Goal: Task Accomplishment & Management: Use online tool/utility

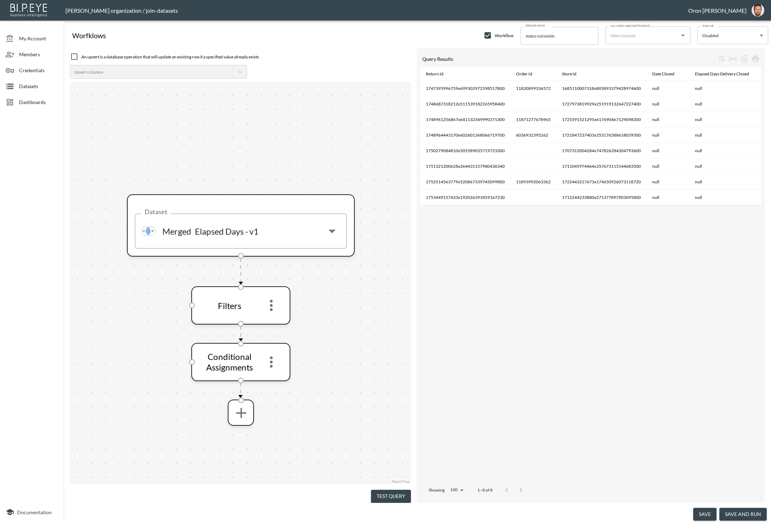
drag, startPoint x: 380, startPoint y: 489, endPoint x: 382, endPoint y: 473, distance: 16.4
click at [380, 489] on button "Test Query" at bounding box center [391, 495] width 40 height 13
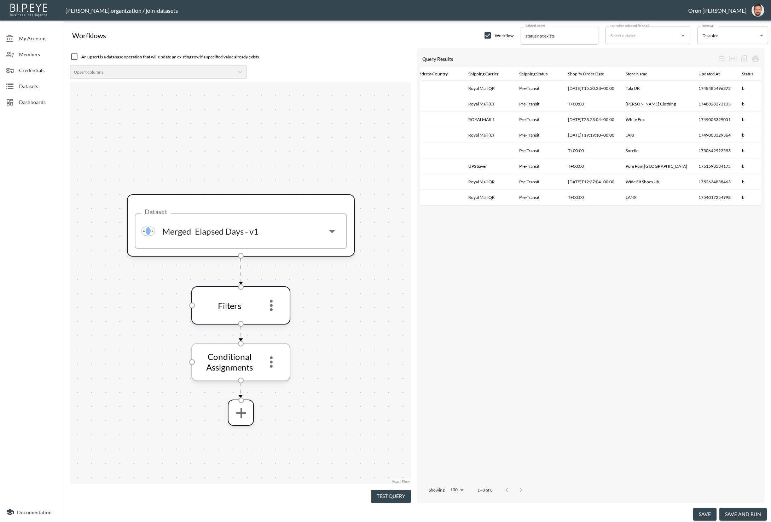
click at [271, 360] on icon "more" at bounding box center [271, 361] width 3 height 11
click at [273, 380] on li "Edit" at bounding box center [271, 381] width 31 height 13
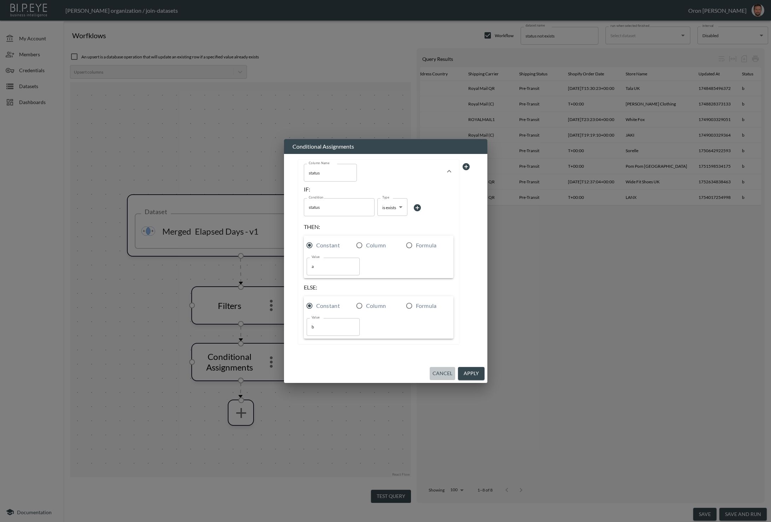
click at [438, 374] on button "Cancel" at bounding box center [442, 373] width 25 height 13
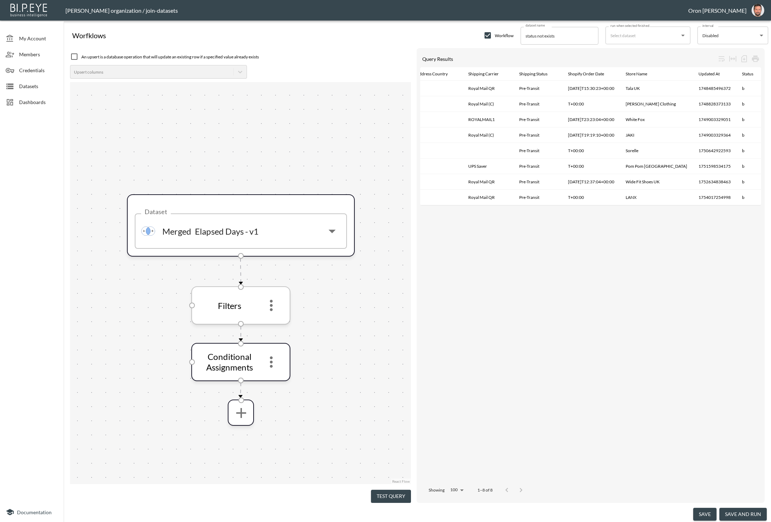
click at [271, 304] on icon "more" at bounding box center [271, 305] width 3 height 11
click at [270, 320] on p "Edit" at bounding box center [266, 324] width 10 height 8
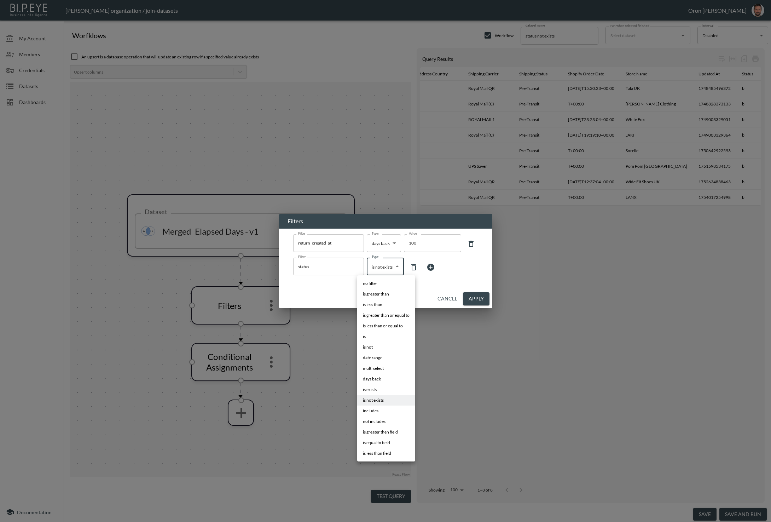
click at [391, 272] on body "BI.P.EYE, Interactive Analytics Dashboards - app Zach Bailet organization / joi…" at bounding box center [385, 261] width 771 height 522
click at [387, 390] on li "is exists" at bounding box center [386, 389] width 58 height 11
type input "is exists"
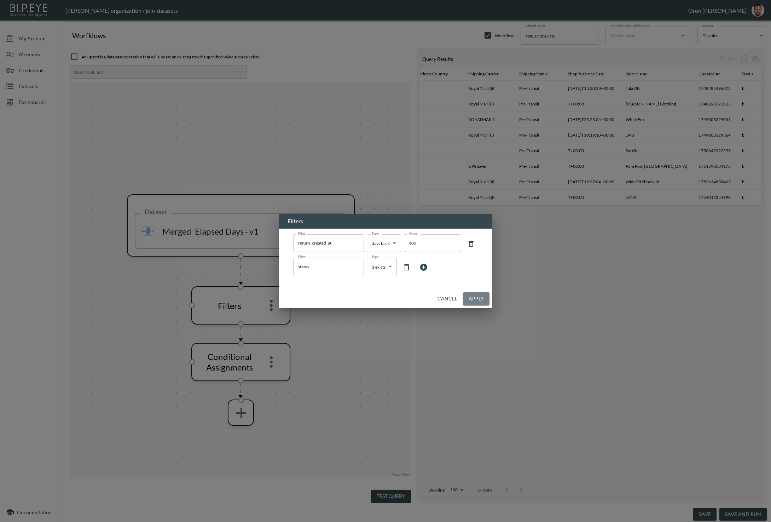
drag, startPoint x: 483, startPoint y: 298, endPoint x: 463, endPoint y: 324, distance: 32.5
click at [483, 298] on button "Apply" at bounding box center [476, 298] width 27 height 13
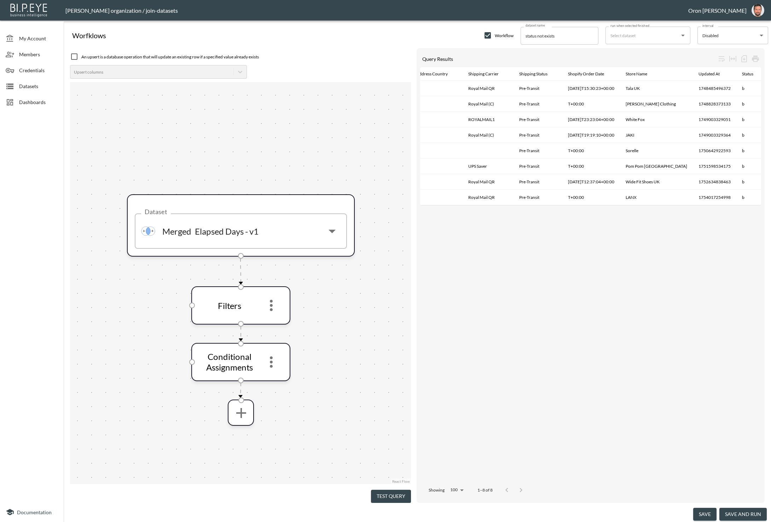
click at [382, 494] on button "Test Query" at bounding box center [391, 495] width 40 height 13
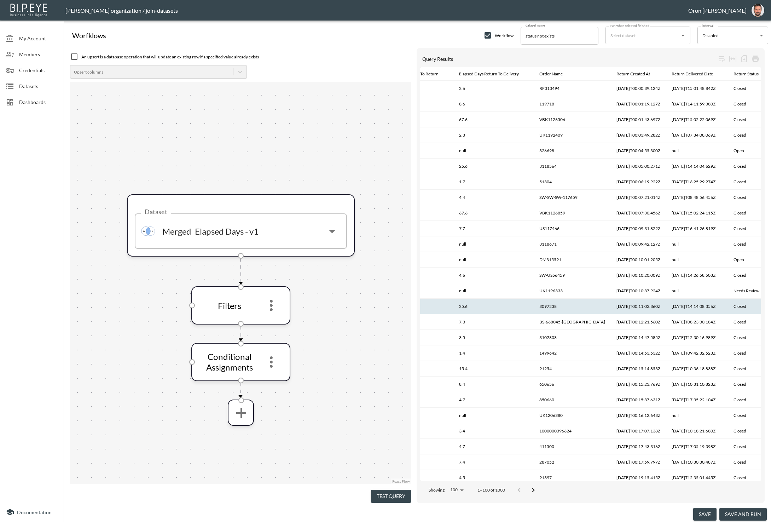
scroll to position [0, 873]
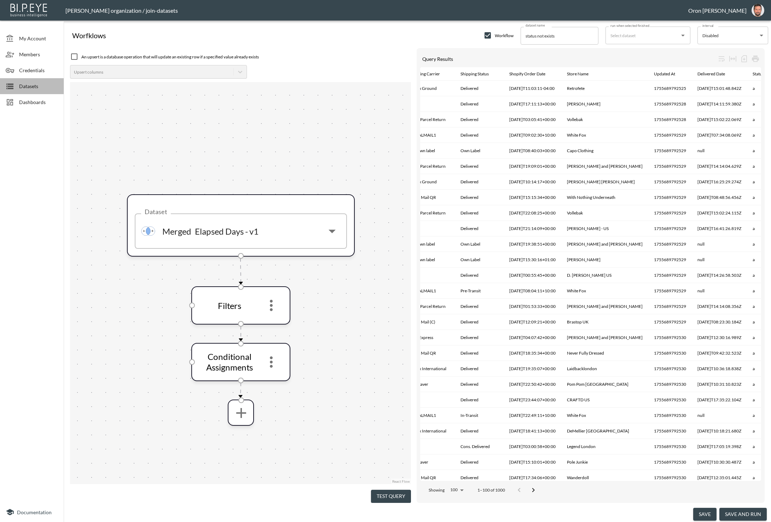
click at [54, 89] on span "Datasets" at bounding box center [38, 85] width 39 height 7
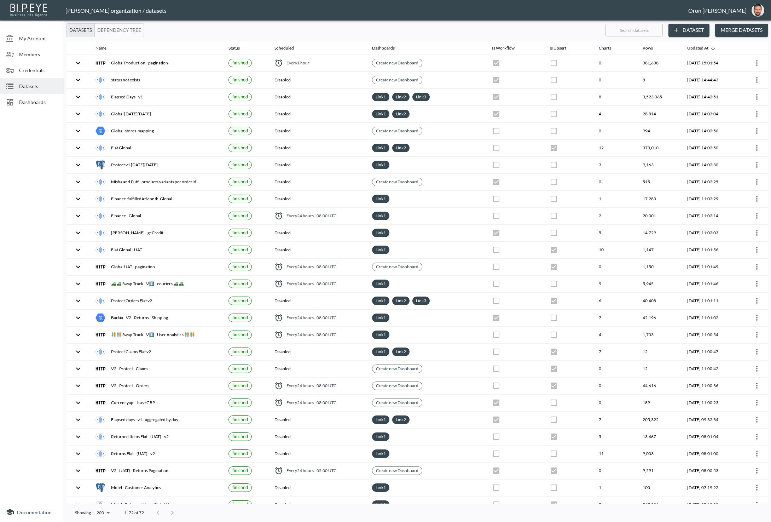
click at [648, 28] on input "text" at bounding box center [633, 30] width 57 height 18
type input "el"
checkbox input "false"
checkbox input "true"
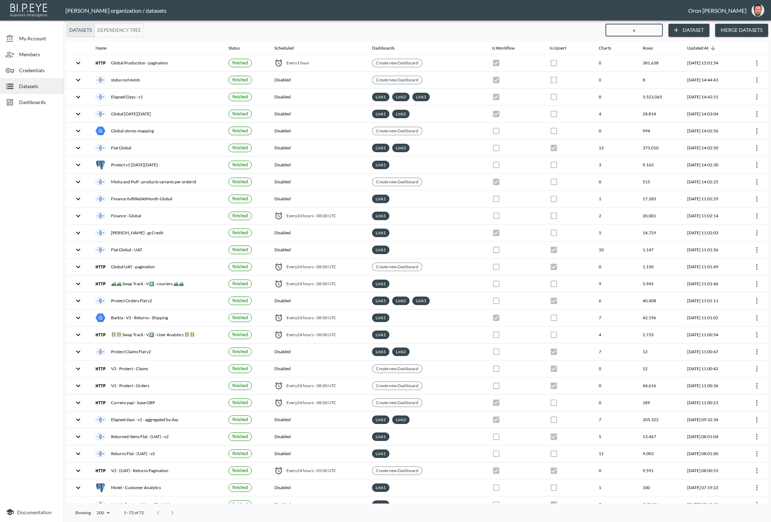
checkbox input "false"
checkbox input "true"
checkbox input "false"
checkbox input "true"
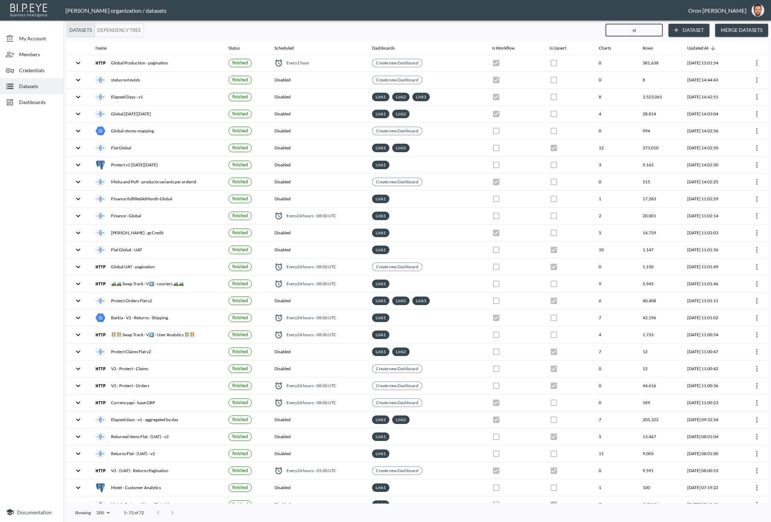
type input "ela"
checkbox input "true"
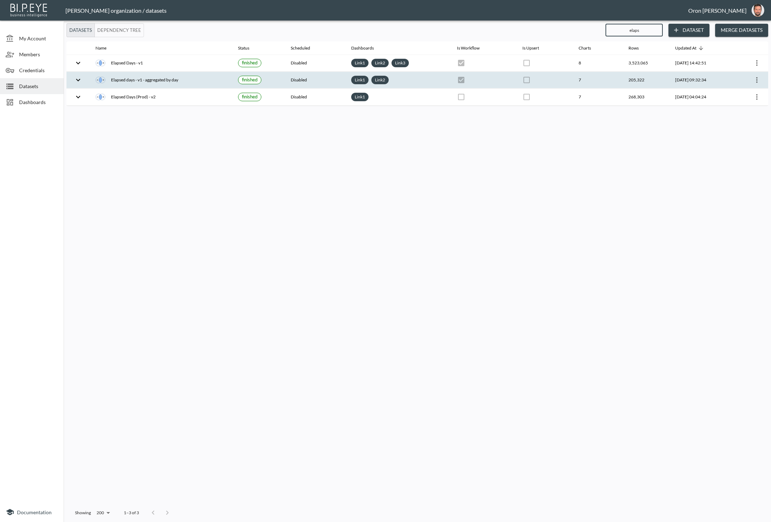
type input "elaps"
click at [755, 76] on icon "more" at bounding box center [757, 80] width 8 height 8
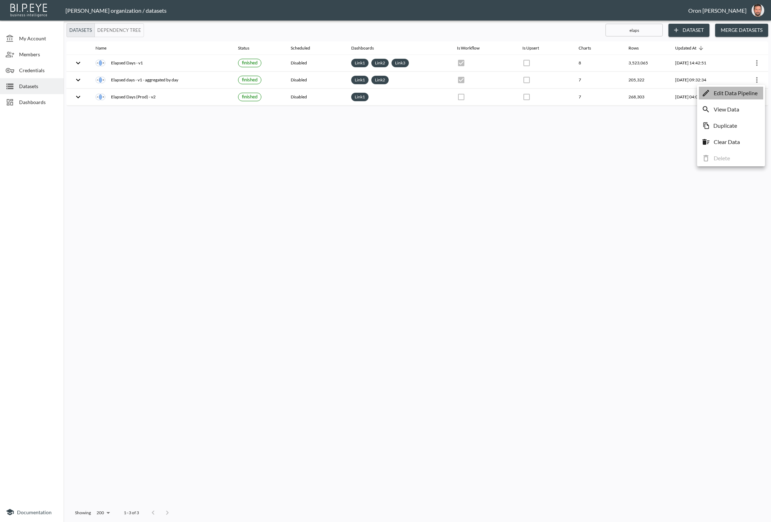
drag, startPoint x: 745, startPoint y: 92, endPoint x: 629, endPoint y: 91, distance: 115.3
click at [738, 92] on p "Edit Data Pipeline" at bounding box center [736, 93] width 44 height 8
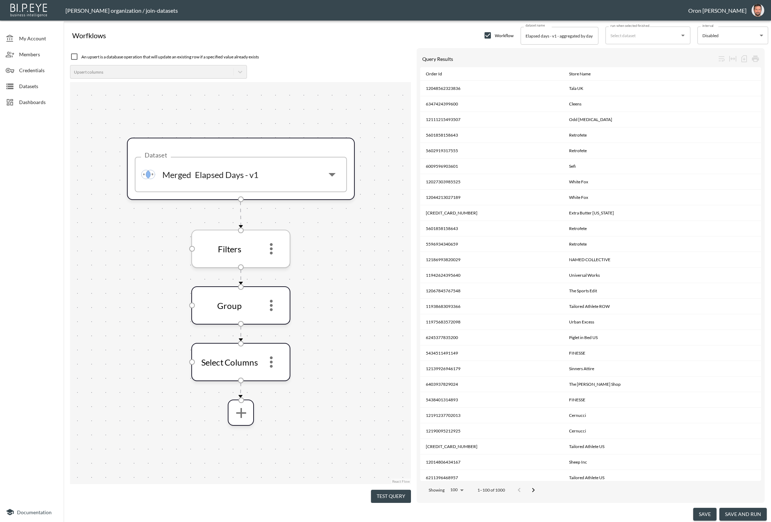
click at [271, 246] on icon "more" at bounding box center [271, 248] width 17 height 17
click at [269, 267] on p "Edit" at bounding box center [266, 267] width 10 height 8
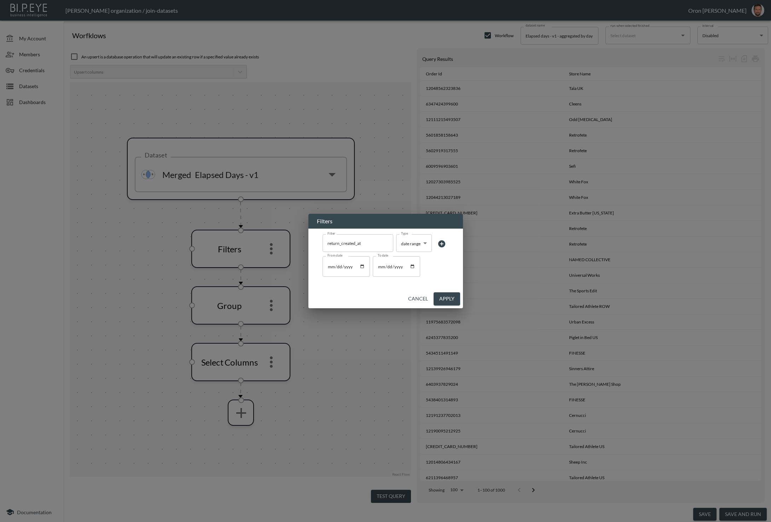
click at [444, 244] on icon at bounding box center [441, 243] width 7 height 7
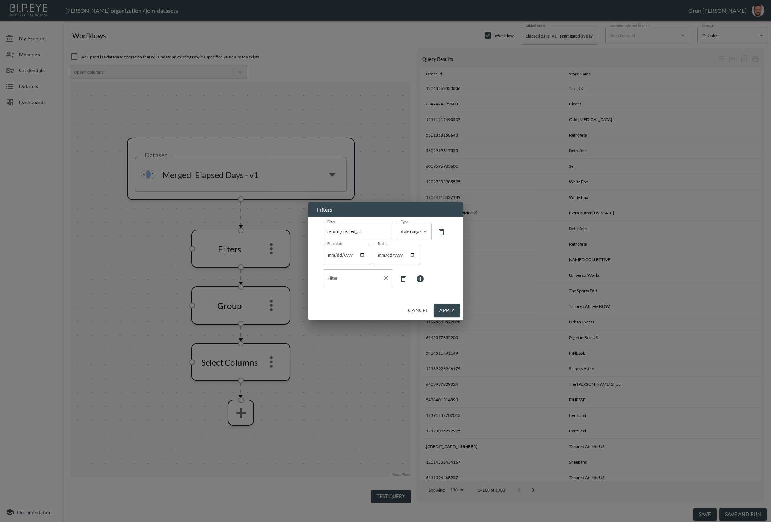
click at [355, 284] on input "Filter" at bounding box center [353, 277] width 54 height 11
click at [353, 306] on span "status" at bounding box center [357, 306] width 59 height 6
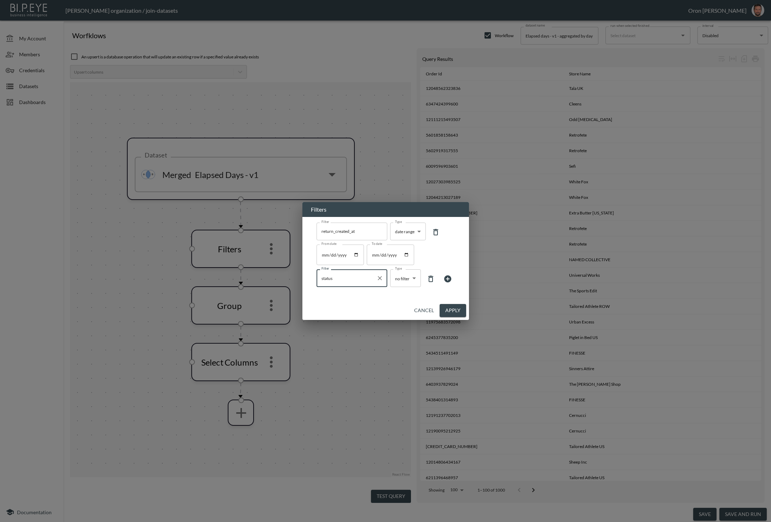
type input "status"
click at [401, 283] on body "BI.P.EYE, Interactive Analytics Dashboards - app Zach Bailet organization / joi…" at bounding box center [385, 261] width 771 height 522
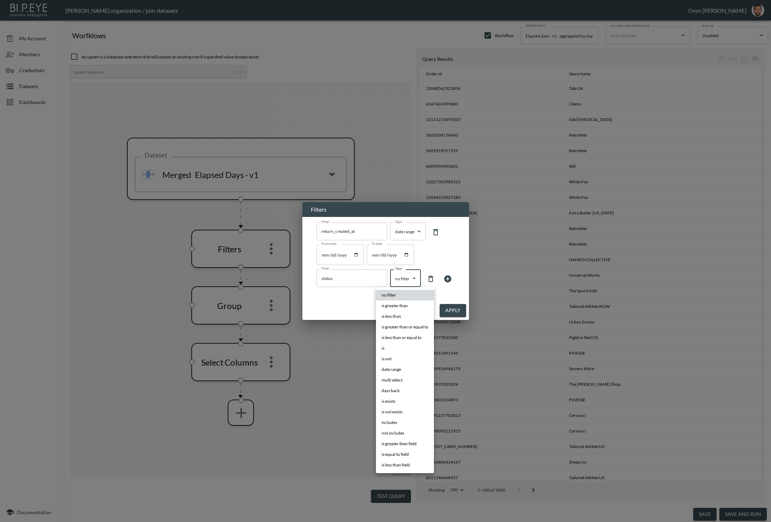
drag, startPoint x: 399, startPoint y: 402, endPoint x: 393, endPoint y: 395, distance: 9.6
click at [399, 402] on li "is exists" at bounding box center [405, 401] width 58 height 11
type input "is exists"
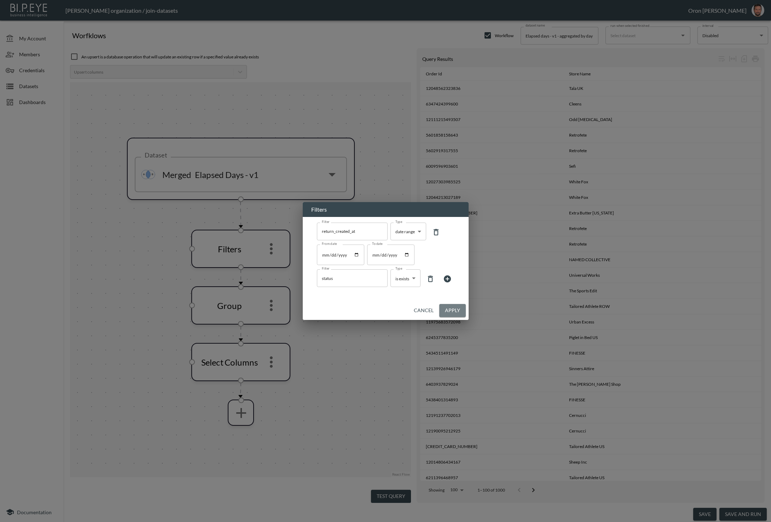
drag, startPoint x: 451, startPoint y: 312, endPoint x: 352, endPoint y: 315, distance: 98.7
click at [449, 313] on button "Apply" at bounding box center [452, 310] width 27 height 13
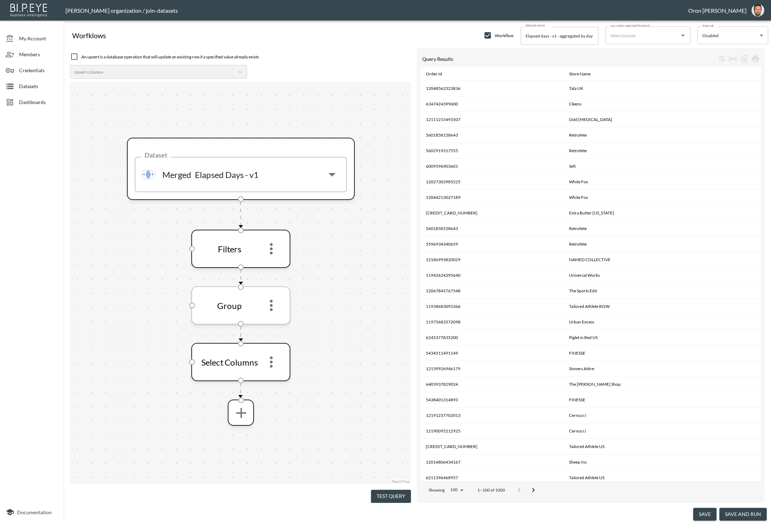
click at [275, 307] on icon "more" at bounding box center [271, 305] width 17 height 17
click at [276, 321] on li "Edit" at bounding box center [271, 324] width 31 height 13
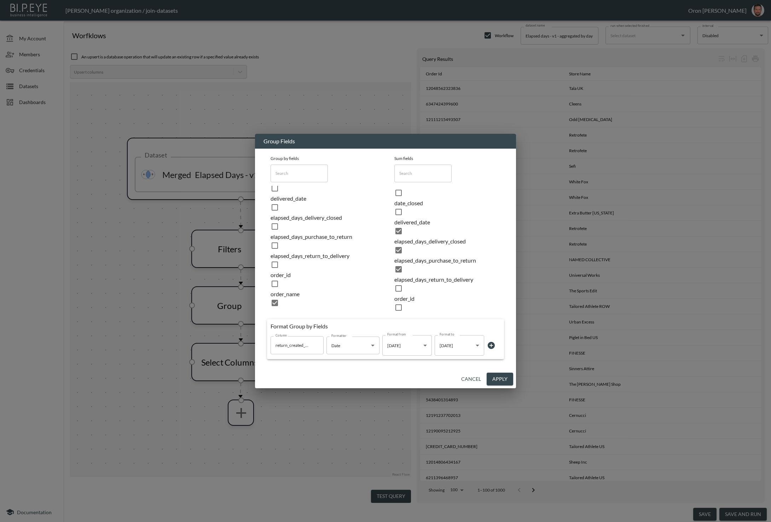
scroll to position [31, 0]
drag, startPoint x: 501, startPoint y: 381, endPoint x: 385, endPoint y: 382, distance: 115.3
click at [497, 380] on button "Apply" at bounding box center [500, 378] width 27 height 13
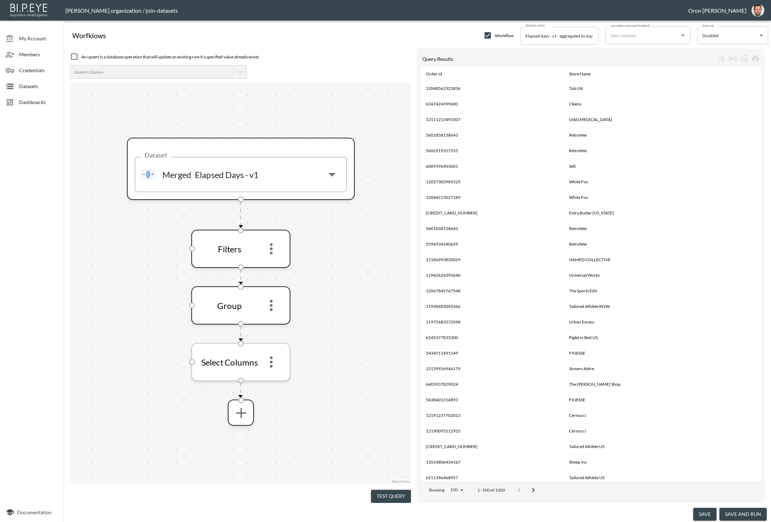
click at [269, 365] on icon "more" at bounding box center [271, 361] width 17 height 17
click at [269, 377] on p "Edit" at bounding box center [266, 381] width 10 height 8
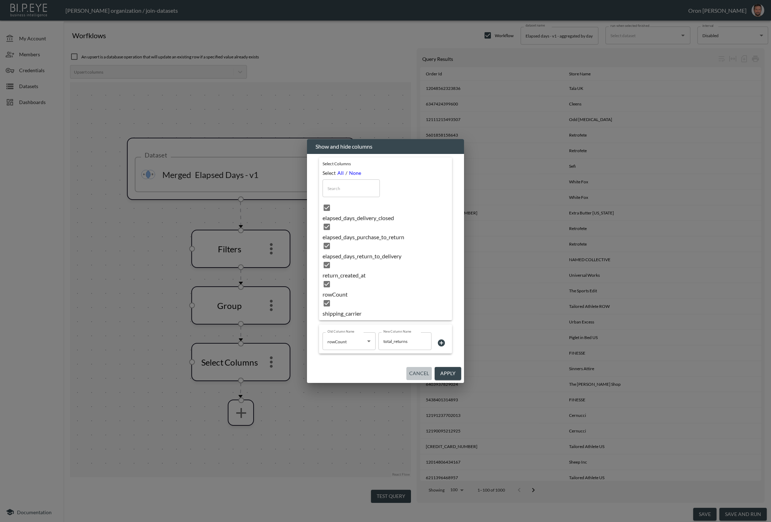
drag, startPoint x: 418, startPoint y: 361, endPoint x: 398, endPoint y: 436, distance: 78.1
click at [418, 367] on button "Cancel" at bounding box center [418, 373] width 25 height 13
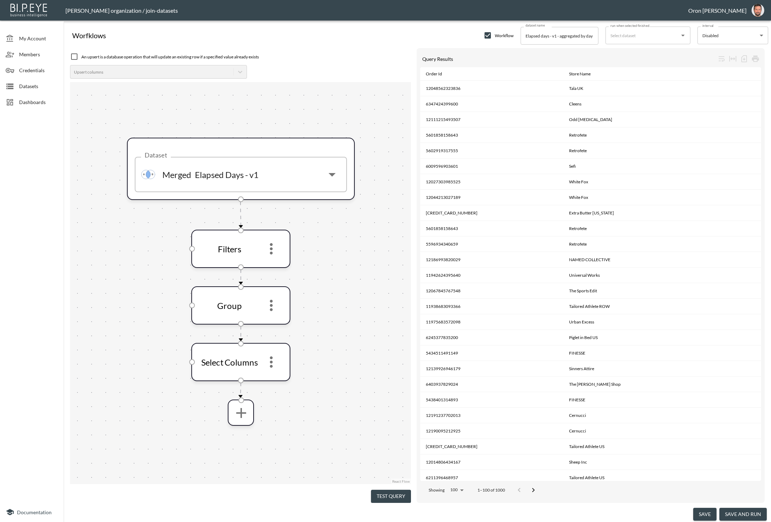
click at [389, 493] on button "Test Query" at bounding box center [391, 495] width 40 height 13
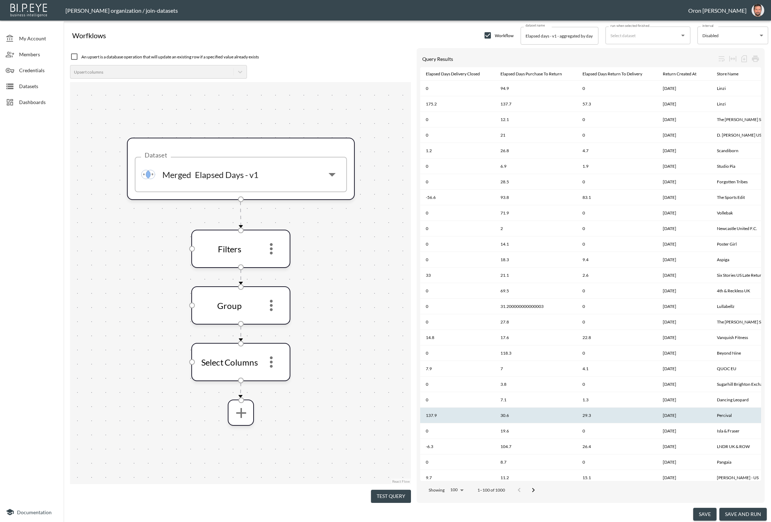
scroll to position [0, 299]
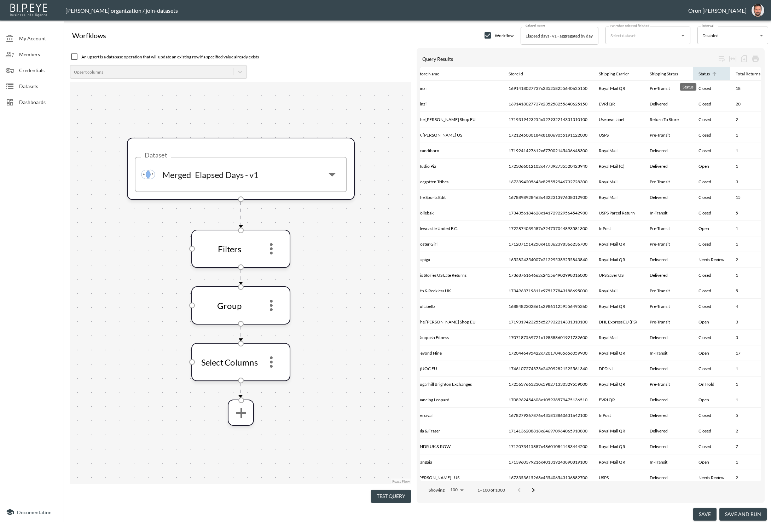
click at [698, 73] on div "Status" at bounding box center [703, 74] width 11 height 8
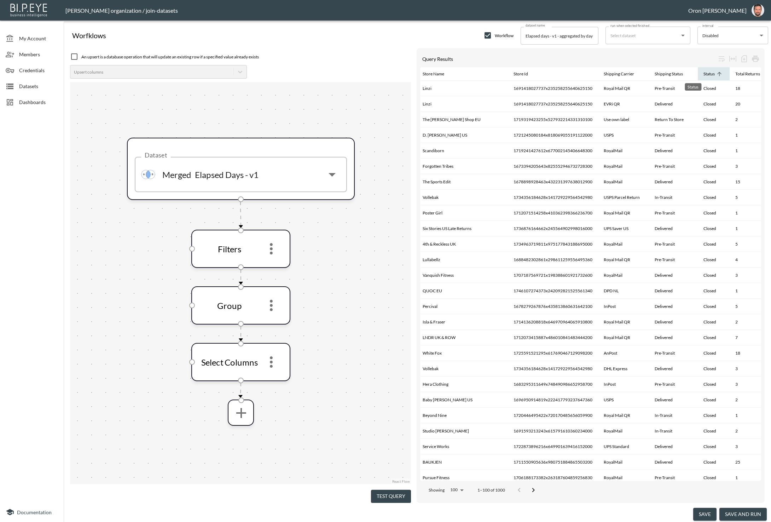
click at [703, 73] on div "Status" at bounding box center [708, 74] width 11 height 8
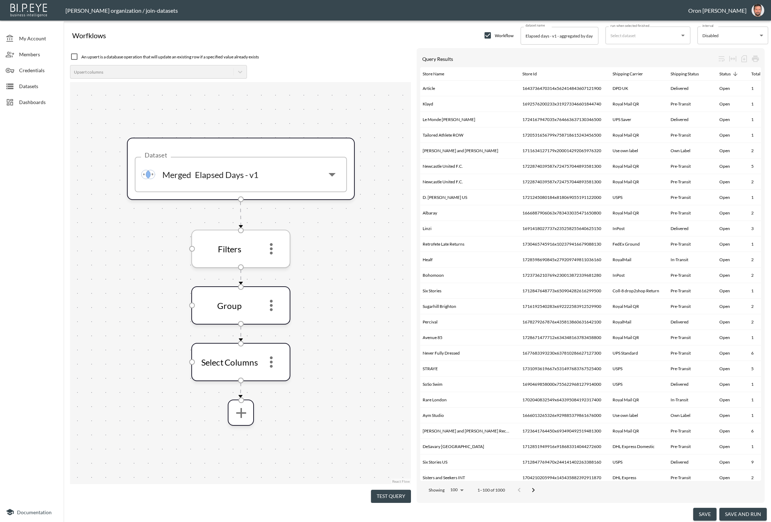
click at [271, 251] on icon "more" at bounding box center [271, 248] width 3 height 11
click at [276, 265] on li "Edit" at bounding box center [271, 267] width 31 height 13
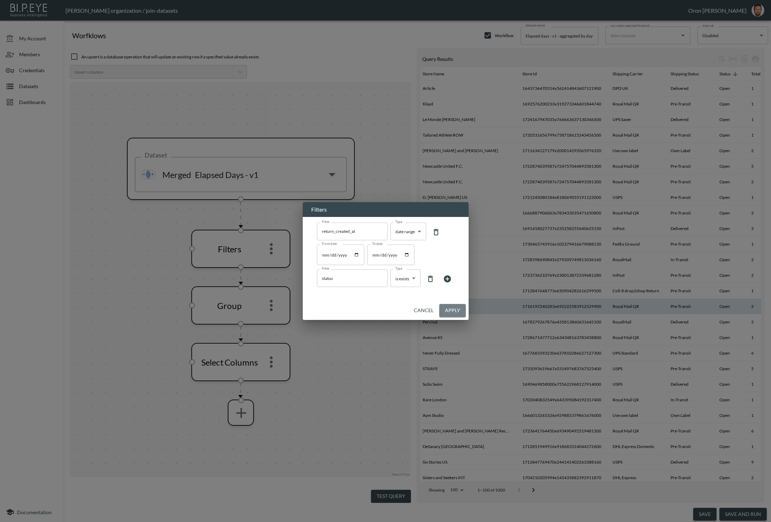
click at [455, 308] on button "Apply" at bounding box center [452, 310] width 27 height 13
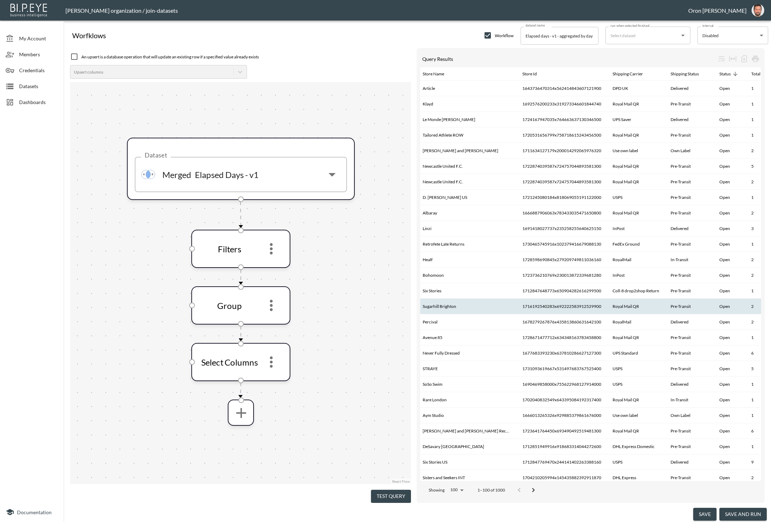
scroll to position [0, 301]
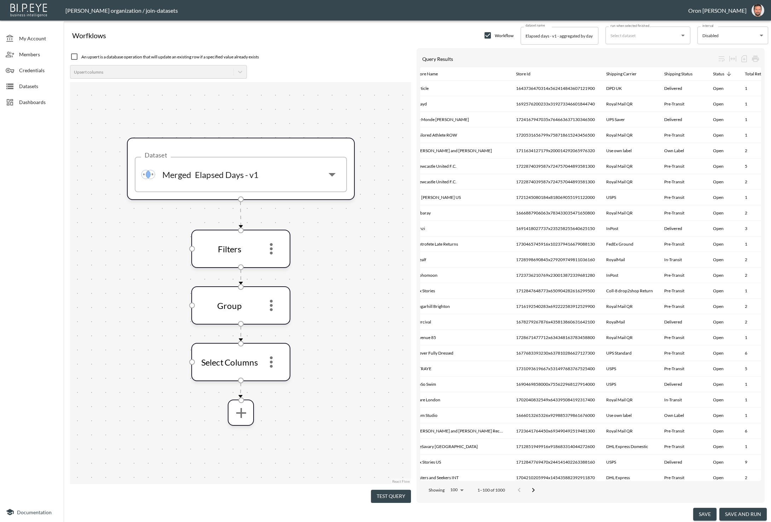
click at [736, 512] on button "save and run" at bounding box center [742, 513] width 47 height 13
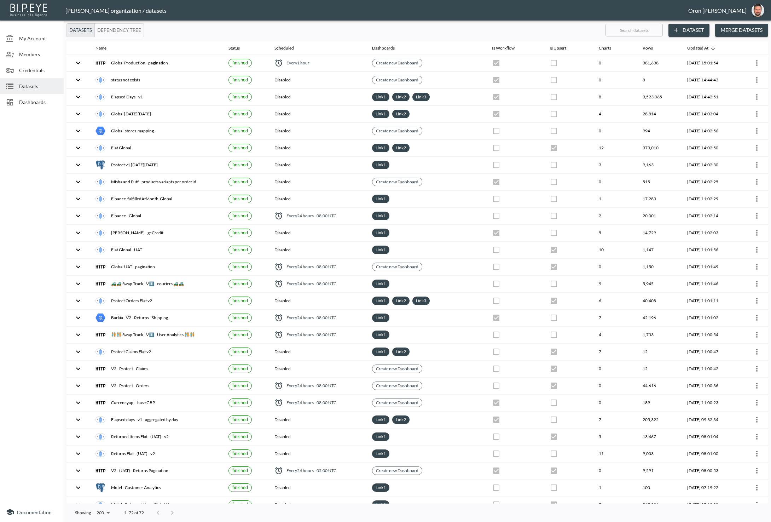
checkbox input "true"
checkbox input "false"
checkbox input "true"
checkbox input "false"
checkbox input "true"
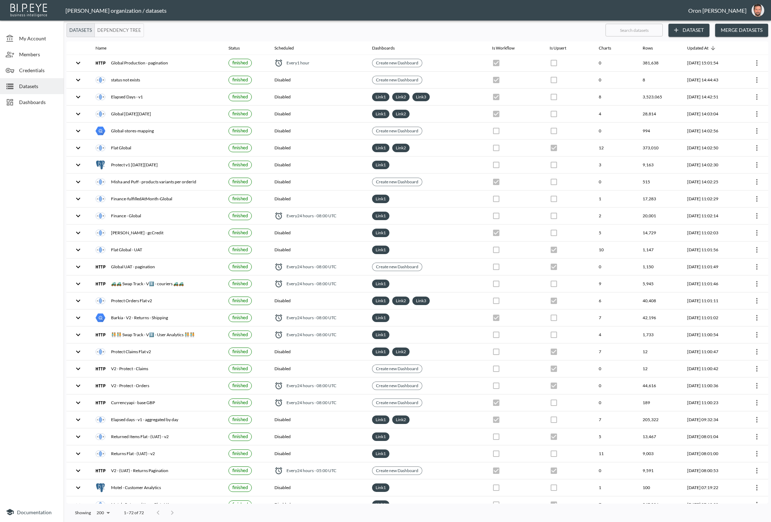
checkbox input "false"
checkbox input "true"
checkbox input "false"
checkbox input "true"
checkbox input "false"
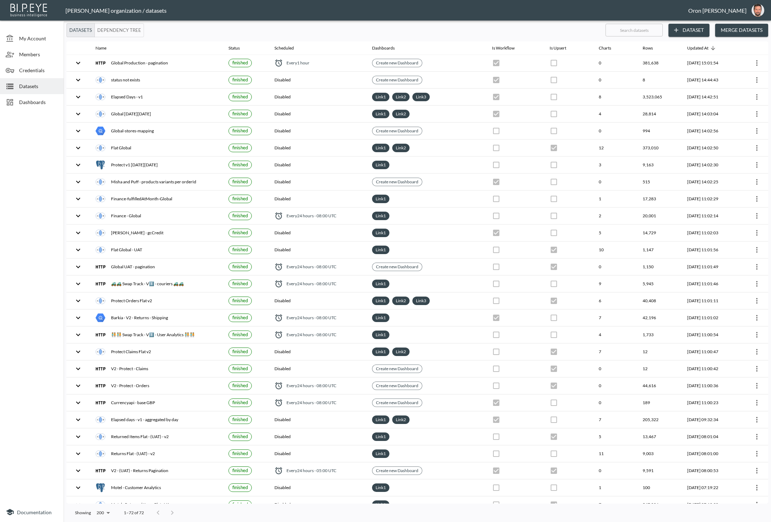
checkbox input "false"
checkbox input "true"
checkbox input "false"
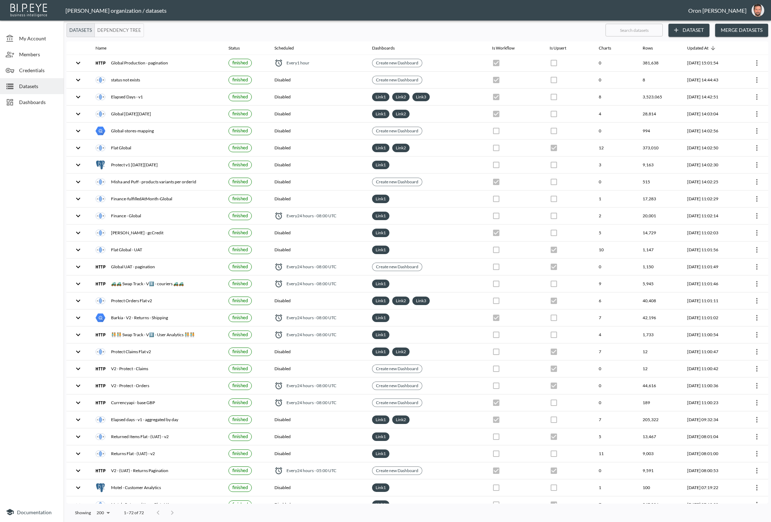
checkbox input "true"
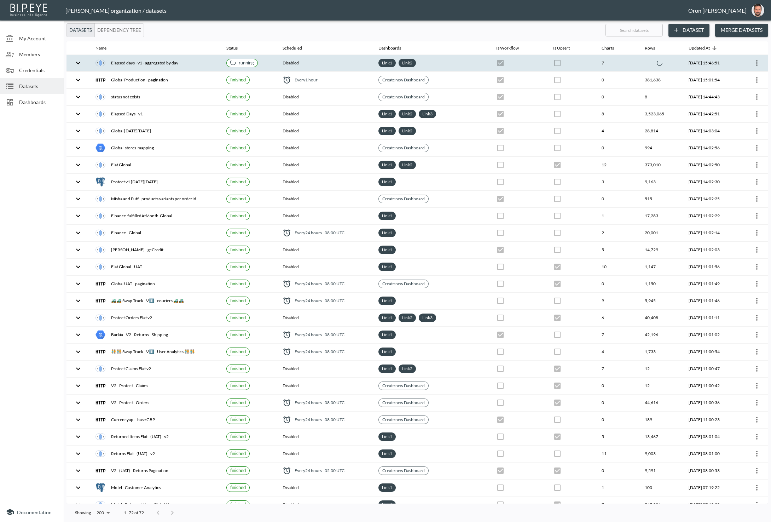
click at [300, 60] on th "Disabled" at bounding box center [325, 63] width 96 height 17
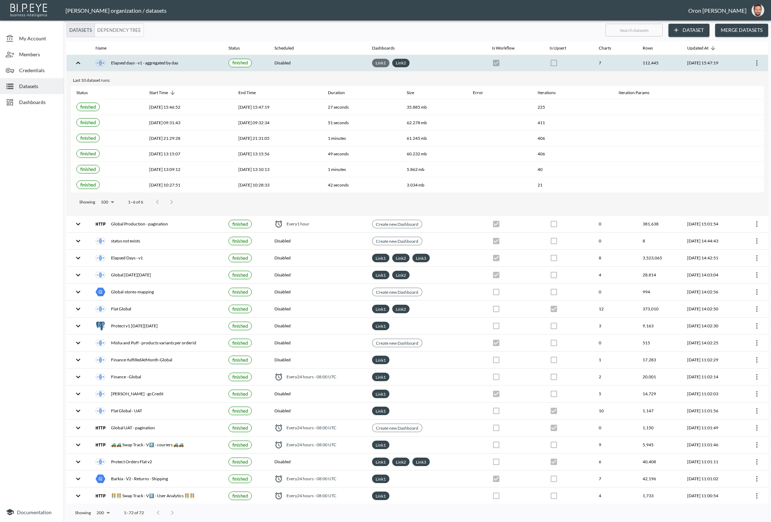
click at [377, 64] on link "Link 1" at bounding box center [380, 63] width 13 height 8
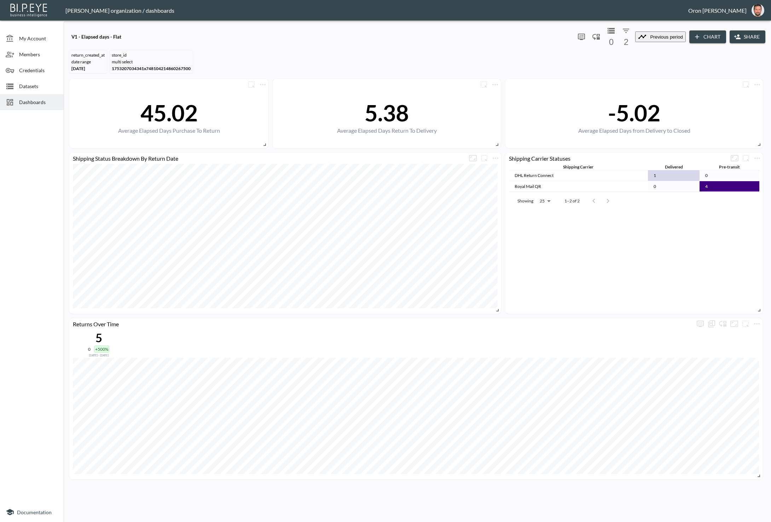
click at [623, 31] on icon "button" at bounding box center [626, 31] width 6 height 4
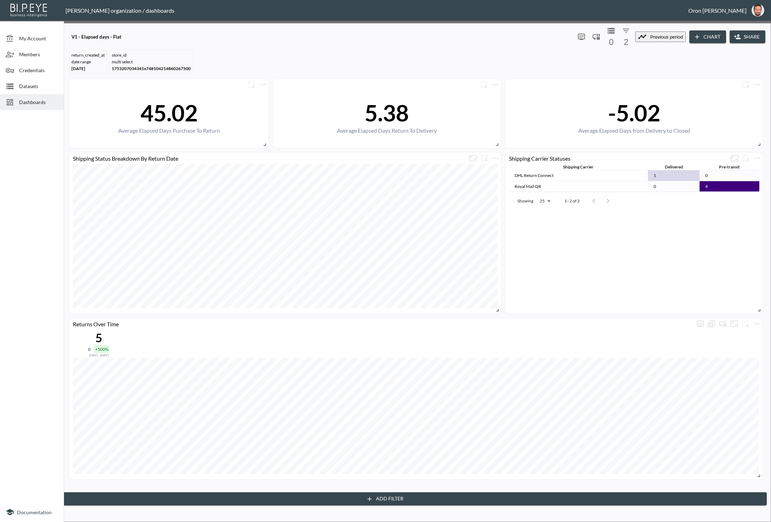
type input "lon"
drag, startPoint x: 685, startPoint y: 170, endPoint x: 680, endPoint y: 168, distance: 5.1
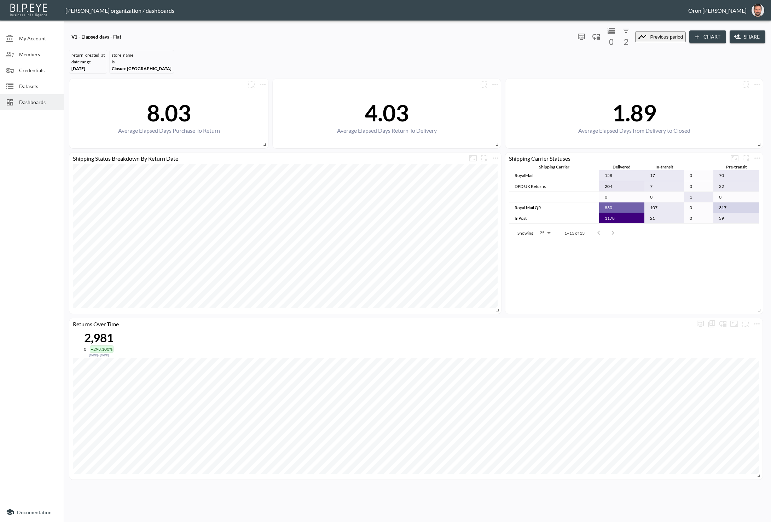
click at [46, 85] on span "Datasets" at bounding box center [38, 85] width 39 height 7
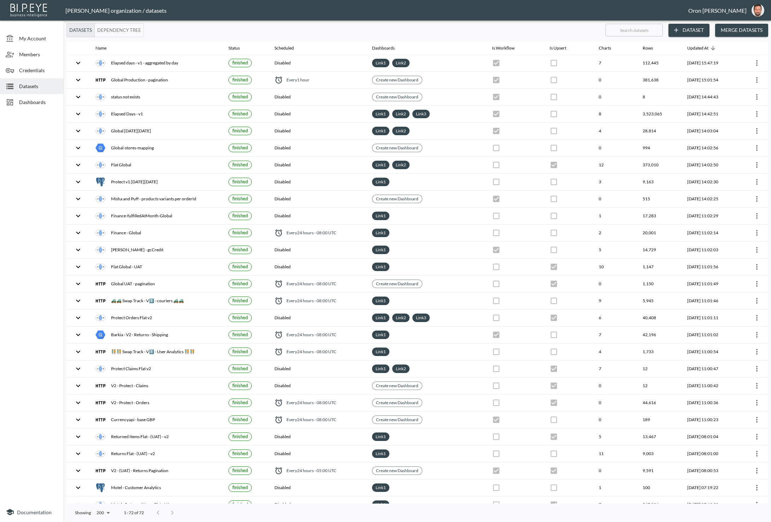
click at [636, 33] on input "text" at bounding box center [633, 30] width 57 height 18
type input "el"
checkbox input "false"
checkbox input "true"
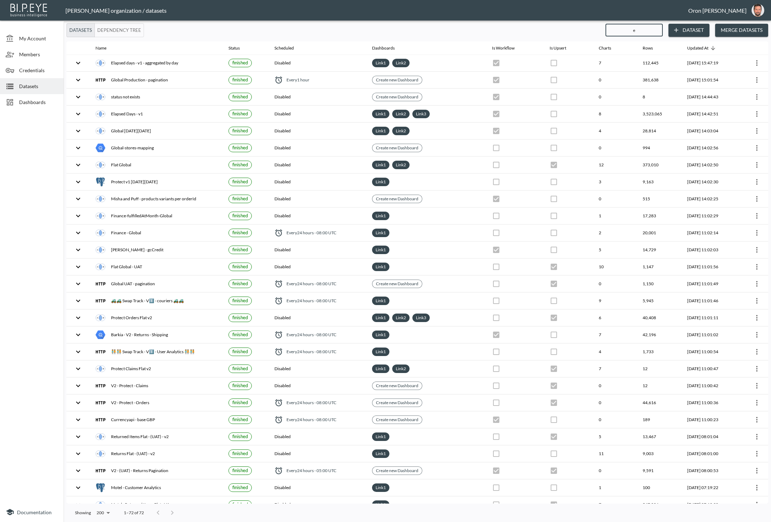
checkbox input "false"
checkbox input "true"
checkbox input "false"
checkbox input "true"
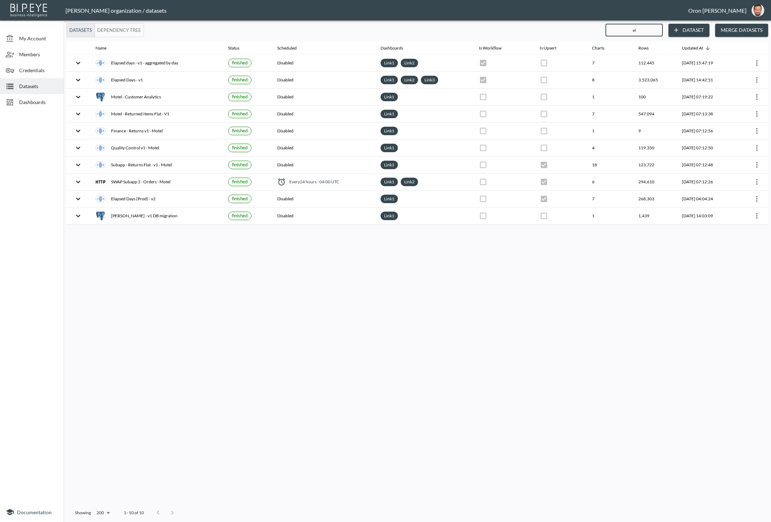
type input "ela"
checkbox input "true"
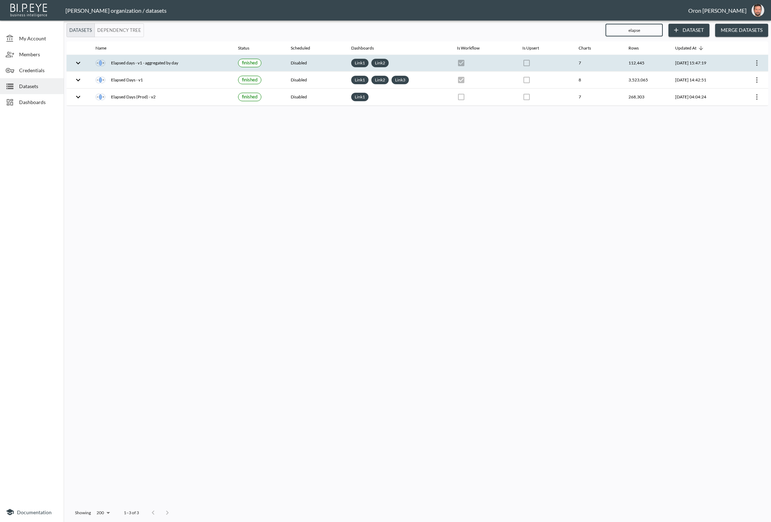
type input "elapse"
click at [757, 60] on icon "more" at bounding box center [756, 63] width 1 height 6
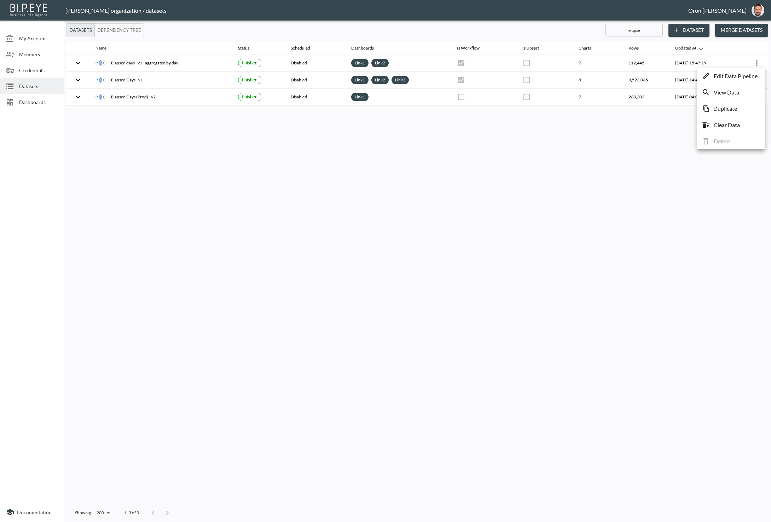
click at [745, 76] on p "Edit Data Pipeline" at bounding box center [736, 76] width 44 height 8
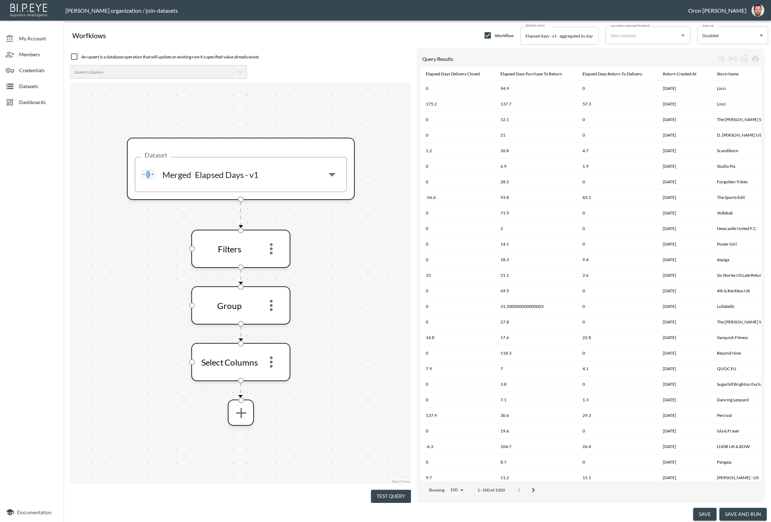
click at [658, 34] on input "run when selected finished" at bounding box center [643, 35] width 68 height 11
click at [649, 50] on div "Elapsed Days - v1" at bounding box center [655, 53] width 32 height 6
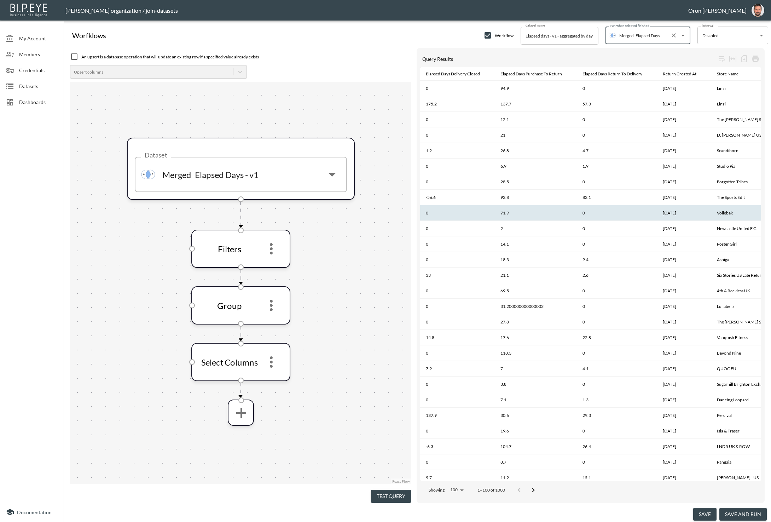
scroll to position [0, 2]
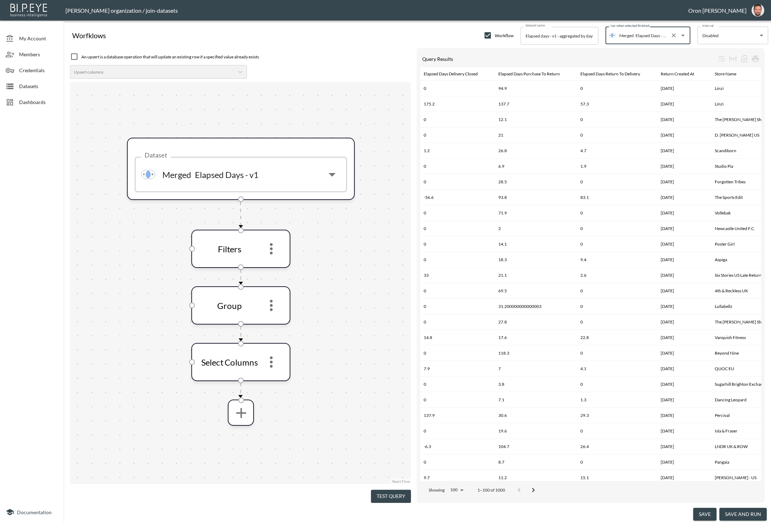
type input "Elapsed Days - v1"
drag, startPoint x: 708, startPoint y: 511, endPoint x: 698, endPoint y: 499, distance: 15.6
click at [708, 511] on button "save" at bounding box center [704, 513] width 23 height 13
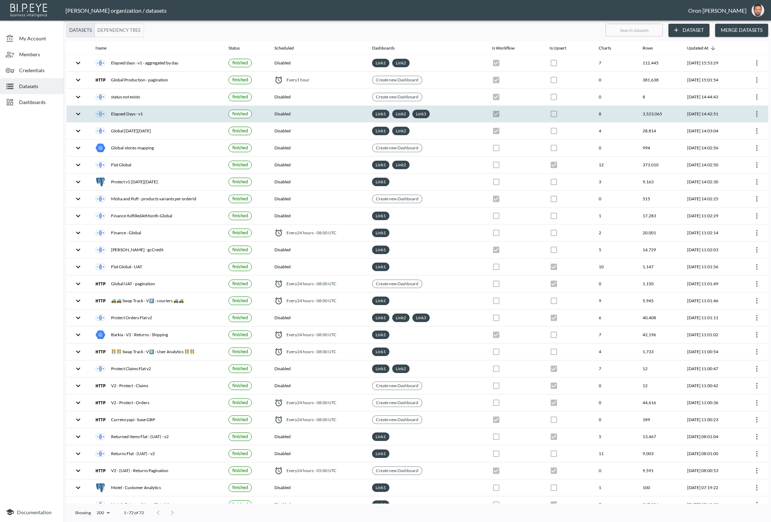
click at [753, 110] on icon "more" at bounding box center [757, 114] width 8 height 8
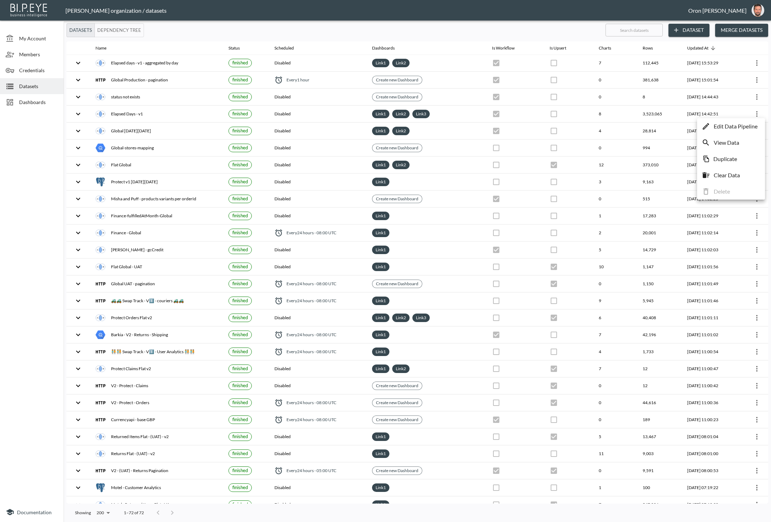
click at [742, 125] on p "Edit Data Pipeline" at bounding box center [736, 126] width 44 height 8
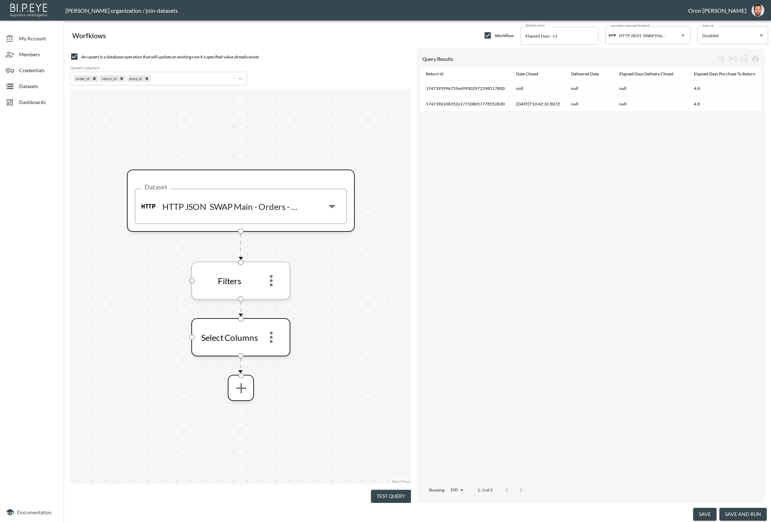
click at [270, 283] on icon "more" at bounding box center [271, 280] width 3 height 11
click at [275, 283] on icon "more" at bounding box center [271, 280] width 17 height 17
click at [273, 297] on li "Edit" at bounding box center [271, 300] width 31 height 13
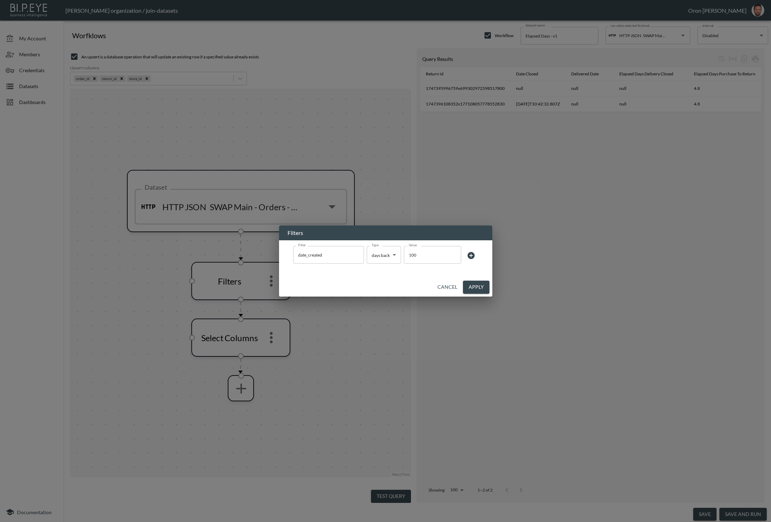
click at [382, 255] on body "BI.P.EYE, Interactive Analytics Dashboards - app Zach Bailet organization / joi…" at bounding box center [385, 261] width 771 height 522
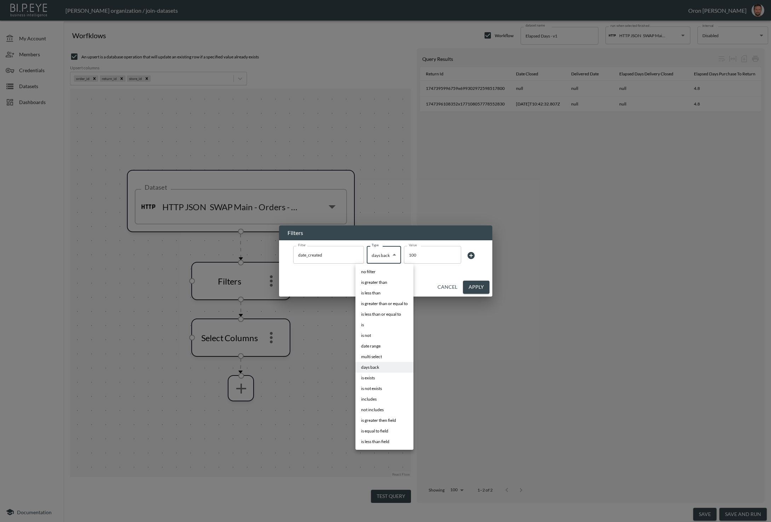
click at [384, 347] on li "date range" at bounding box center [384, 346] width 58 height 11
type input "date range"
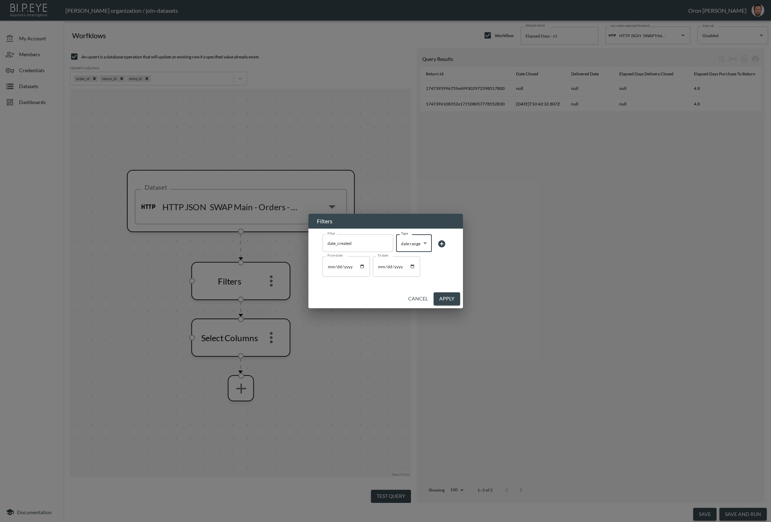
click at [363, 268] on input "From date" at bounding box center [346, 266] width 47 height 21
type input "2025-01-01"
click at [443, 301] on button "Apply" at bounding box center [447, 298] width 27 height 13
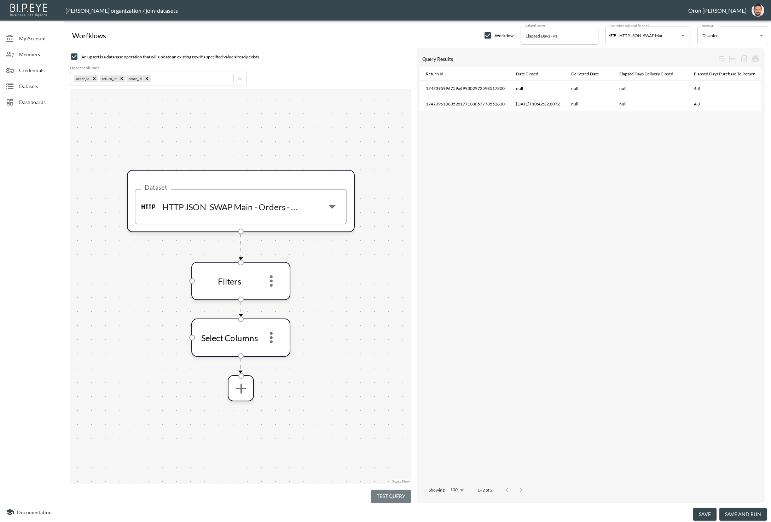
drag, startPoint x: 401, startPoint y: 492, endPoint x: 393, endPoint y: 456, distance: 36.9
click at [401, 492] on button "Test Query" at bounding box center [391, 495] width 40 height 13
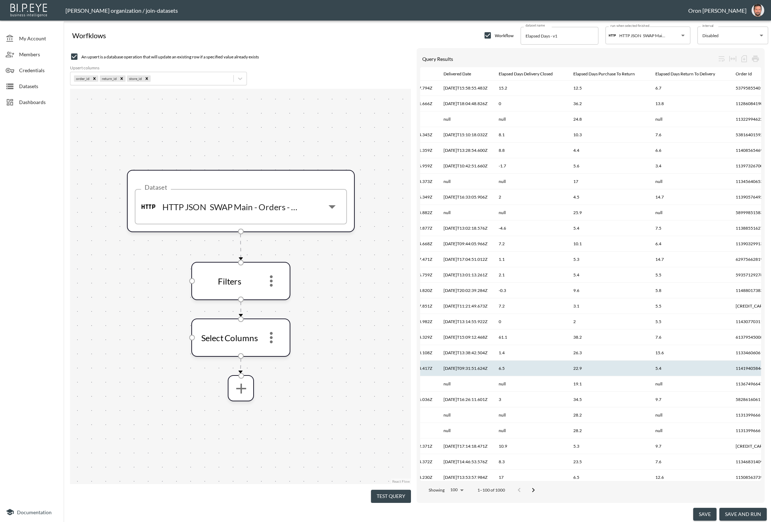
scroll to position [0, 0]
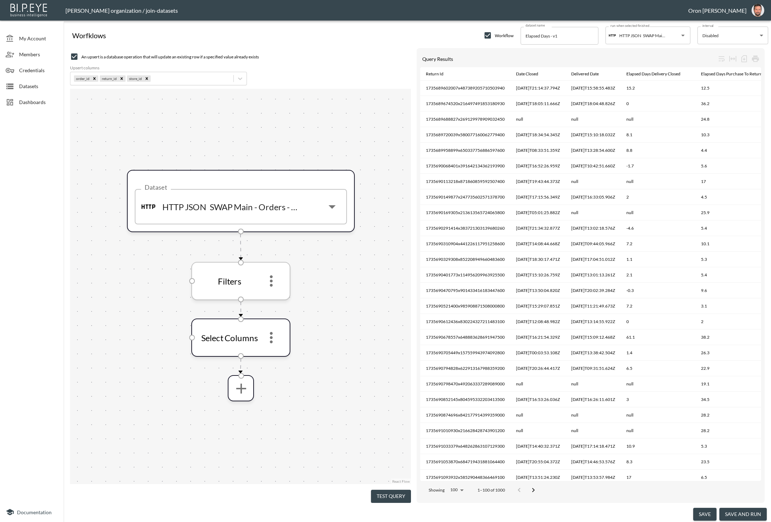
click at [274, 285] on icon "more" at bounding box center [271, 280] width 17 height 17
click at [274, 296] on li "Edit" at bounding box center [271, 300] width 31 height 13
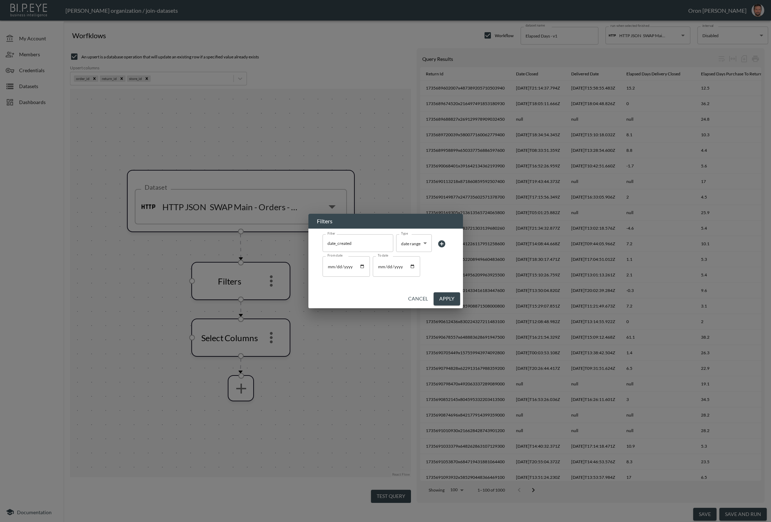
click at [439, 246] on icon at bounding box center [441, 243] width 8 height 8
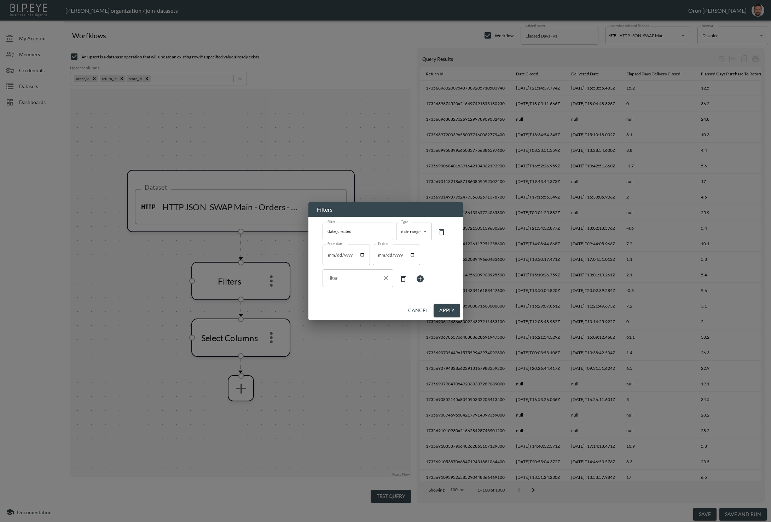
click at [360, 283] on input "Filter" at bounding box center [353, 277] width 54 height 11
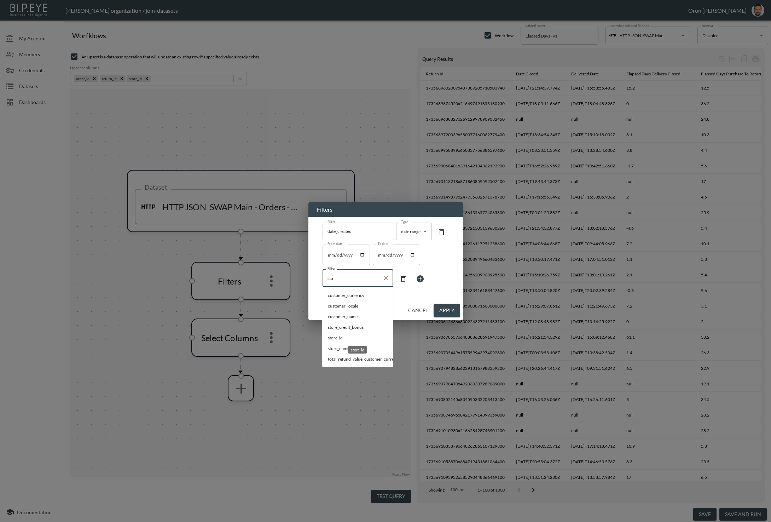
click at [343, 338] on span "store_id" at bounding box center [357, 338] width 59 height 6
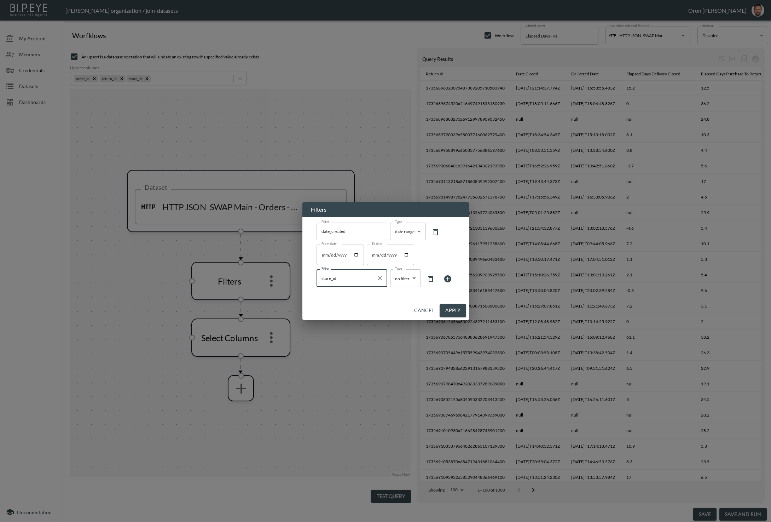
type input "store_id"
click at [413, 282] on body "BI.P.EYE, Interactive Analytics Dashboards - app Zach Bailet organization / joi…" at bounding box center [385, 261] width 771 height 522
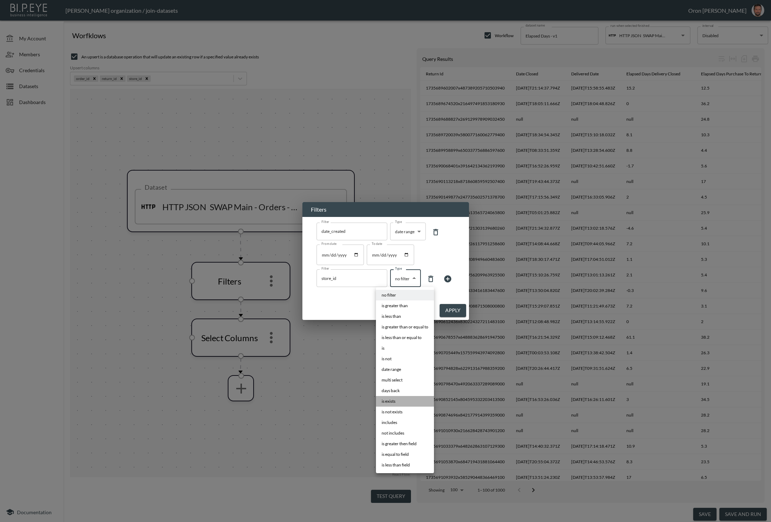
drag, startPoint x: 398, startPoint y: 398, endPoint x: 431, endPoint y: 324, distance: 80.8
click at [398, 398] on li "is exists" at bounding box center [405, 401] width 58 height 11
type input "is exists"
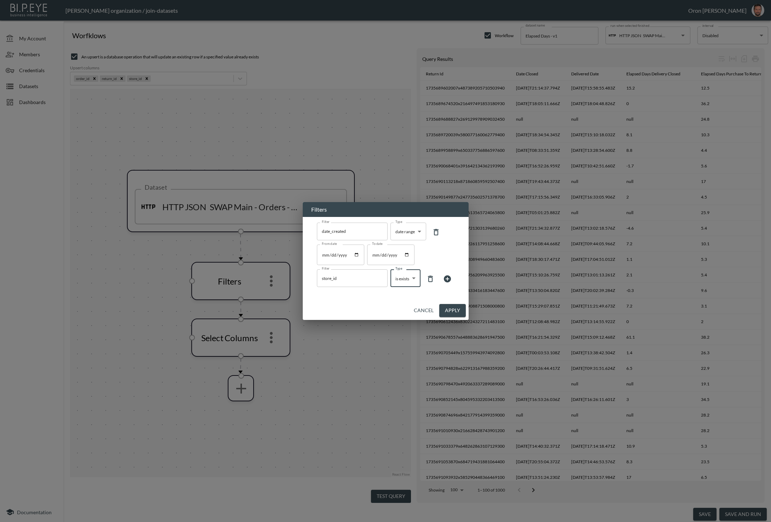
click at [447, 280] on icon at bounding box center [447, 278] width 8 height 8
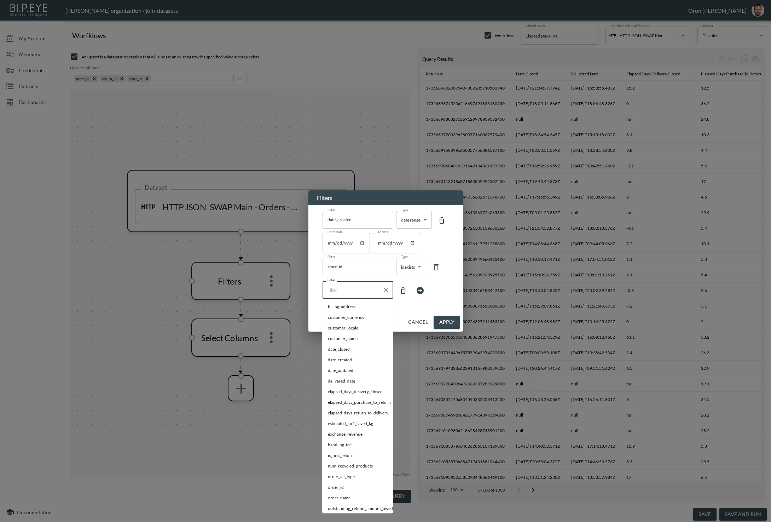
click at [362, 291] on input "Filter" at bounding box center [353, 289] width 54 height 11
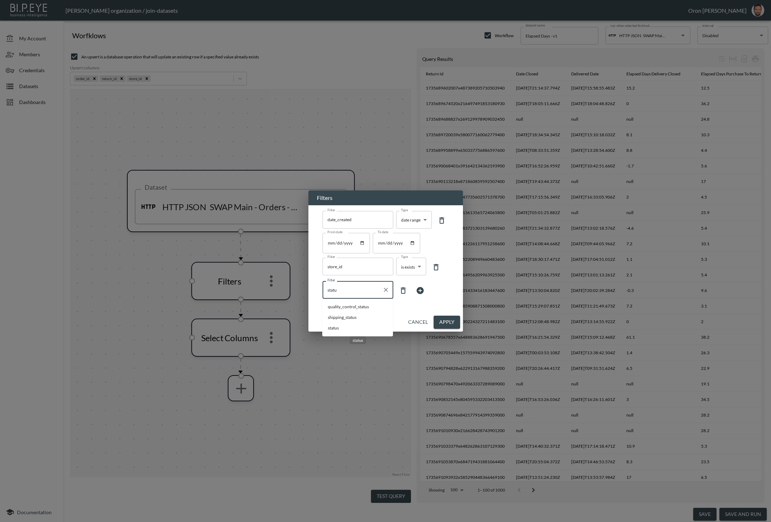
click at [337, 330] on span "status" at bounding box center [357, 328] width 59 height 6
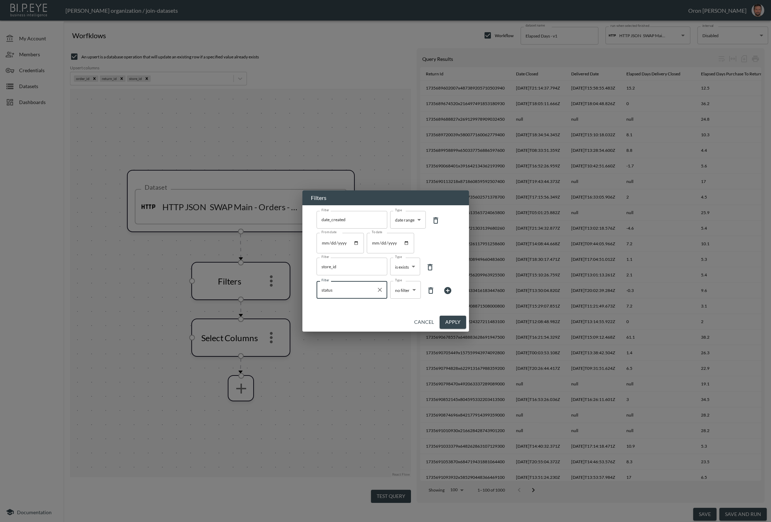
type input "status"
click at [402, 288] on body "BI.P.EYE, Interactive Analytics Dashboards - app Zach Bailet organization / joi…" at bounding box center [385, 261] width 771 height 522
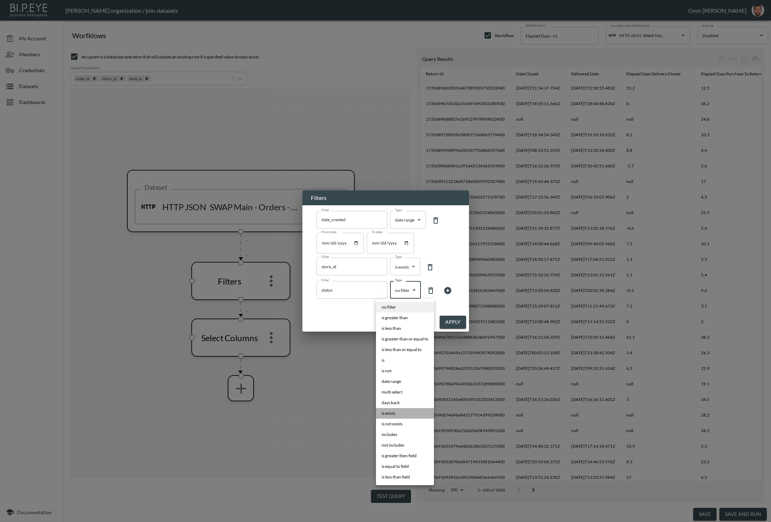
drag, startPoint x: 404, startPoint y: 414, endPoint x: 418, endPoint y: 393, distance: 25.0
click at [405, 413] on li "is exists" at bounding box center [405, 413] width 58 height 11
type input "is exists"
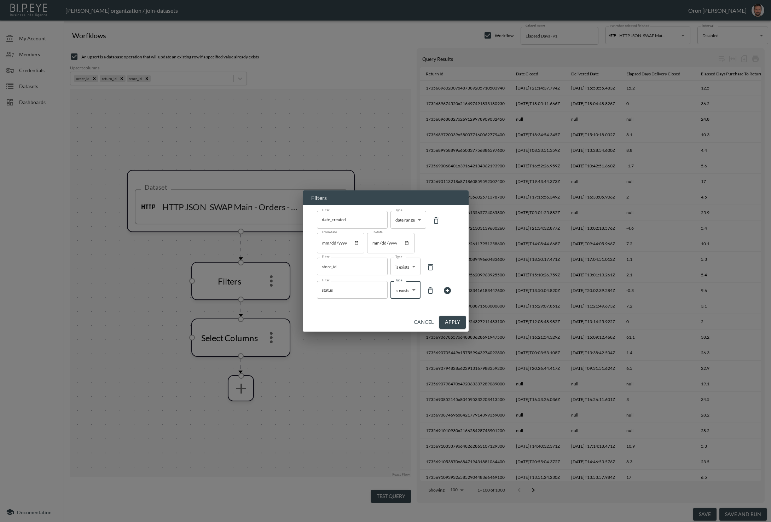
drag, startPoint x: 453, startPoint y: 321, endPoint x: 376, endPoint y: 417, distance: 122.7
click at [453, 321] on button "Apply" at bounding box center [452, 321] width 27 height 13
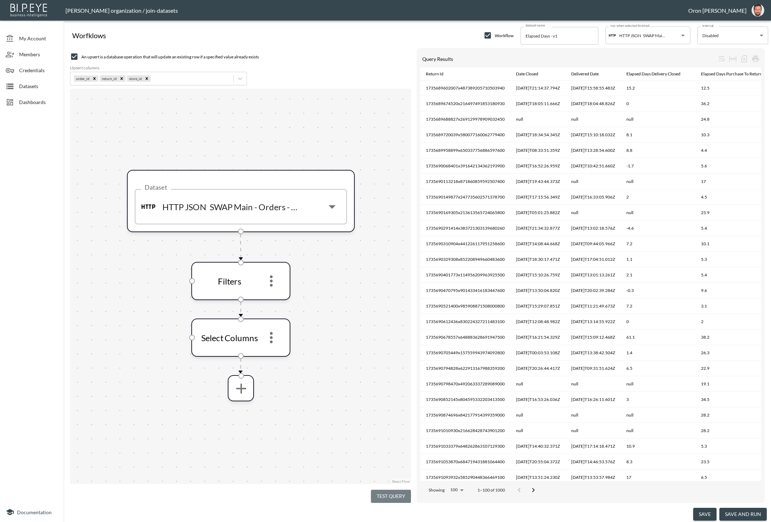
drag, startPoint x: 382, startPoint y: 497, endPoint x: 371, endPoint y: 440, distance: 57.9
click at [382, 497] on button "Test Query" at bounding box center [391, 495] width 40 height 13
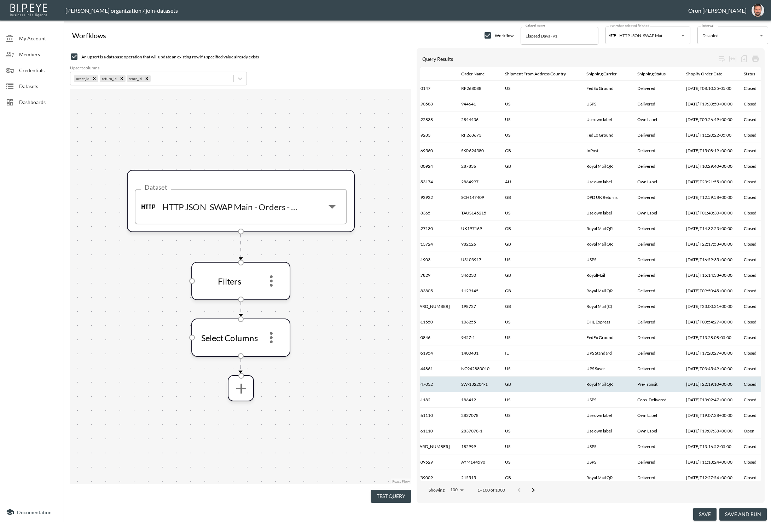
scroll to position [0, 0]
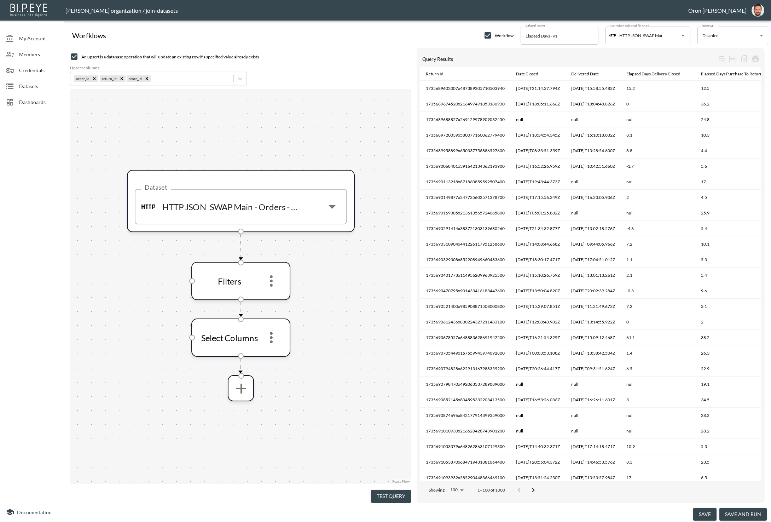
click at [739, 517] on button "save and run" at bounding box center [742, 513] width 47 height 13
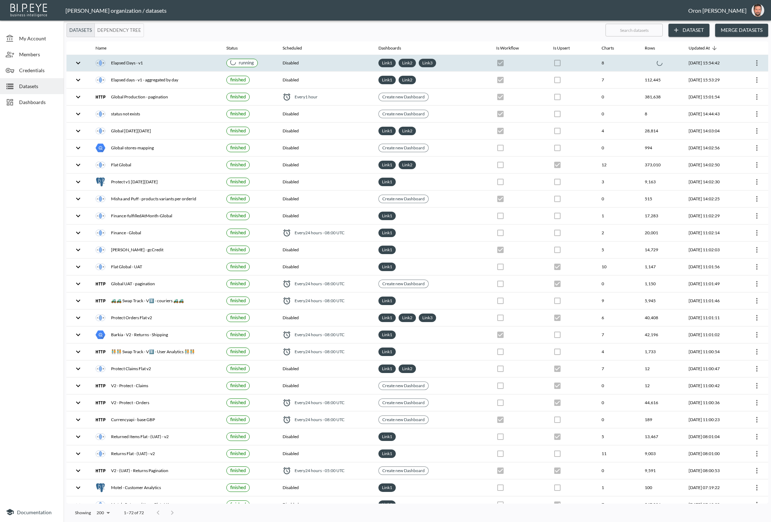
click at [608, 65] on th "8" at bounding box center [617, 63] width 43 height 17
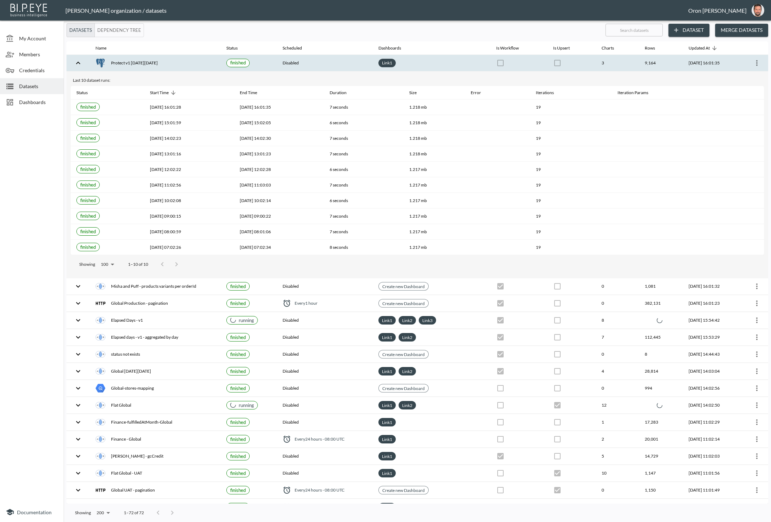
checkbox input "false"
checkbox input "true"
checkbox input "false"
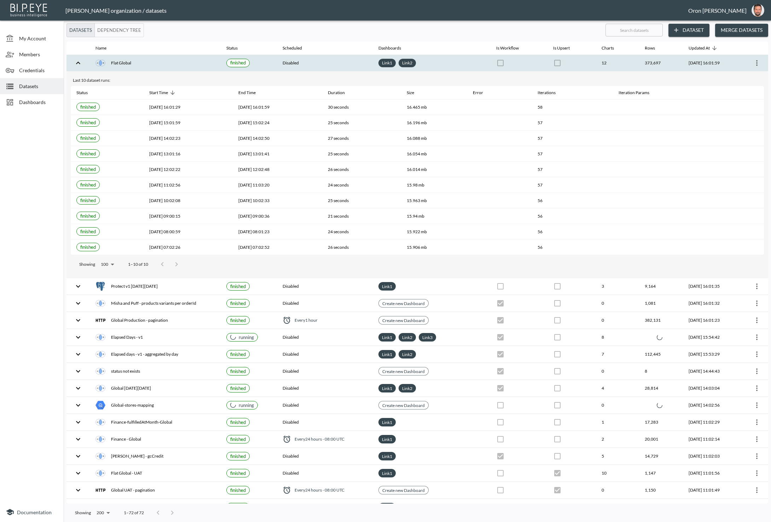
checkbox input "false"
checkbox input "true"
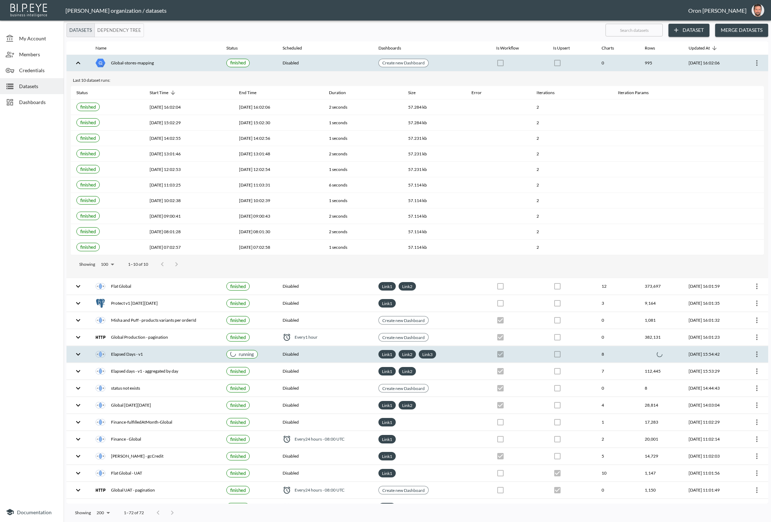
click at [645, 353] on div at bounding box center [661, 354] width 32 height 6
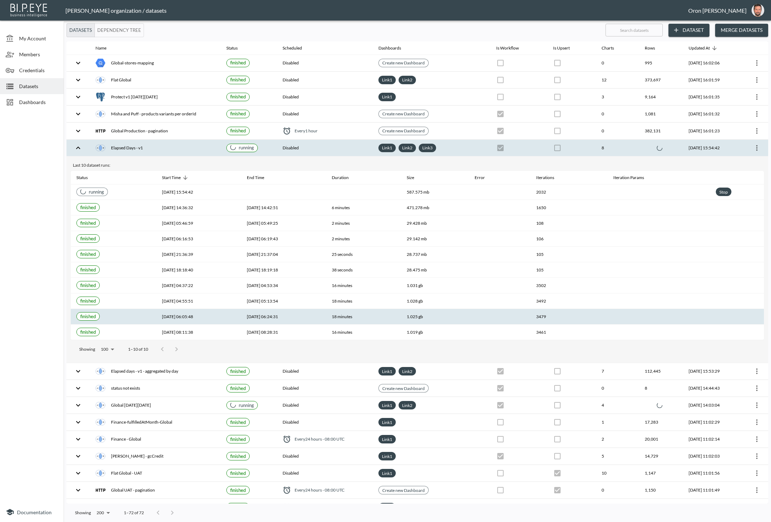
checkbox input "true"
checkbox input "false"
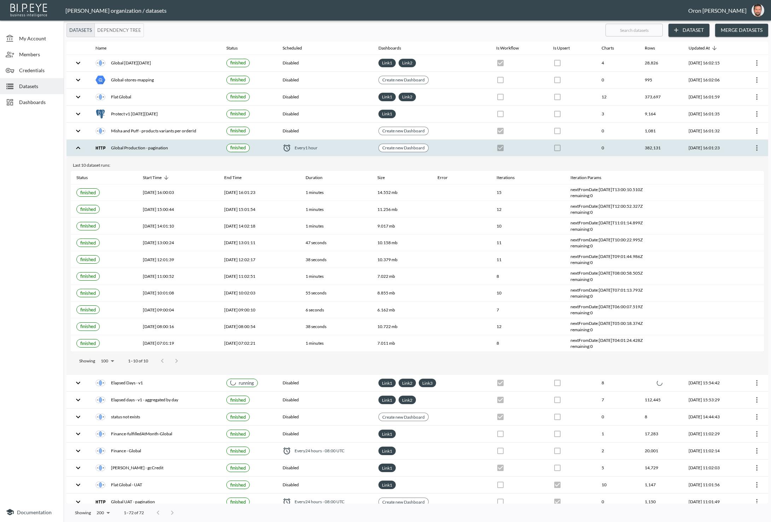
click at [466, 143] on th "Create new Dashboard" at bounding box center [432, 148] width 118 height 17
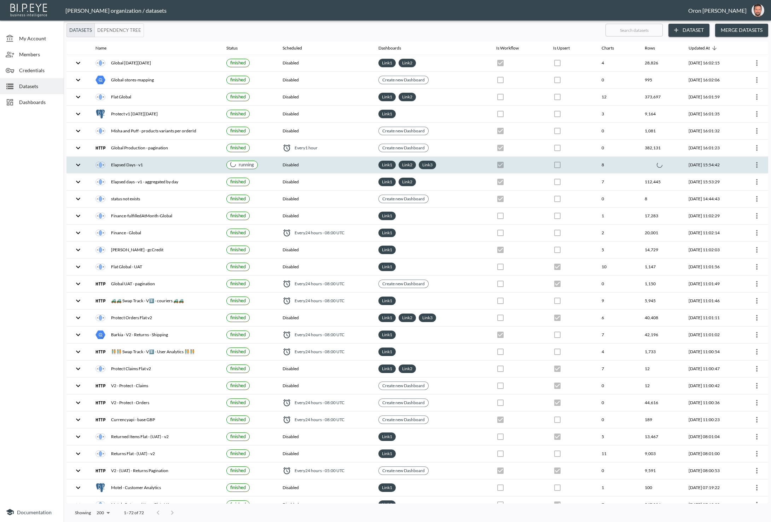
click at [470, 165] on div "Link 1 Link 2 Link 3" at bounding box center [431, 165] width 106 height 8
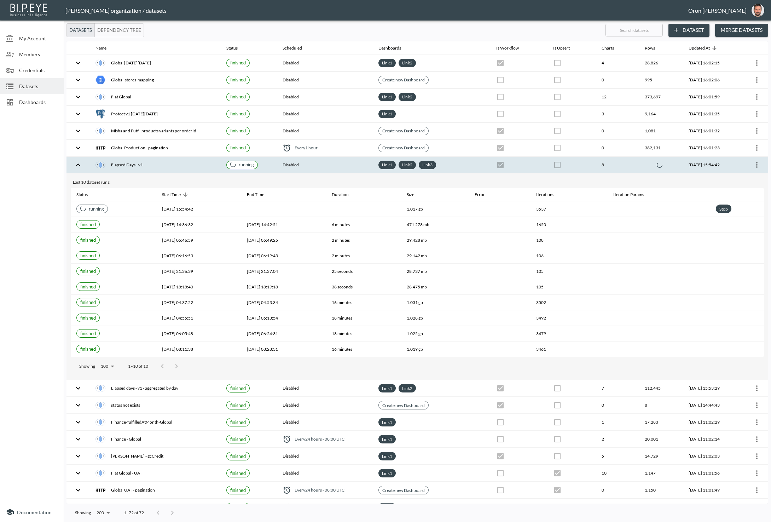
checkbox input "true"
checkbox input "false"
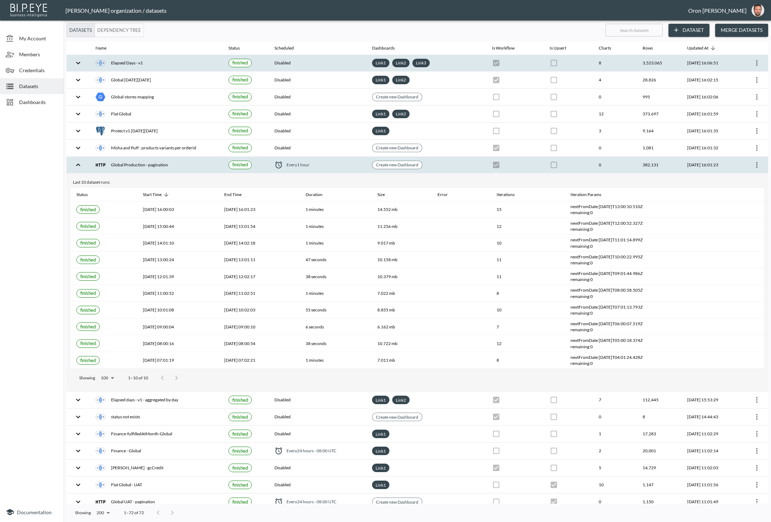
click at [567, 63] on th at bounding box center [569, 63] width 50 height 17
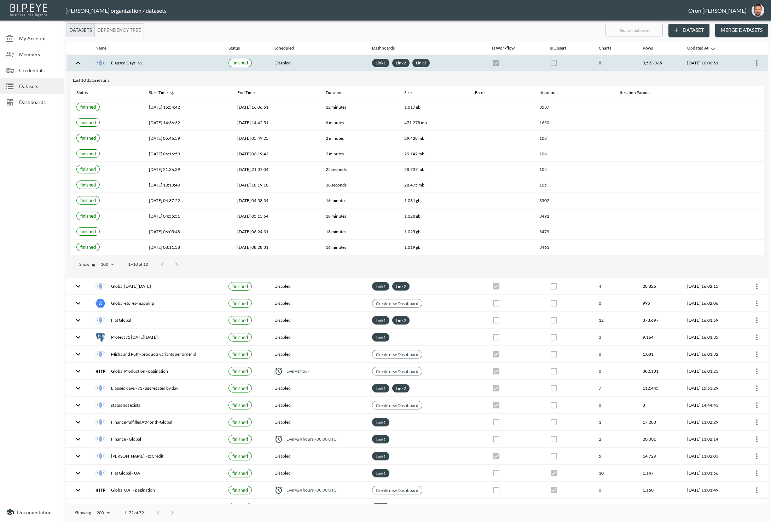
click at [451, 59] on div "Link 1 Link 2 Link 3" at bounding box center [426, 63] width 109 height 8
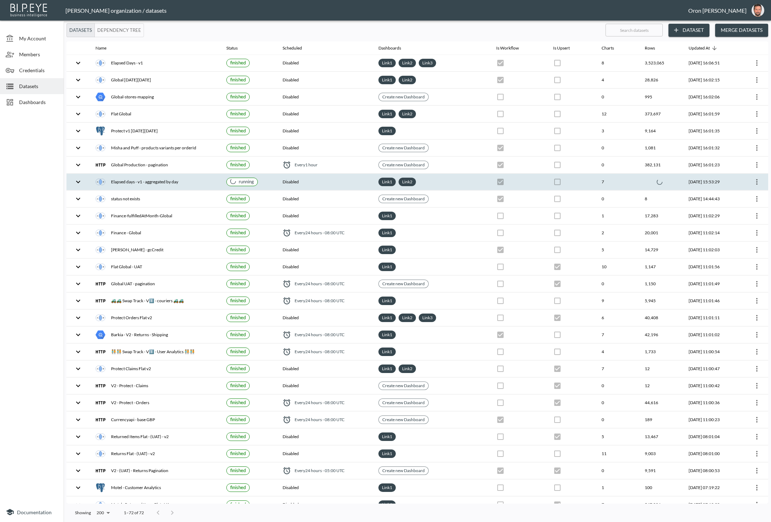
click at [464, 179] on div "Link 1 Link 2" at bounding box center [431, 182] width 106 height 8
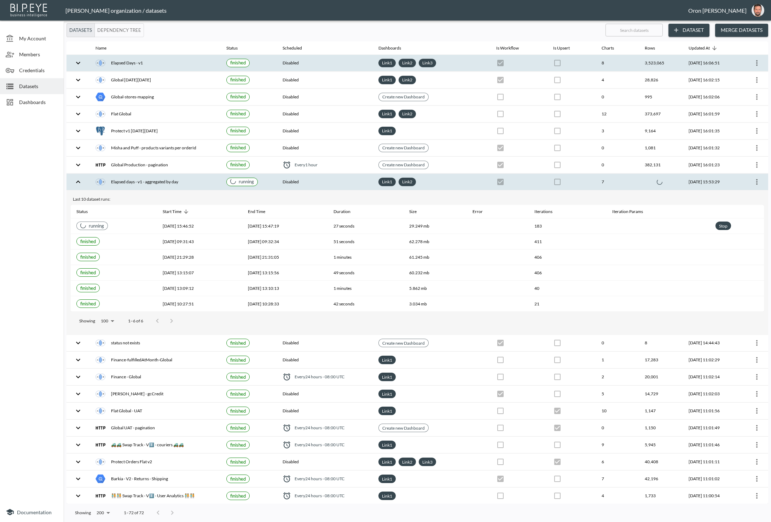
click at [754, 61] on icon "more" at bounding box center [757, 63] width 8 height 8
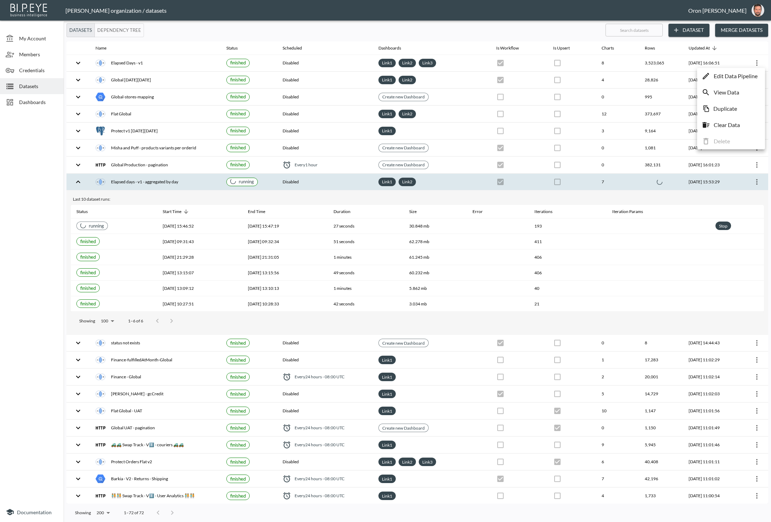
click at [747, 74] on p "Edit Data Pipeline" at bounding box center [736, 76] width 44 height 8
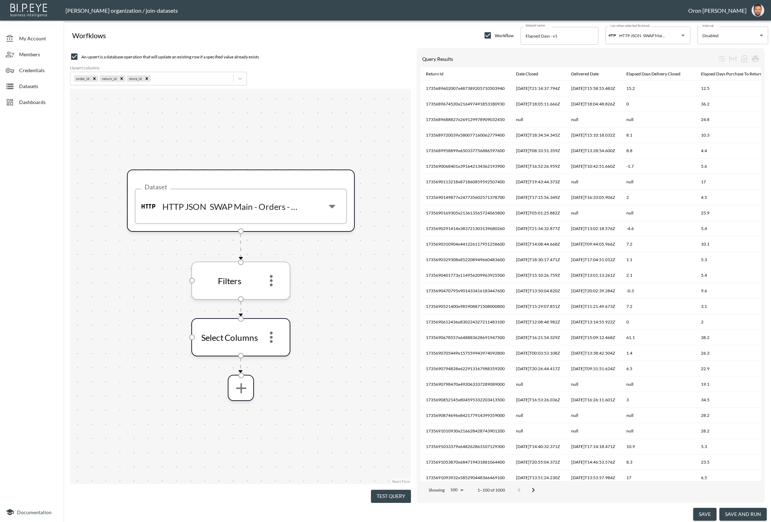
click at [275, 279] on icon "more" at bounding box center [271, 280] width 17 height 17
click at [272, 284] on icon "more" at bounding box center [271, 280] width 3 height 11
click at [272, 299] on li "Edit" at bounding box center [271, 299] width 31 height 13
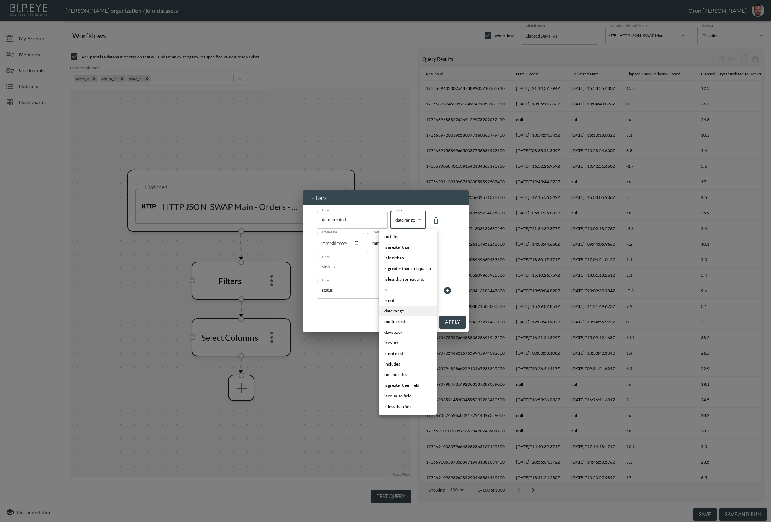
click at [397, 220] on body "BI.P.EYE, Interactive Analytics Dashboards - app Zach Bailet organization / joi…" at bounding box center [385, 261] width 771 height 522
drag, startPoint x: 402, startPoint y: 330, endPoint x: 413, endPoint y: 259, distance: 72.2
click at [402, 330] on li "days back" at bounding box center [408, 332] width 58 height 11
type input "days back"
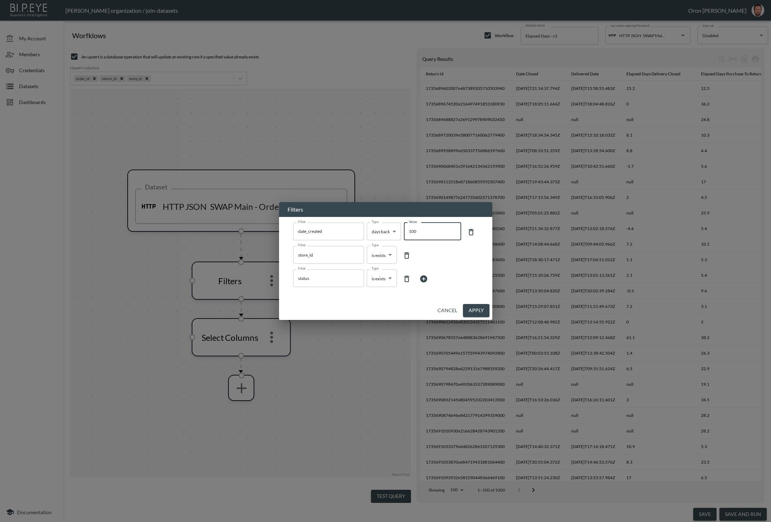
drag, startPoint x: 416, startPoint y: 229, endPoint x: 398, endPoint y: 230, distance: 18.1
click at [398, 230] on div "Filter date_created Filter Type days back days back Type Value 100 Value" at bounding box center [385, 231] width 185 height 19
type input "7"
click at [476, 309] on button "Apply" at bounding box center [476, 310] width 27 height 13
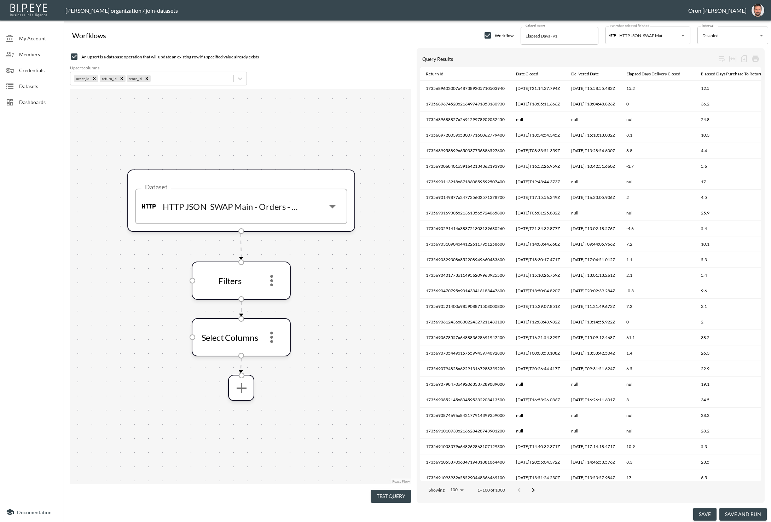
click at [702, 514] on button "save" at bounding box center [704, 513] width 23 height 13
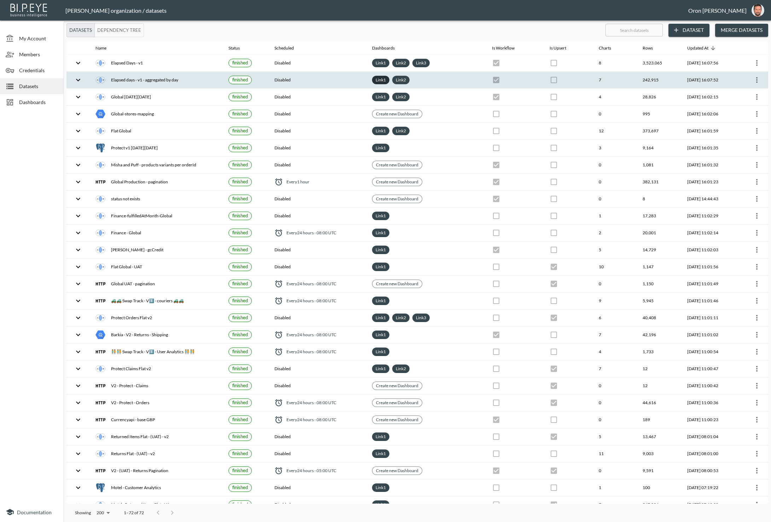
click at [377, 78] on link "Link 1" at bounding box center [380, 80] width 13 height 8
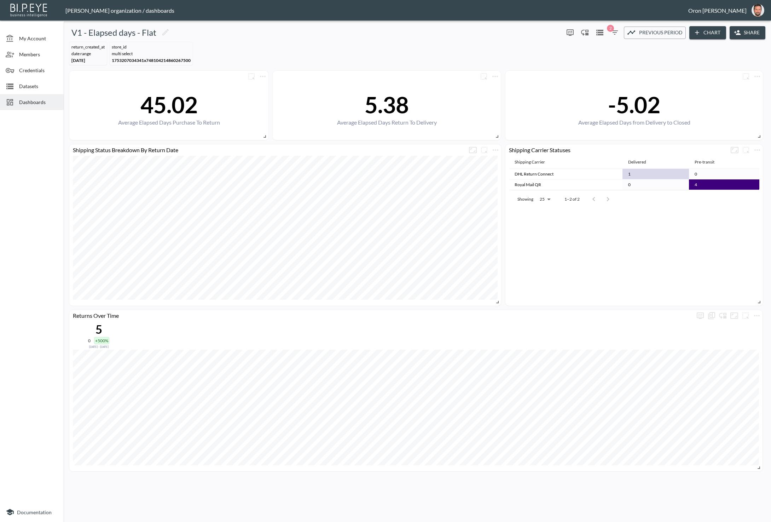
click at [614, 34] on icon "button" at bounding box center [614, 32] width 8 height 8
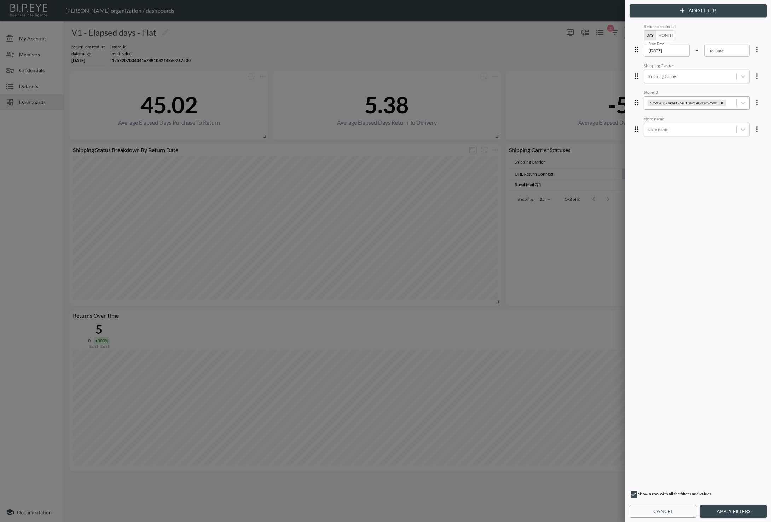
drag, startPoint x: 719, startPoint y: 101, endPoint x: 704, endPoint y: 106, distance: 16.0
click at [720, 101] on icon "Remove 1753207034341x748104214860267500" at bounding box center [722, 102] width 5 height 5
click at [680, 126] on div at bounding box center [690, 129] width 85 height 7
type input "clos"
click at [684, 145] on div "Closure [GEOGRAPHIC_DATA]" at bounding box center [702, 143] width 124 height 11
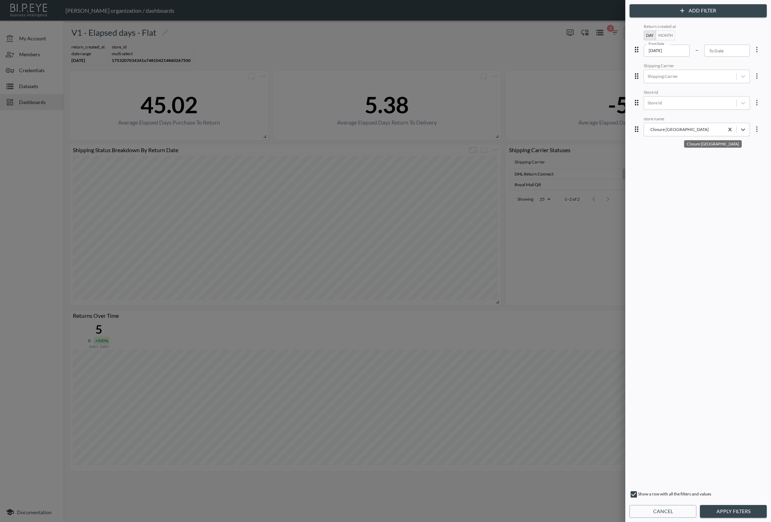
drag, startPoint x: 732, startPoint y: 509, endPoint x: 732, endPoint y: 504, distance: 4.3
click at [732, 509] on button "Apply Filters" at bounding box center [733, 511] width 67 height 13
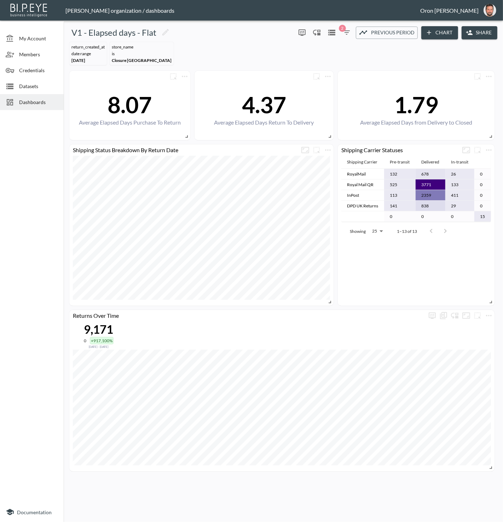
click at [395, 46] on div "return_created_at DATE RANGE Feb 01, 2025 store_name IS Closure London" at bounding box center [283, 53] width 434 height 29
click at [489, 315] on icon "more" at bounding box center [489, 315] width 6 height 1
click at [480, 326] on li "Edit" at bounding box center [467, 328] width 55 height 13
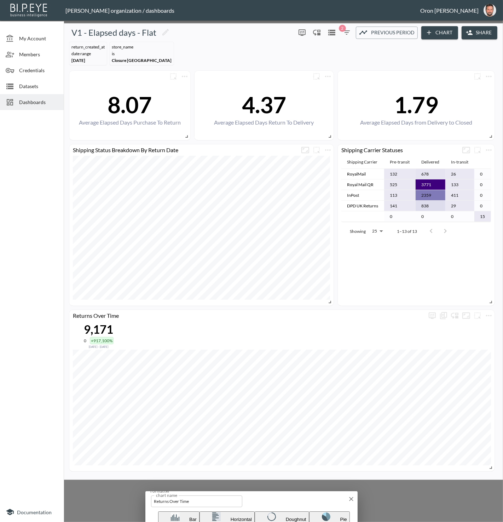
scroll to position [0, 221]
click at [383, 177] on body "BI.P.EYE, Interactive Analytics Dashboards - app Zach Bailet organization / das…" at bounding box center [251, 261] width 503 height 522
click at [375, 265] on li "status" at bounding box center [395, 262] width 74 height 11
type input "$[*].status"
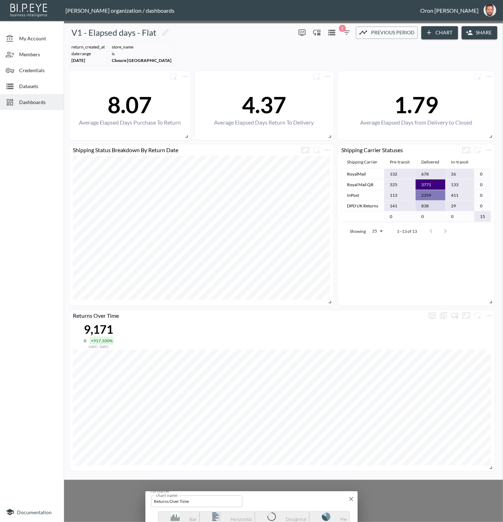
click at [426, 511] on button "Y-Axis" at bounding box center [439, 517] width 27 height 12
click at [355, 495] on icon "button" at bounding box center [351, 498] width 7 height 7
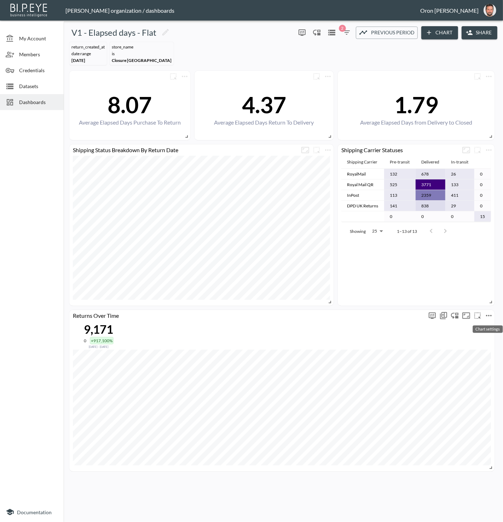
click at [492, 314] on icon "more" at bounding box center [489, 315] width 8 height 8
click at [466, 360] on p "Duplicate" at bounding box center [467, 361] width 24 height 8
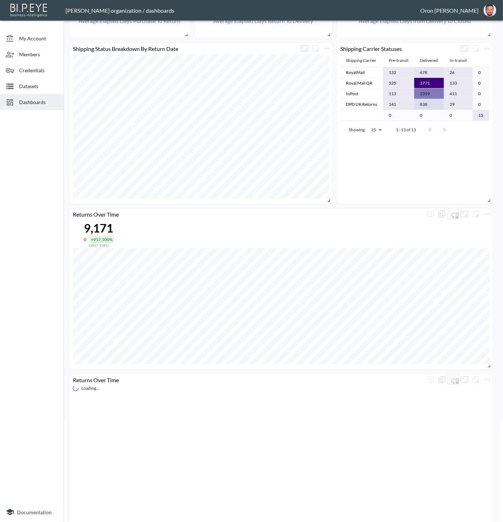
scroll to position [120, 0]
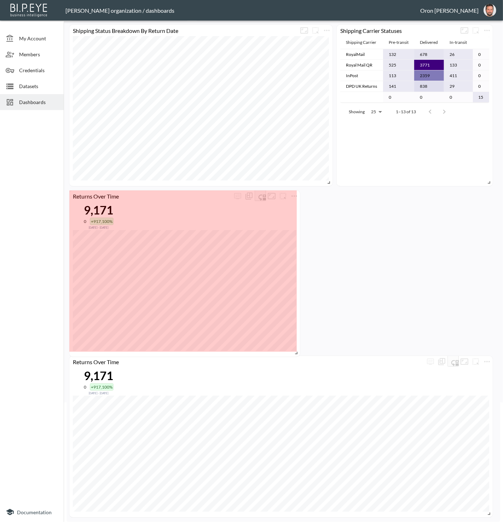
drag, startPoint x: 488, startPoint y: 344, endPoint x: 296, endPoint y: 350, distance: 191.8
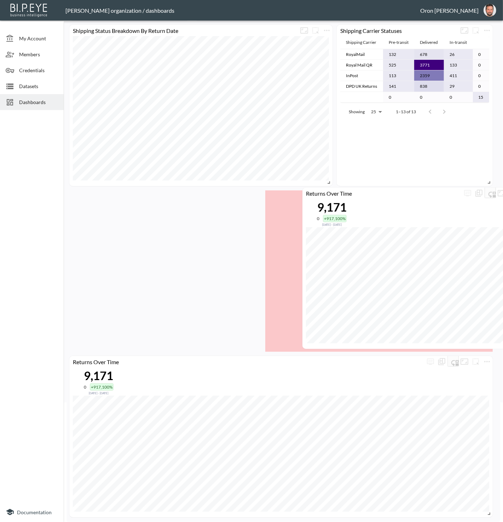
drag, startPoint x: 197, startPoint y: 206, endPoint x: 430, endPoint y: 203, distance: 233.1
click at [430, 203] on div "Returns Over Time 9,171 0 +917,100% Jul 15, 2024 - Feb 01, 2025" at bounding box center [415, 267] width 227 height 161
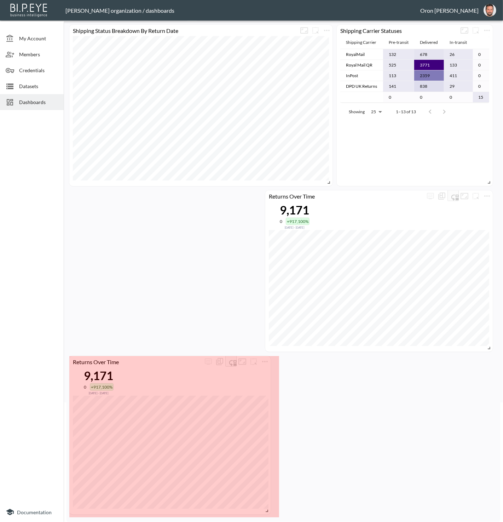
scroll to position [0, 0]
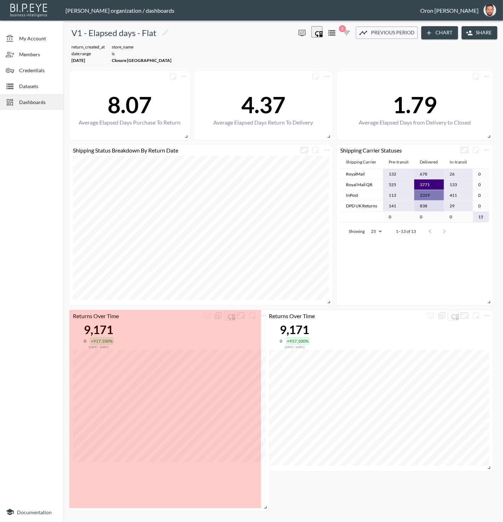
drag, startPoint x: 488, startPoint y: 510, endPoint x: 261, endPoint y: 504, distance: 227.1
click at [264, 505] on span at bounding box center [264, 505] width 7 height 7
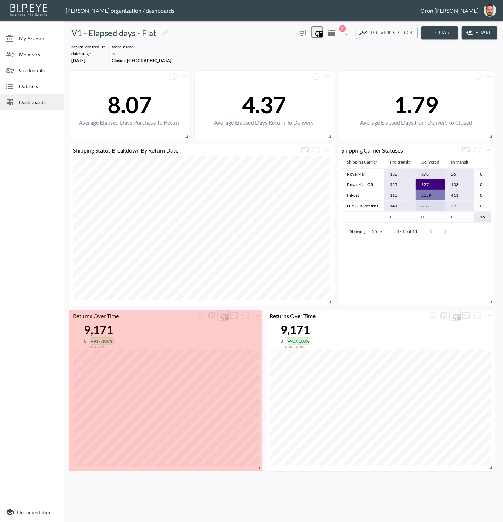
drag, startPoint x: 258, startPoint y: 503, endPoint x: 259, endPoint y: 466, distance: 36.1
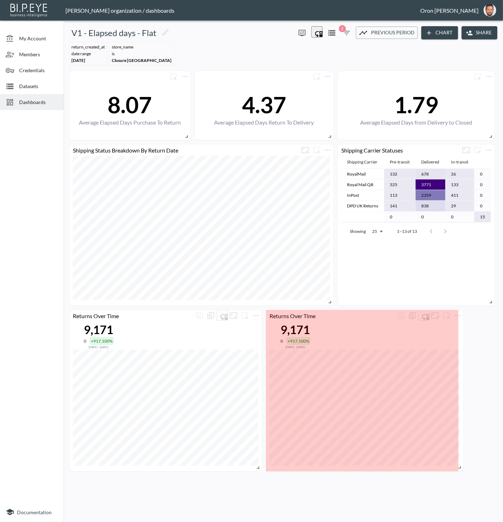
drag, startPoint x: 489, startPoint y: 464, endPoint x: 458, endPoint y: 464, distance: 31.1
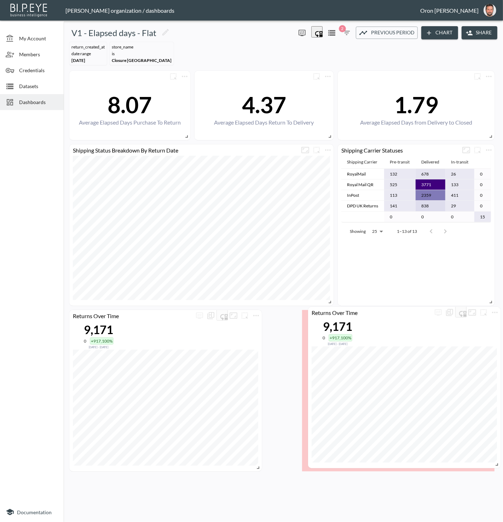
drag, startPoint x: 371, startPoint y: 321, endPoint x: 404, endPoint y: 321, distance: 32.2
click at [405, 320] on div "Returns Over Time 9,171 0 +917,100% Jul 15, 2024 - Feb 01, 2025" at bounding box center [404, 387] width 192 height 161
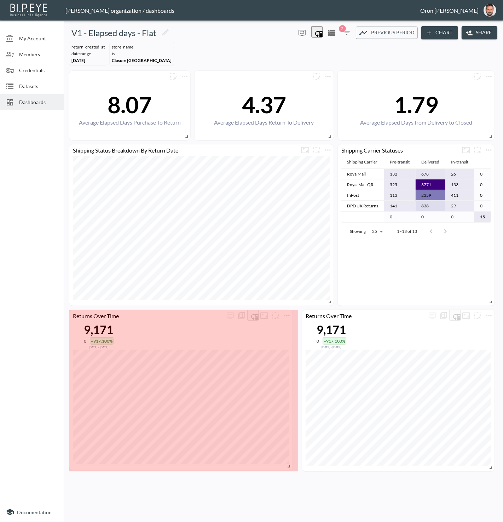
drag, startPoint x: 260, startPoint y: 467, endPoint x: 288, endPoint y: 465, distance: 28.0
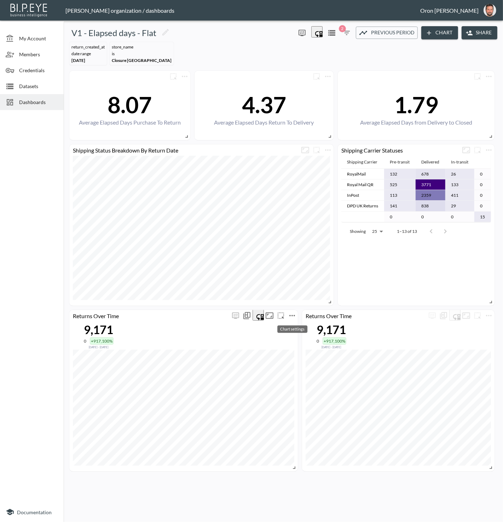
click at [290, 313] on icon "more" at bounding box center [292, 315] width 8 height 8
click at [284, 326] on p "Edit" at bounding box center [284, 329] width 10 height 8
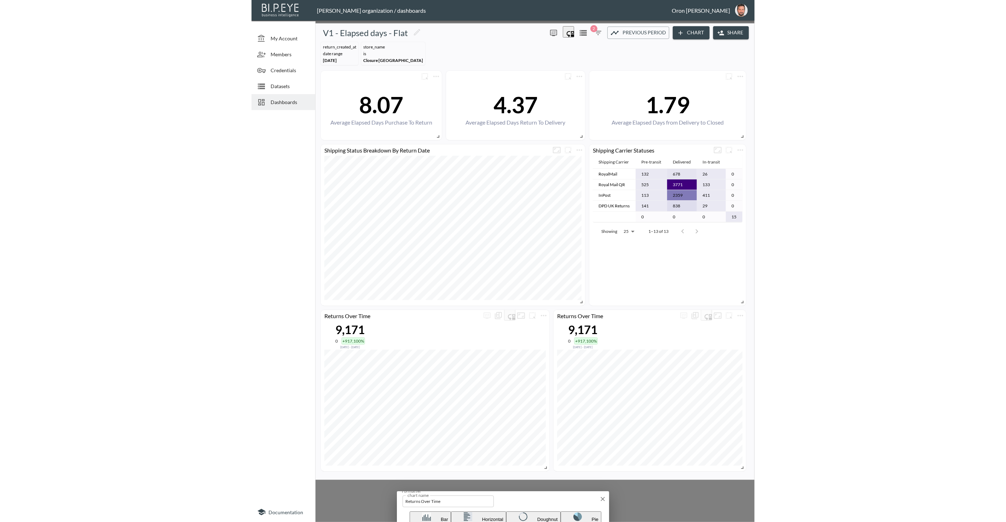
scroll to position [0, 201]
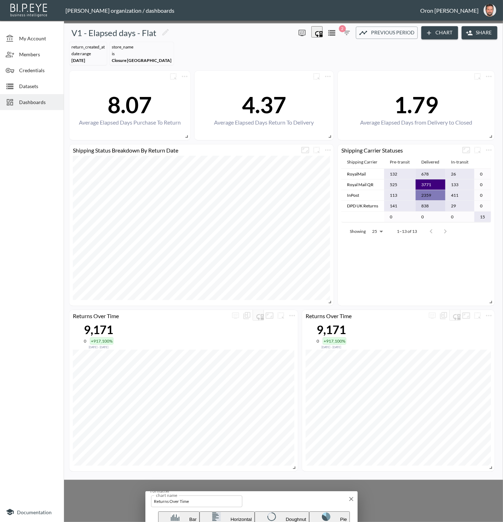
click at [385, 181] on body "BI.P.EYE, Interactive Analytics Dashboards - app Zach Bailet organization / das…" at bounding box center [251, 261] width 503 height 522
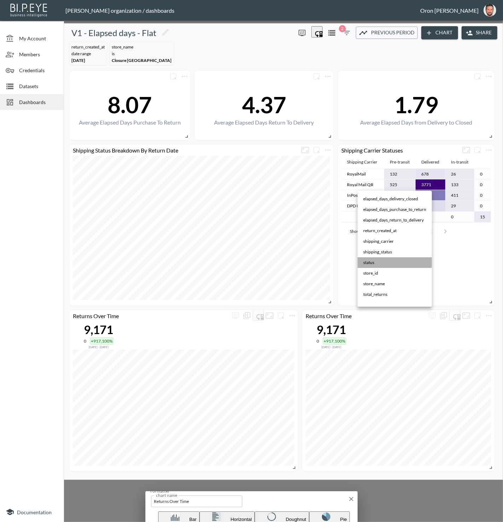
drag, startPoint x: 388, startPoint y: 261, endPoint x: 354, endPoint y: 182, distance: 85.4
click at [388, 260] on li "status" at bounding box center [395, 262] width 74 height 11
type input "$[*].status"
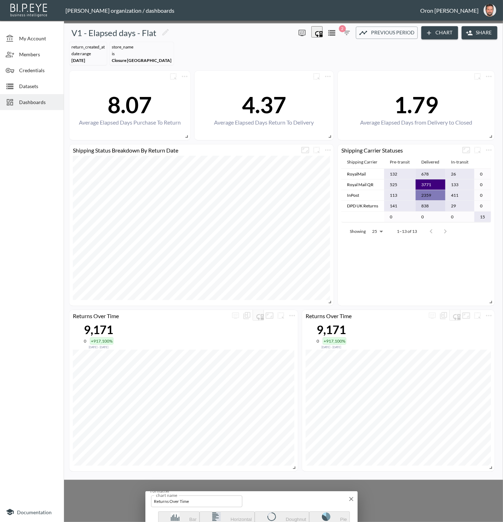
click at [429, 512] on icon "button" at bounding box center [433, 516] width 8 height 8
click at [151, 495] on input "Returns Over Time" at bounding box center [196, 501] width 91 height 12
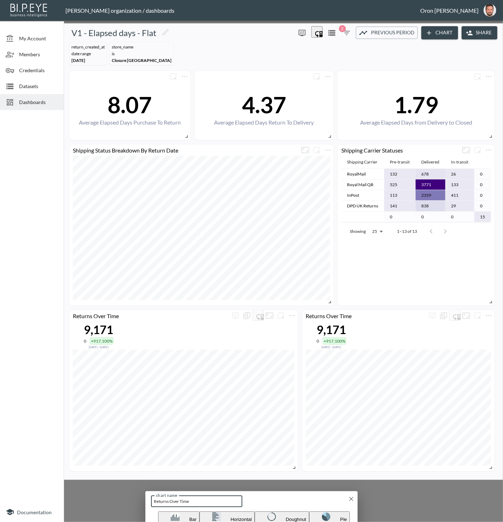
paste input "Return Status Breakdown By Return Dat"
type input "Return Status Breakdown By Return Date"
click at [478, 512] on icon "button" at bounding box center [482, 516] width 8 height 8
checkbox input "true"
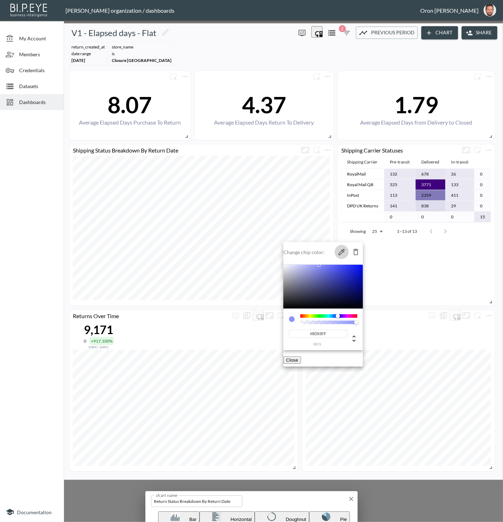
drag, startPoint x: 346, startPoint y: 250, endPoint x: 37, endPoint y: 251, distance: 308.7
click at [342, 250] on button "button" at bounding box center [342, 252] width 14 height 14
type input "#AFA6D9"
click at [415, 275] on div at bounding box center [251, 261] width 503 height 522
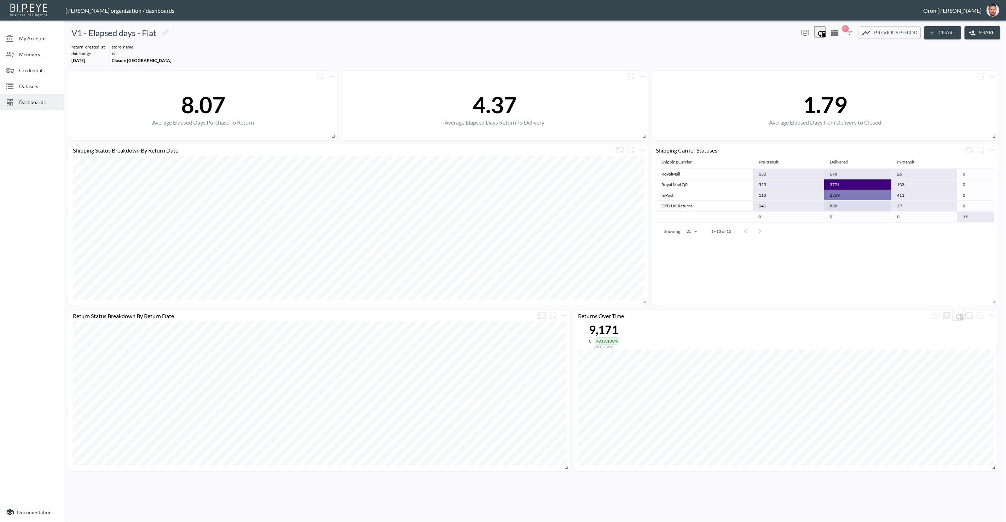
click at [43, 86] on span "Datasets" at bounding box center [38, 85] width 39 height 7
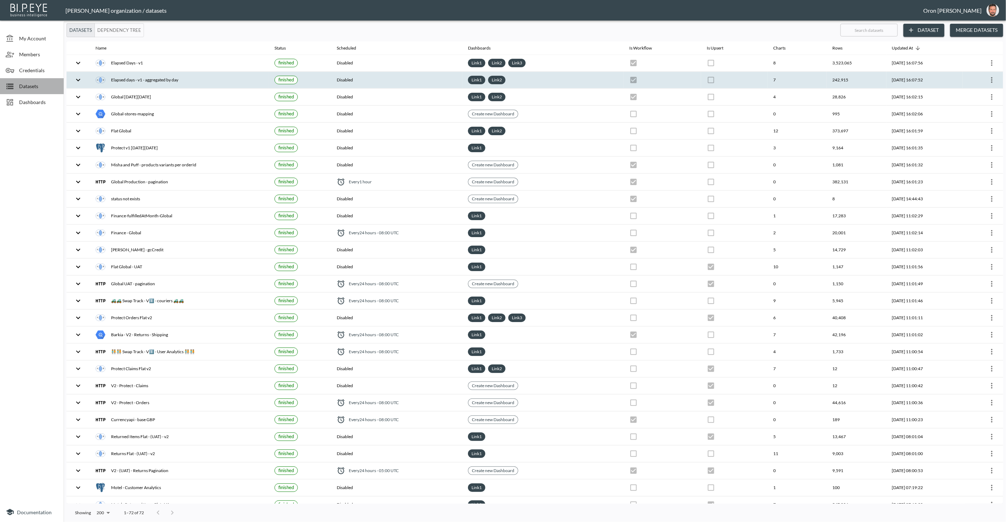
drag, startPoint x: 43, startPoint y: 85, endPoint x: 86, endPoint y: 83, distance: 42.9
click at [43, 85] on span "Datasets" at bounding box center [38, 85] width 39 height 7
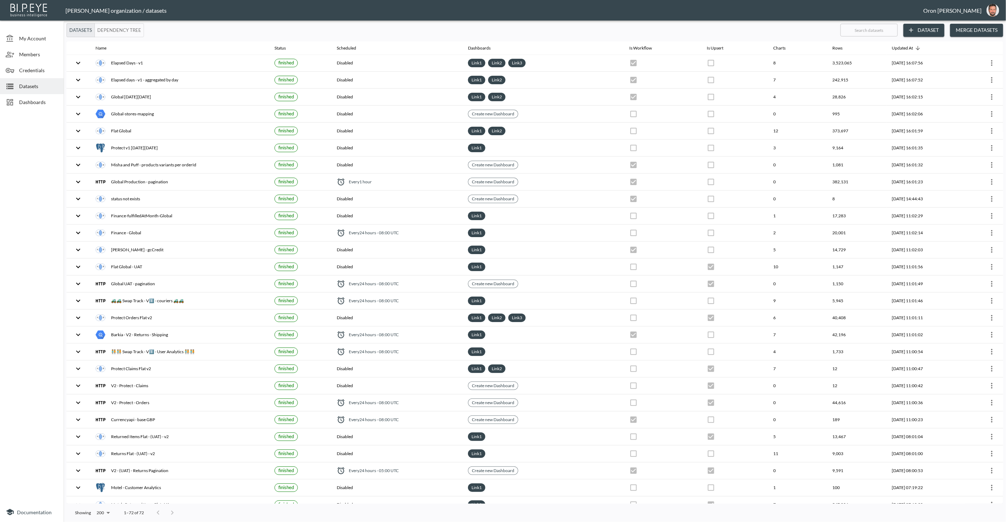
click at [771, 29] on input "text" at bounding box center [868, 30] width 57 height 18
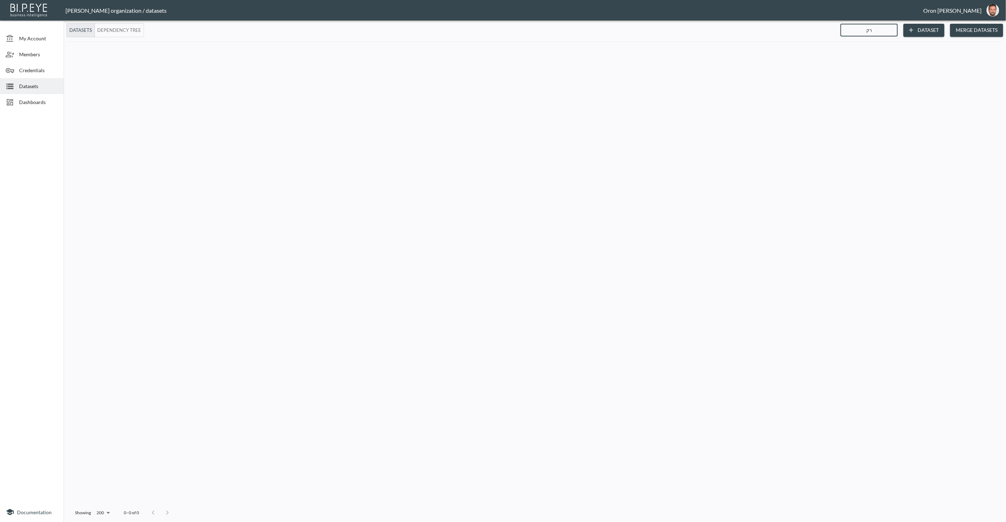
type input "ר"
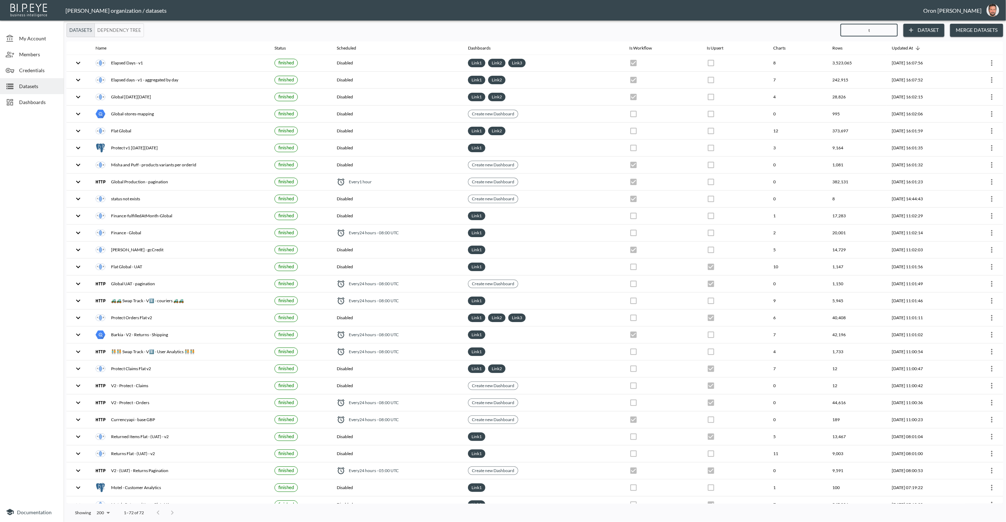
type input "ti"
checkbox input "false"
checkbox input "true"
checkbox input "false"
checkbox input "true"
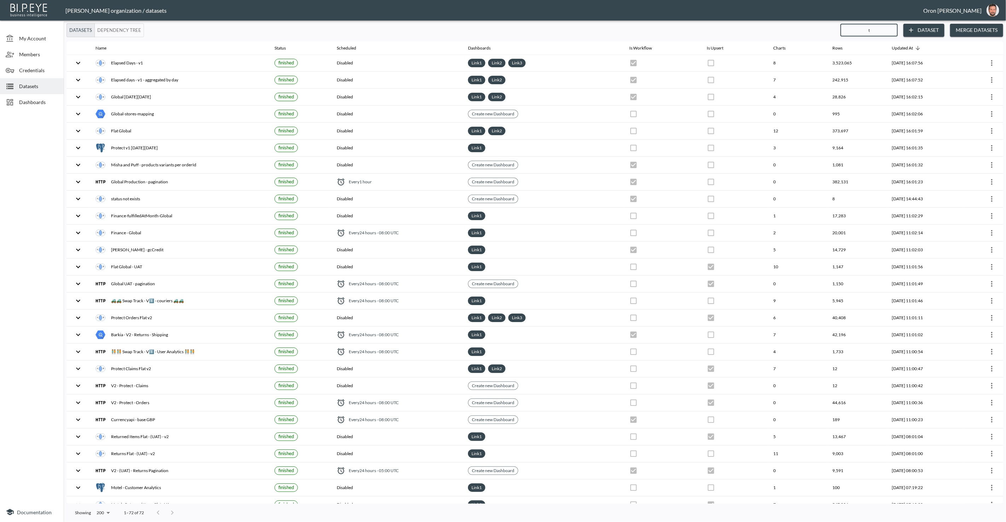
checkbox input "true"
checkbox input "false"
checkbox input "true"
checkbox input "false"
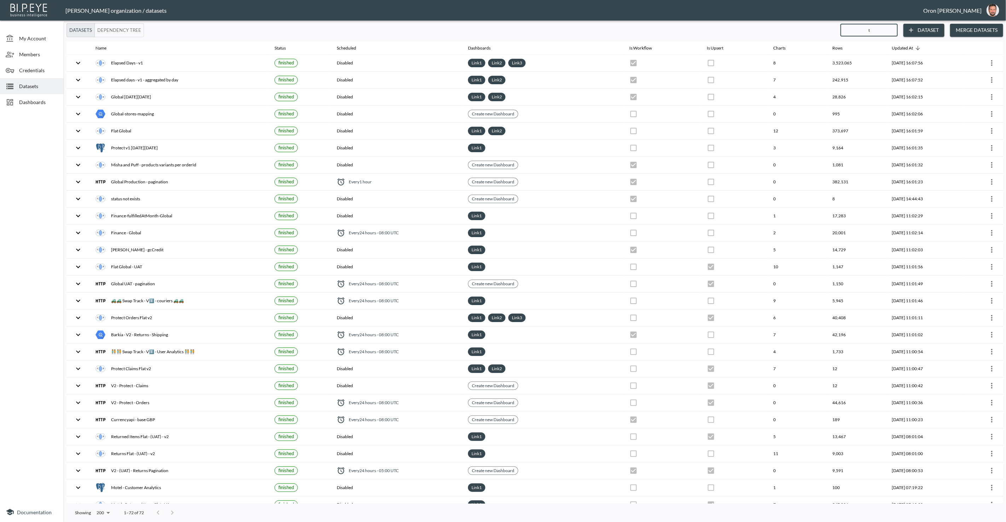
checkbox input "false"
checkbox input "true"
checkbox input "false"
checkbox input "true"
checkbox input "false"
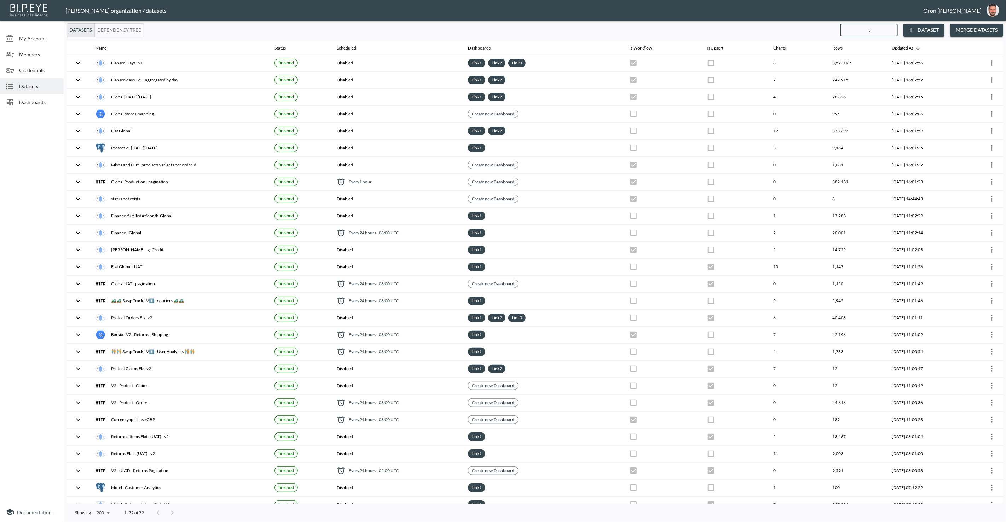
checkbox input "false"
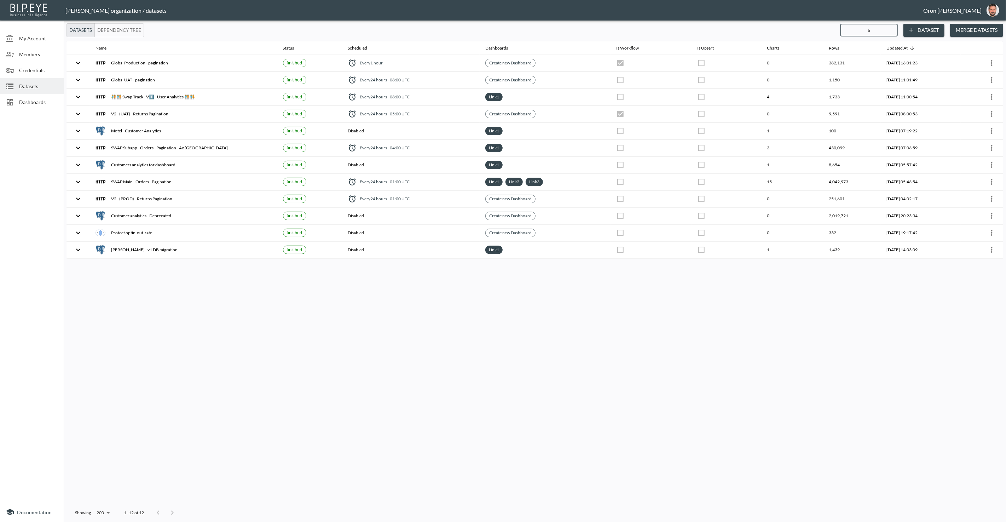
type input "t"
checkbox input "false"
checkbox input "true"
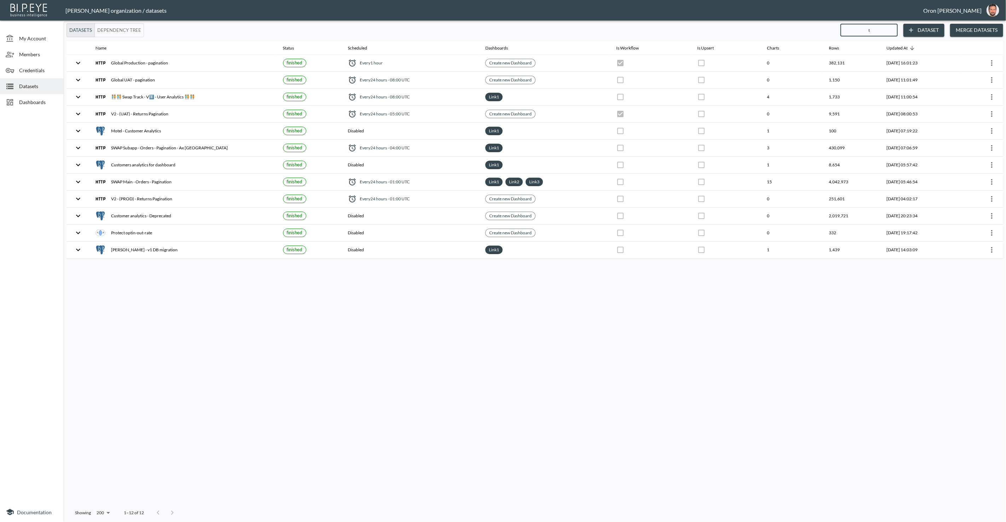
checkbox input "true"
checkbox input "false"
checkbox input "true"
checkbox input "false"
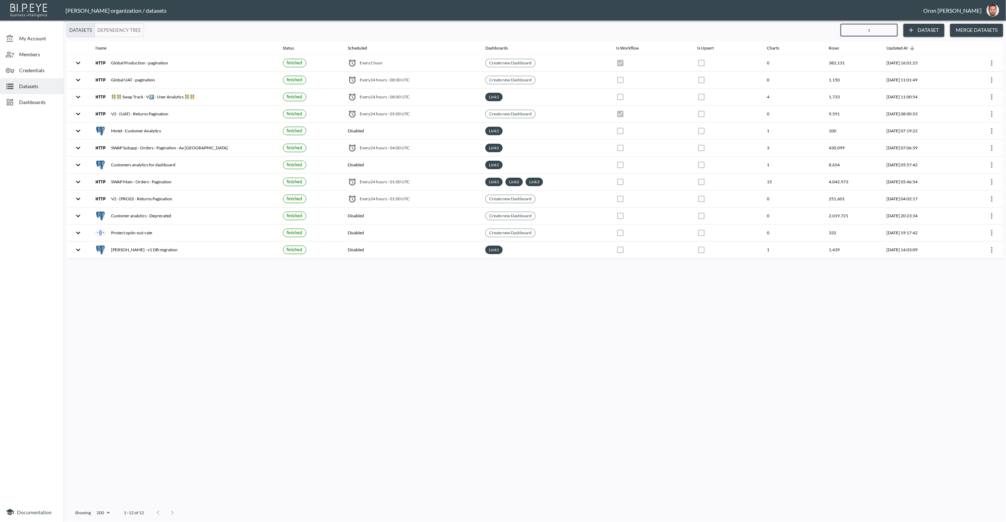
checkbox input "true"
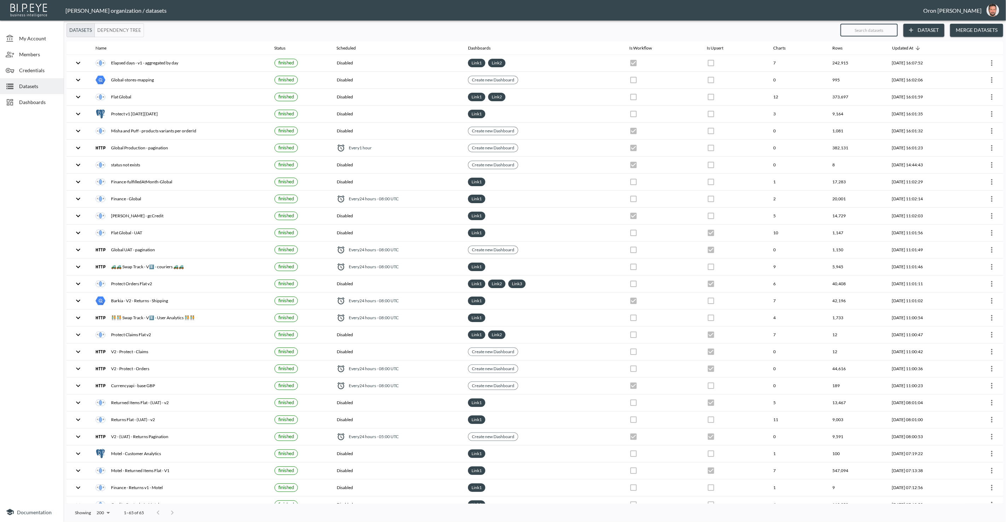
checkbox input "true"
checkbox input "false"
checkbox input "true"
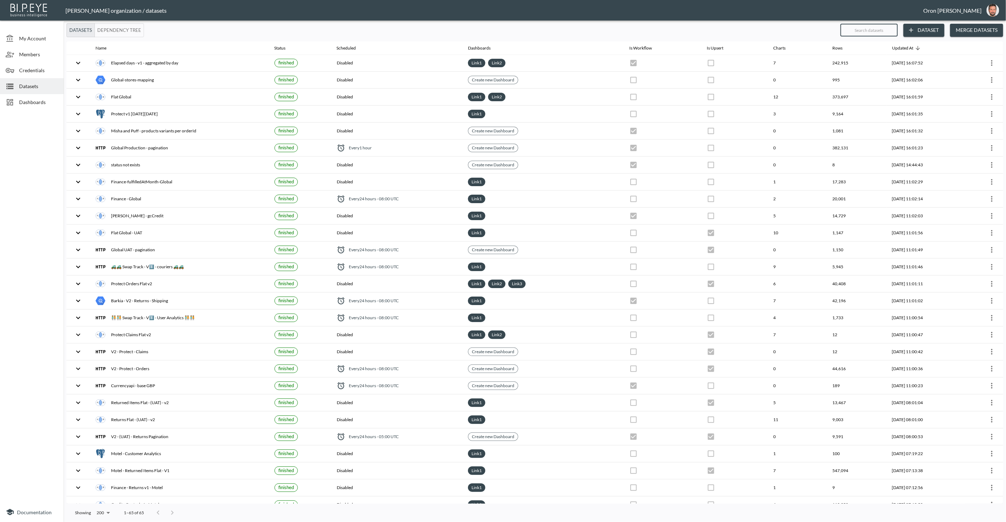
checkbox input "true"
checkbox input "false"
checkbox input "true"
checkbox input "false"
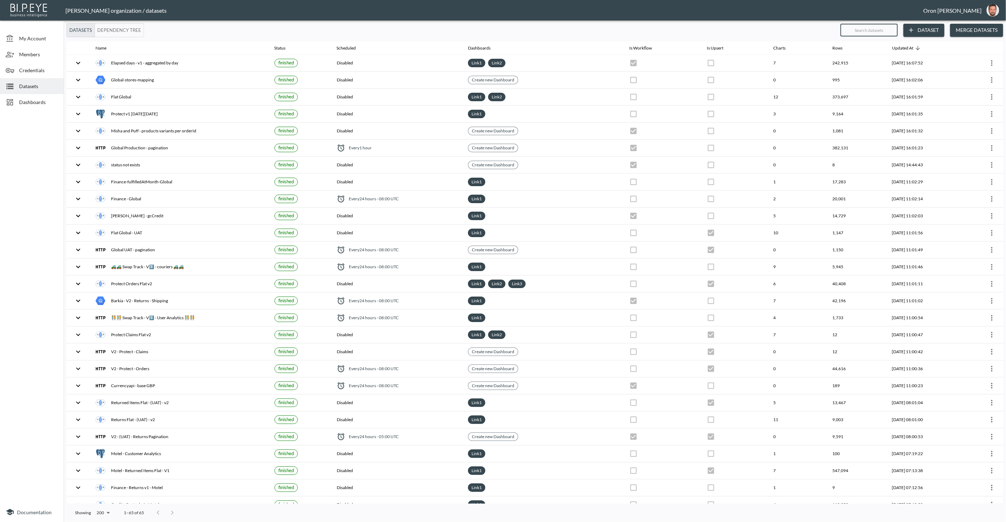
checkbox input "true"
checkbox input "false"
checkbox input "true"
checkbox input "false"
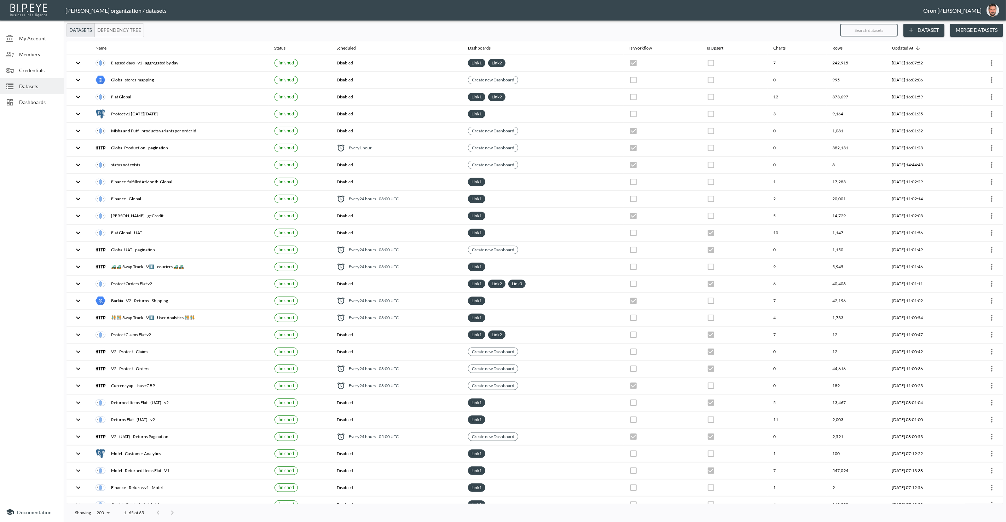
checkbox input "false"
checkbox input "true"
checkbox input "false"
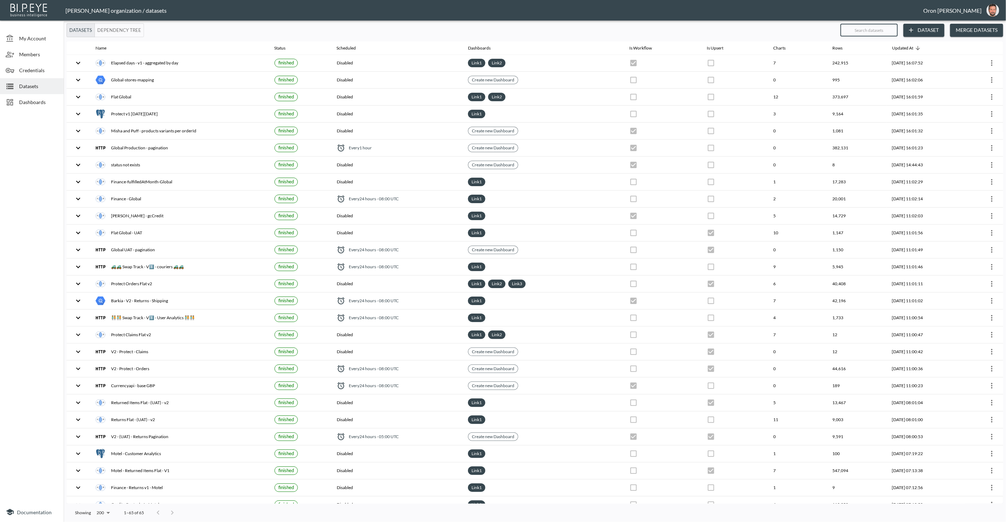
checkbox input "true"
checkbox input "false"
checkbox input "true"
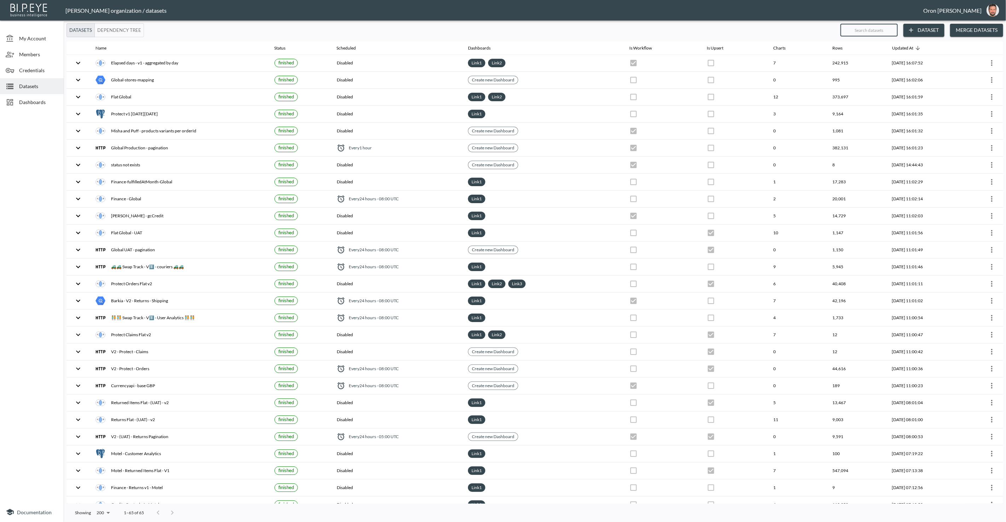
checkbox input "true"
checkbox input "false"
checkbox input "true"
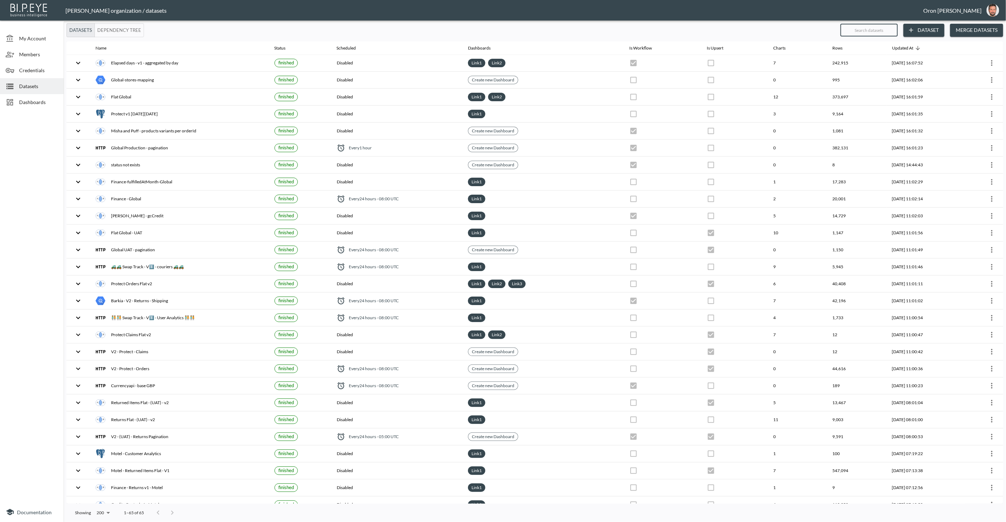
checkbox input "true"
checkbox input "false"
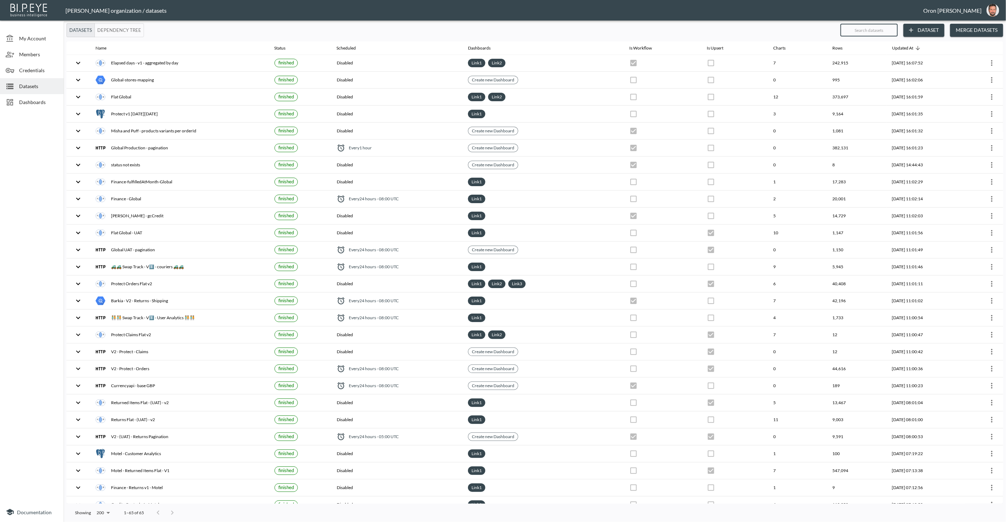
checkbox input "false"
checkbox input "true"
checkbox input "false"
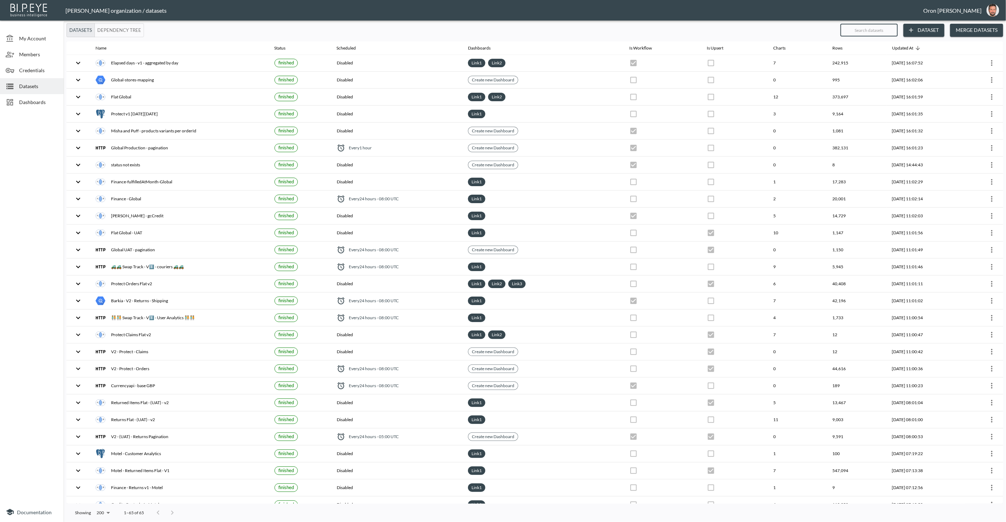
checkbox input "true"
checkbox input "false"
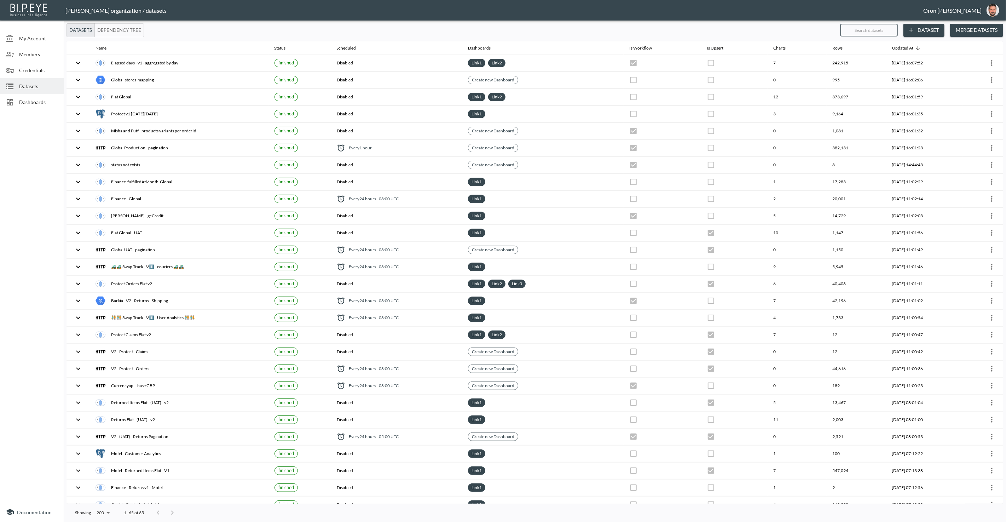
checkbox input "false"
checkbox input "true"
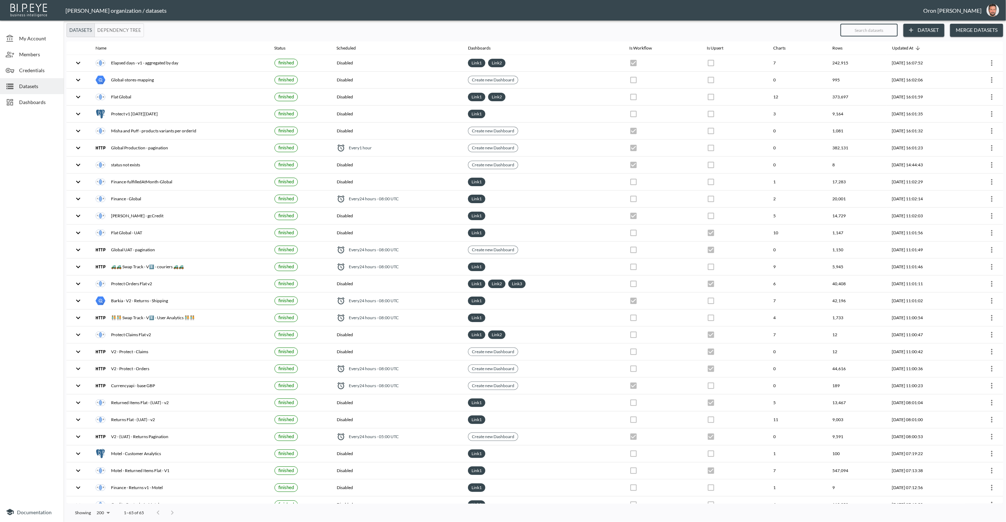
checkbox input "false"
checkbox input "true"
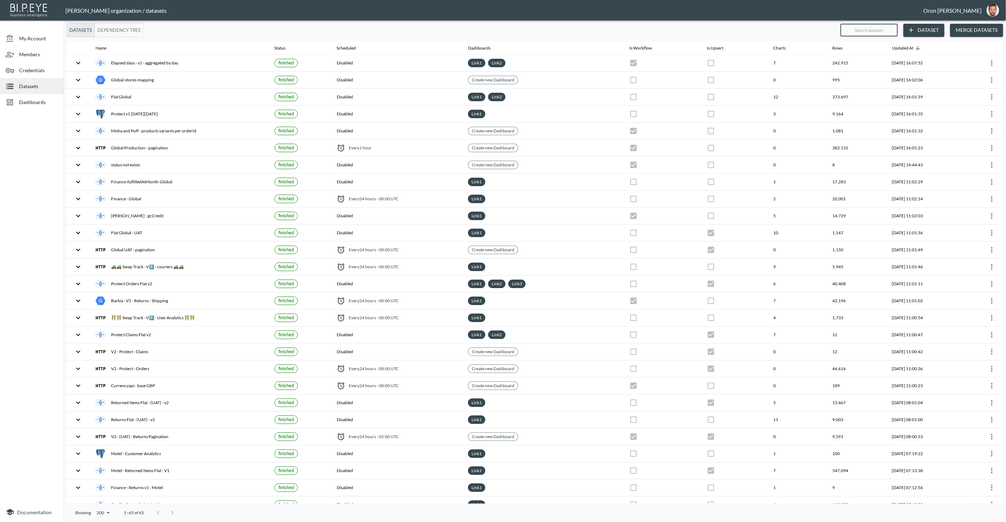
checkbox input "true"
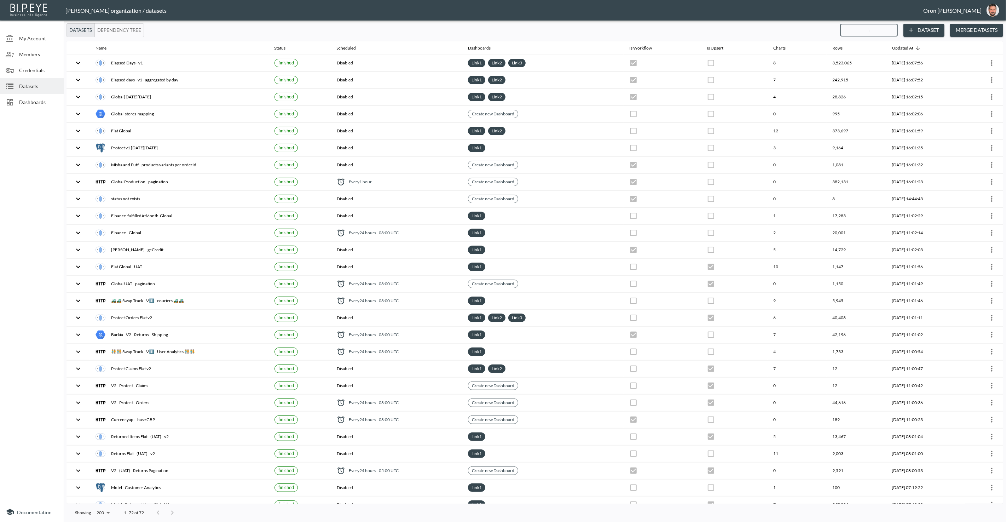
type input "it"
checkbox input "false"
checkbox input "true"
checkbox input "false"
checkbox input "true"
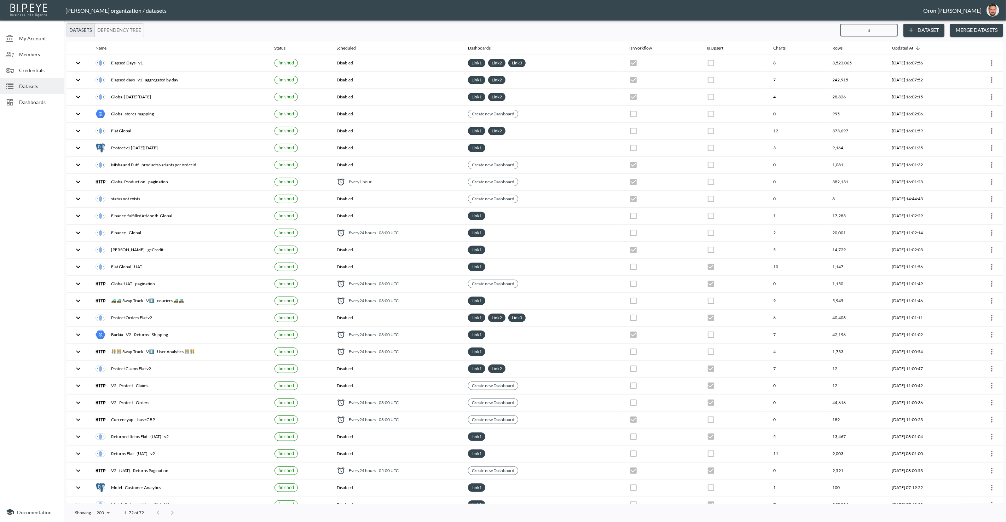
checkbox input "true"
checkbox input "false"
checkbox input "true"
checkbox input "false"
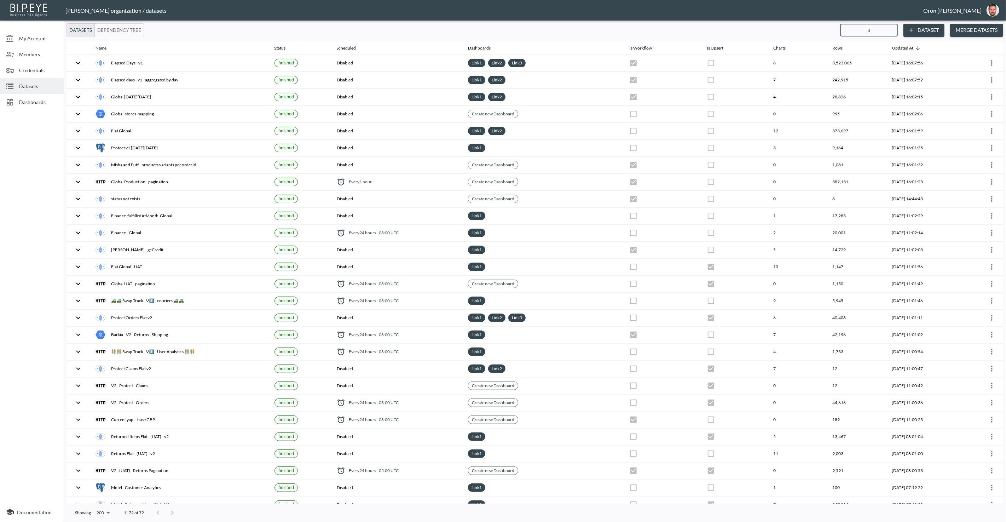
checkbox input "true"
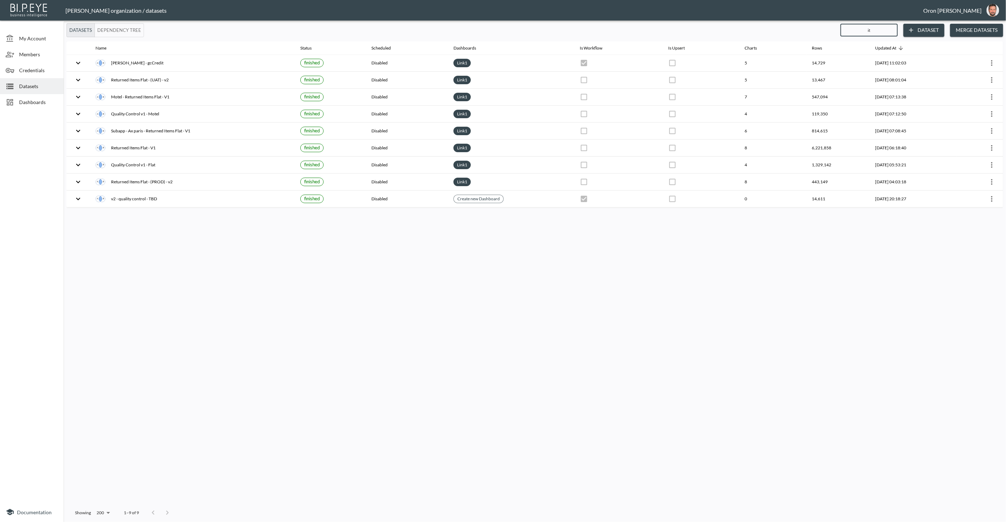
type input "ite"
checkbox input "false"
checkbox input "true"
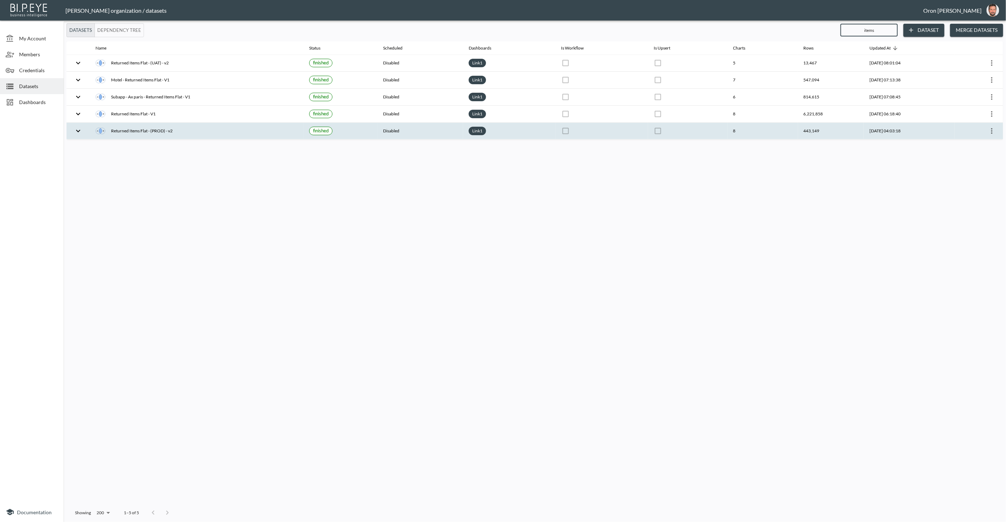
type input "items"
click at [771, 127] on icon "more" at bounding box center [991, 131] width 8 height 8
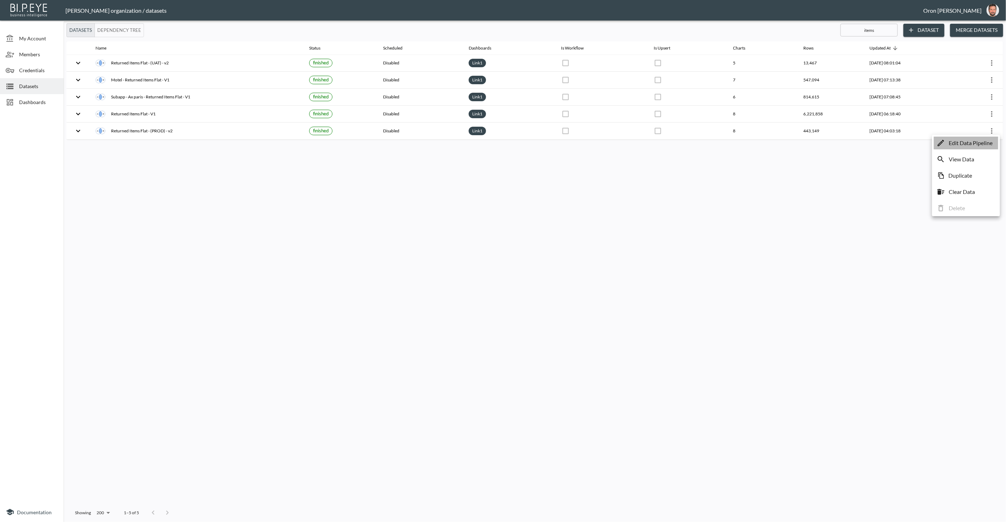
drag, startPoint x: 977, startPoint y: 144, endPoint x: 877, endPoint y: 151, distance: 100.3
click at [771, 144] on p "Edit Data Pipeline" at bounding box center [970, 143] width 44 height 8
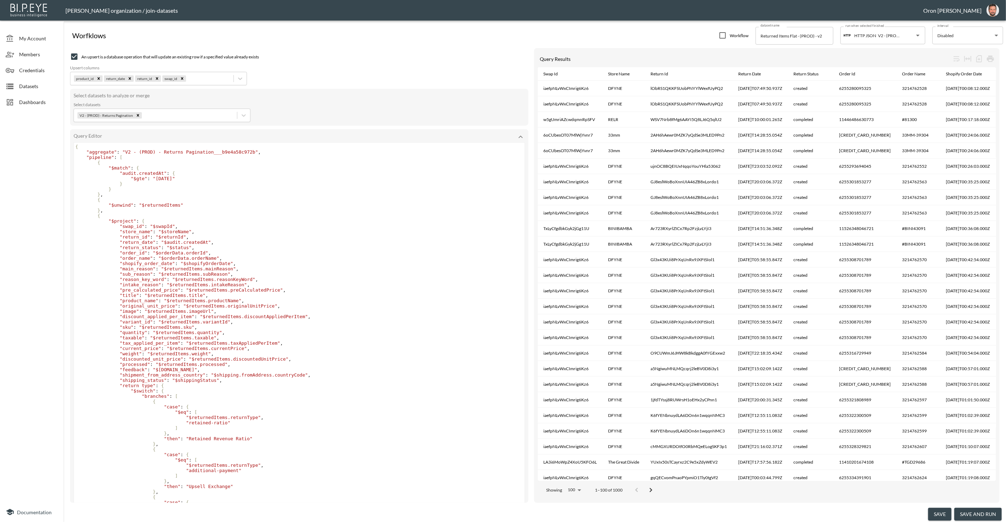
click at [194, 234] on span "," at bounding box center [193, 231] width 3 height 5
click at [147, 324] on span ""variant_id"" at bounding box center [136, 321] width 33 height 5
type textarea "variant_id"
drag, startPoint x: 147, startPoint y: 327, endPoint x: 144, endPoint y: 328, distance: 3.6
click at [147, 324] on span ""variant_id"" at bounding box center [136, 321] width 33 height 5
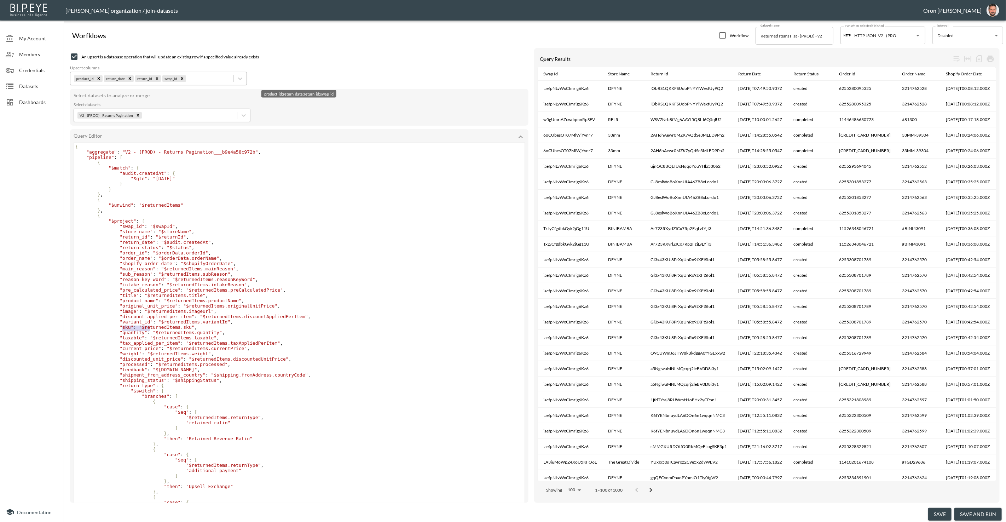
click at [214, 80] on div "product_id;return_date;return_id;swap_id" at bounding box center [208, 78] width 42 height 7
paste input "variant_id"
click at [11, 521] on input "variant_id" at bounding box center [3, 529] width 15 height 15
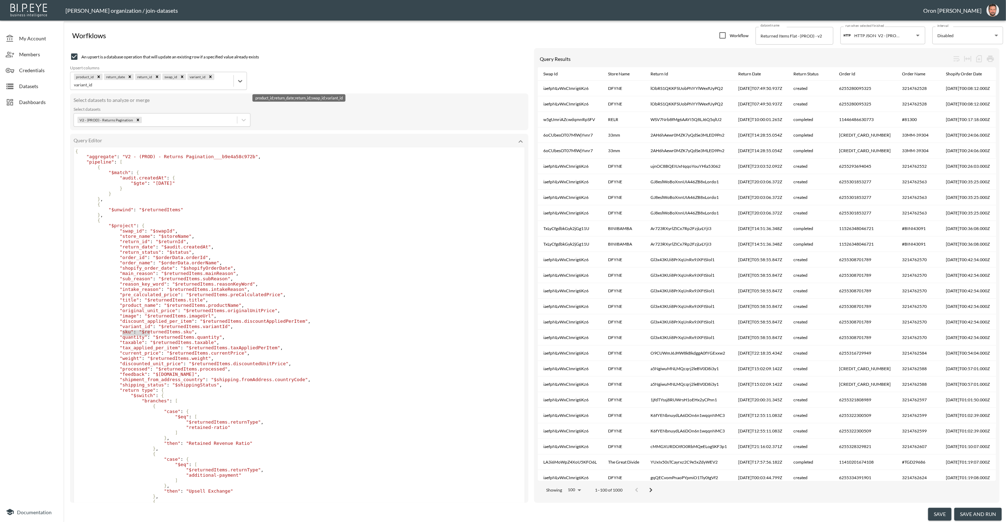
type input "variant_id"
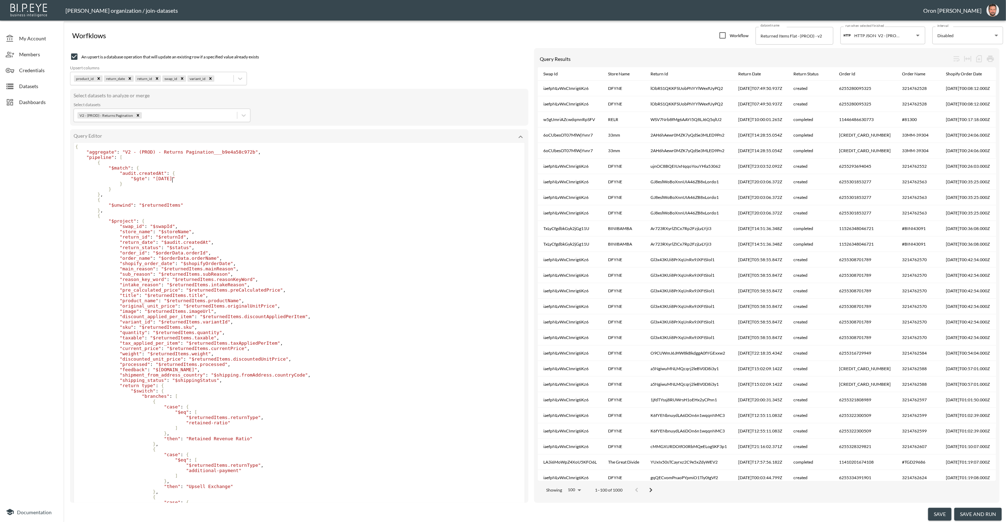
click at [173, 182] on div "{ "aggregate" : "V2 - (PROD) - Returns Pagination___b9e4a58c972b" , "pipeline" …" at bounding box center [299, 329] width 451 height 371
click at [173, 182] on pre "}" at bounding box center [299, 183] width 451 height 5
click at [171, 179] on span ""[DATE]"" at bounding box center [164, 178] width 22 height 5
click at [171, 180] on span ""[DATE]"" at bounding box center [164, 178] width 22 height 5
type textarea "01"
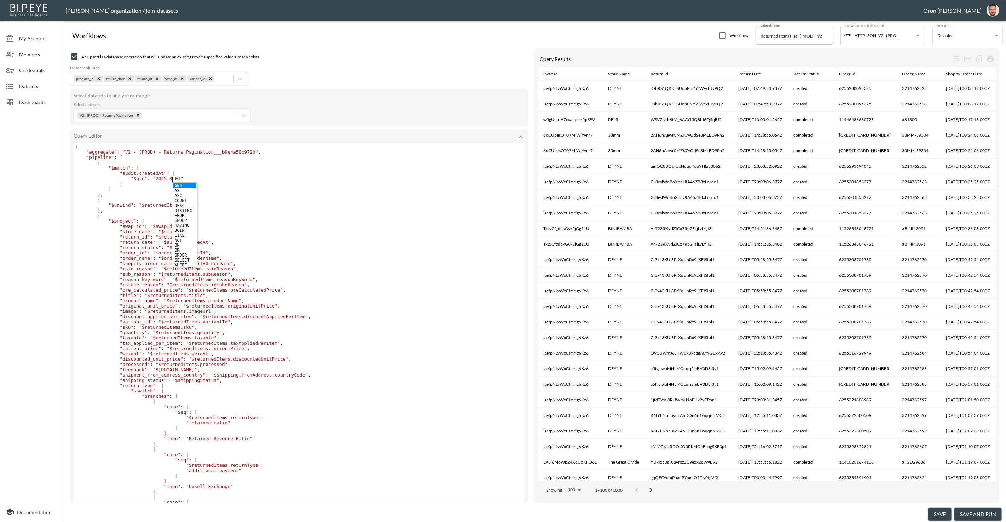
scroll to position [0, 5]
drag, startPoint x: 360, startPoint y: 245, endPoint x: 338, endPoint y: 243, distance: 22.8
click at [360, 245] on pre ""return_date" : "$audit.createdAt" ," at bounding box center [299, 241] width 451 height 5
click at [508, 510] on button "Test Query" at bounding box center [505, 516] width 40 height 13
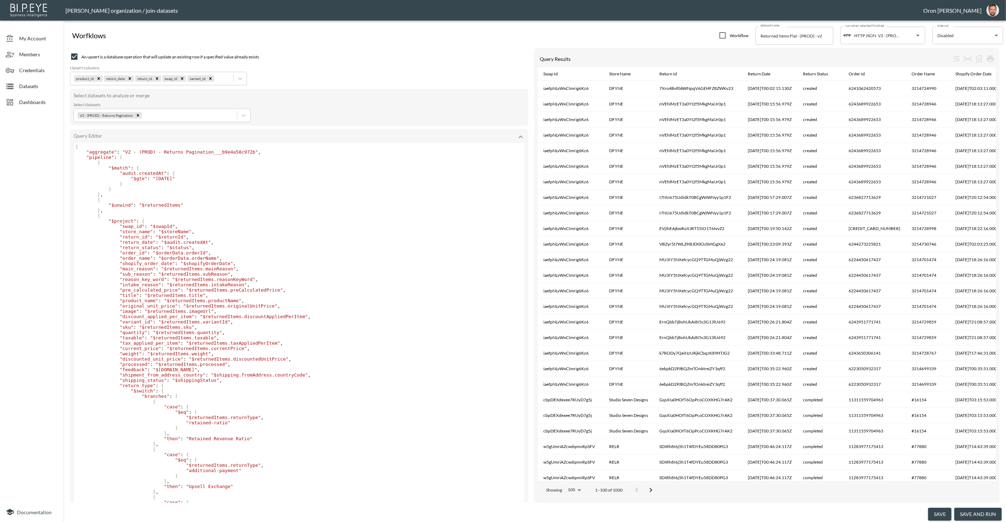
scroll to position [489, 0]
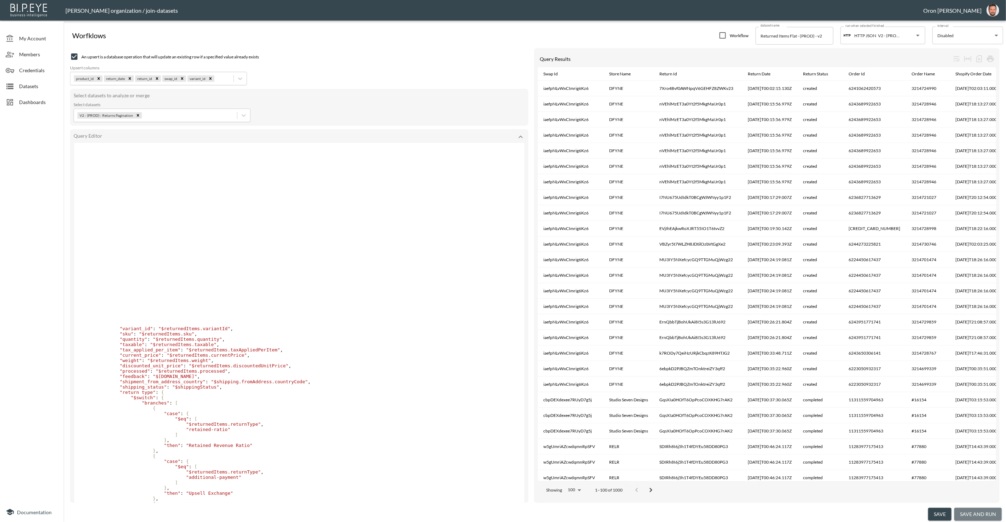
click at [771, 516] on button "save and run" at bounding box center [977, 513] width 47 height 13
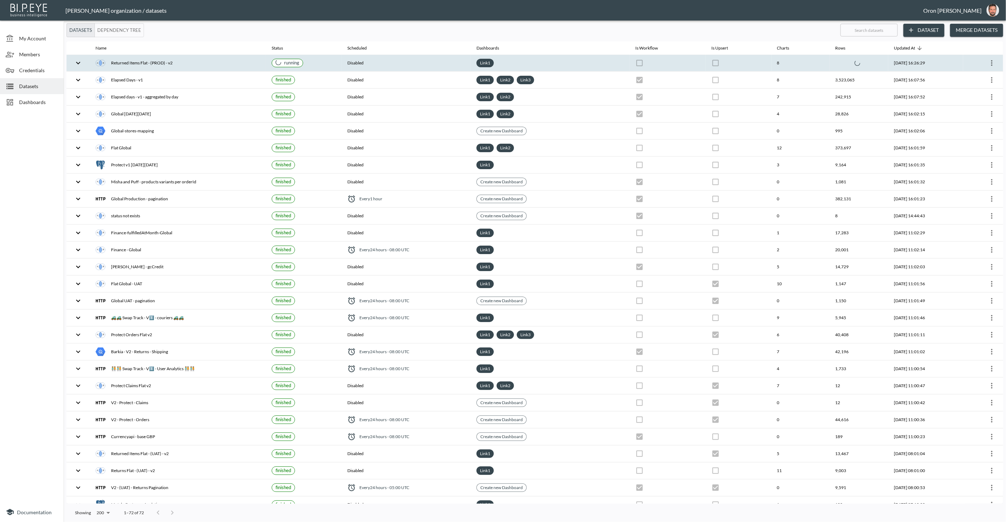
click at [556, 69] on th "Link 1" at bounding box center [550, 63] width 159 height 17
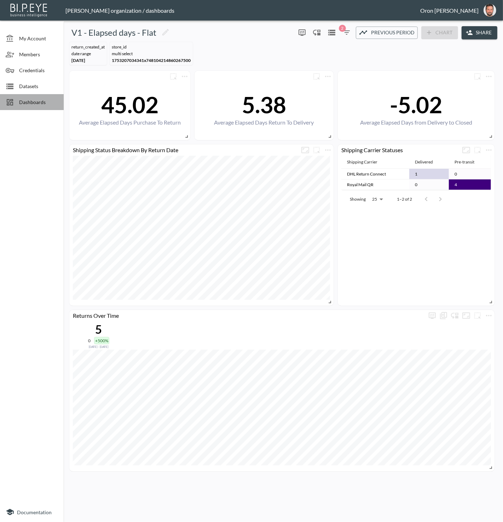
click at [30, 103] on span "Dashboards" at bounding box center [38, 101] width 39 height 7
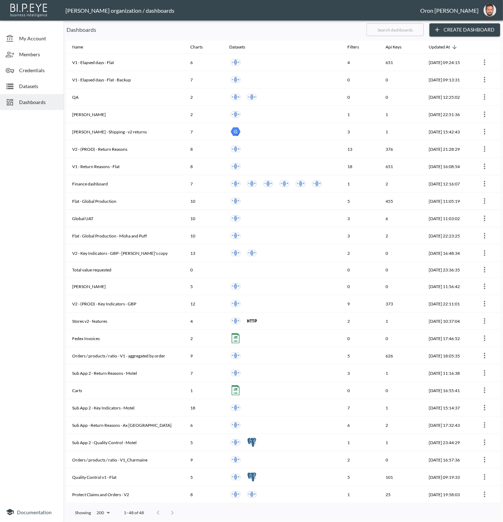
click at [389, 35] on input "text" at bounding box center [394, 30] width 57 height 18
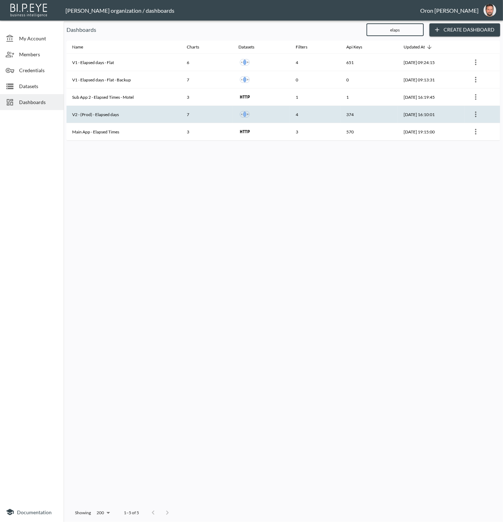
type input "elaps"
click at [132, 110] on th "V2 - (Prod) - Elapsed days" at bounding box center [123, 114] width 115 height 17
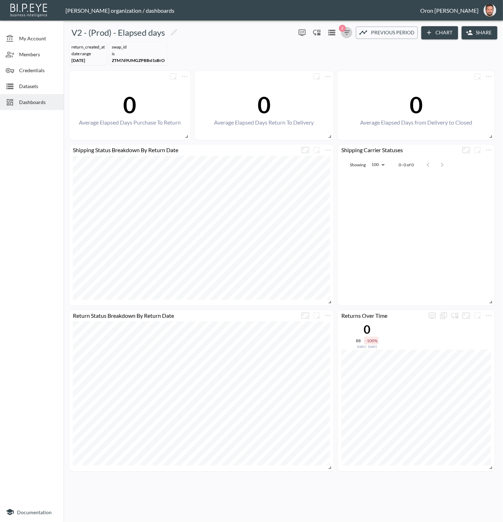
click at [348, 33] on icon "button" at bounding box center [346, 32] width 6 height 4
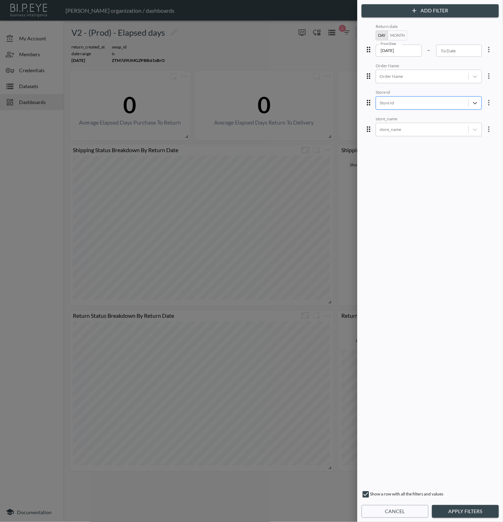
click at [440, 100] on div at bounding box center [421, 102] width 85 height 7
type input "c"
drag, startPoint x: 408, startPoint y: 282, endPoint x: 419, endPoint y: 232, distance: 51.4
click at [408, 282] on div "Return date Day Month From Date [DATE] From Date – To Date To Date Order Name O…" at bounding box center [430, 253] width 134 height 463
click at [403, 128] on div at bounding box center [421, 129] width 85 height 7
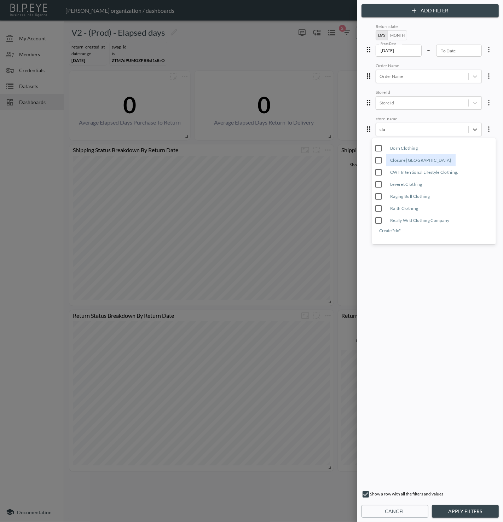
drag, startPoint x: 398, startPoint y: 152, endPoint x: 398, endPoint y: 156, distance: 4.3
click at [398, 156] on div "Closure [GEOGRAPHIC_DATA]" at bounding box center [421, 160] width 70 height 12
type input "clo"
click at [457, 511] on button "Apply Filters" at bounding box center [465, 511] width 67 height 13
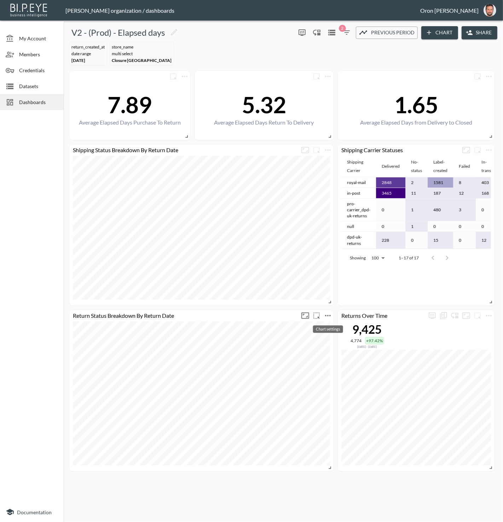
click at [327, 314] on icon "more" at bounding box center [328, 315] width 8 height 8
click at [327, 316] on icon "more" at bounding box center [328, 315] width 8 height 8
click at [324, 324] on p "Edit" at bounding box center [320, 328] width 10 height 8
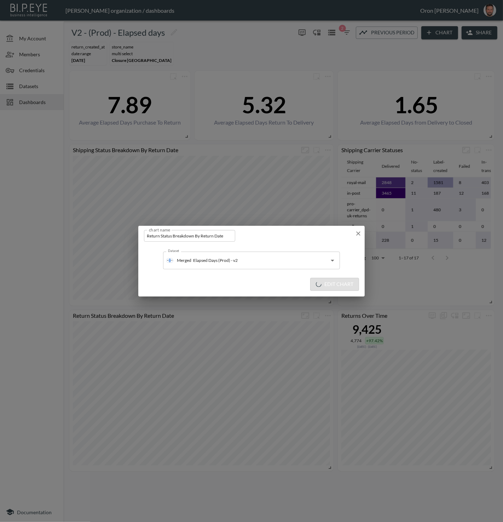
click at [194, 240] on input "Return Status Breakdown By Return Date" at bounding box center [189, 236] width 91 height 12
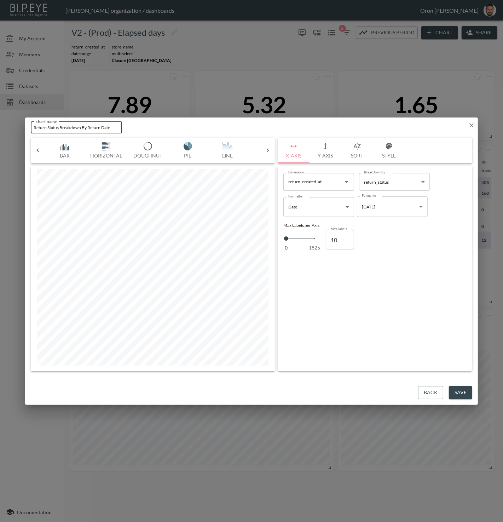
scroll to position [0, 156]
click at [385, 147] on icon "button" at bounding box center [389, 146] width 8 height 8
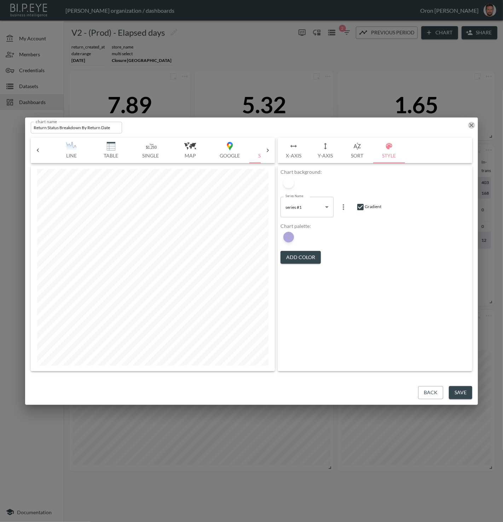
click at [472, 124] on icon "button" at bounding box center [471, 125] width 4 height 4
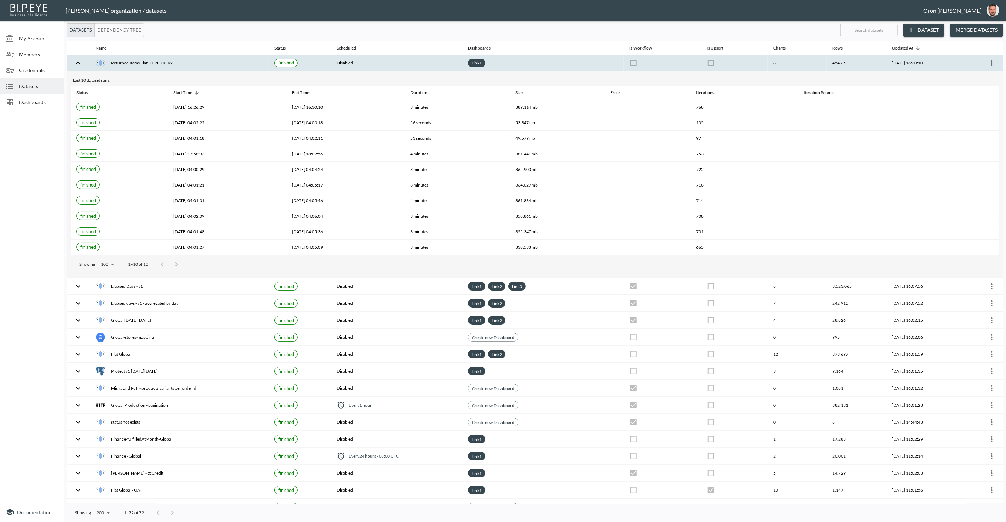
click at [988, 62] on icon "more" at bounding box center [991, 63] width 8 height 8
click at [987, 64] on icon "more" at bounding box center [991, 63] width 8 height 8
drag, startPoint x: 981, startPoint y: 75, endPoint x: 960, endPoint y: 75, distance: 21.2
click at [981, 75] on p "Edit Data Pipeline" at bounding box center [970, 76] width 44 height 8
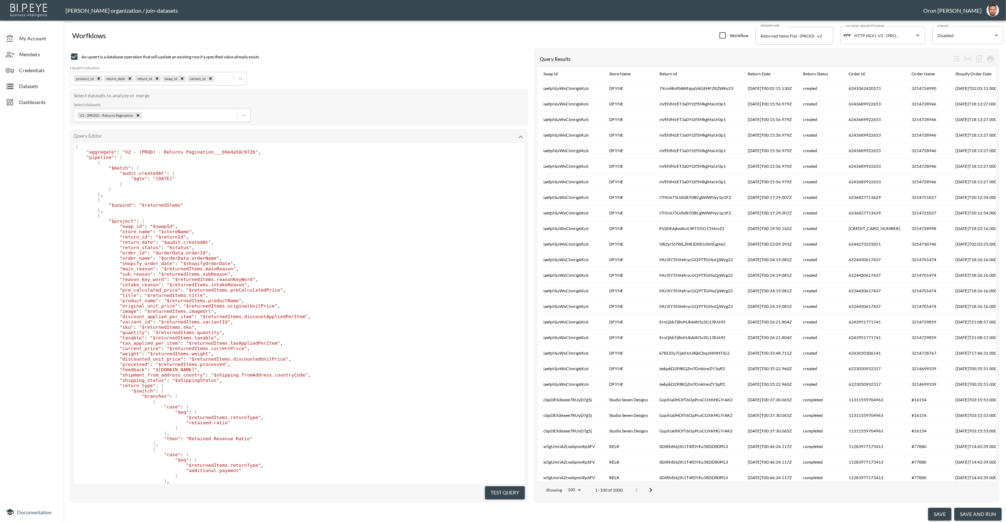
click at [170, 179] on span ""[DATE]"" at bounding box center [164, 178] width 22 height 5
type textarea "08"
click at [175, 177] on span ""[DATE]"" at bounding box center [164, 178] width 22 height 5
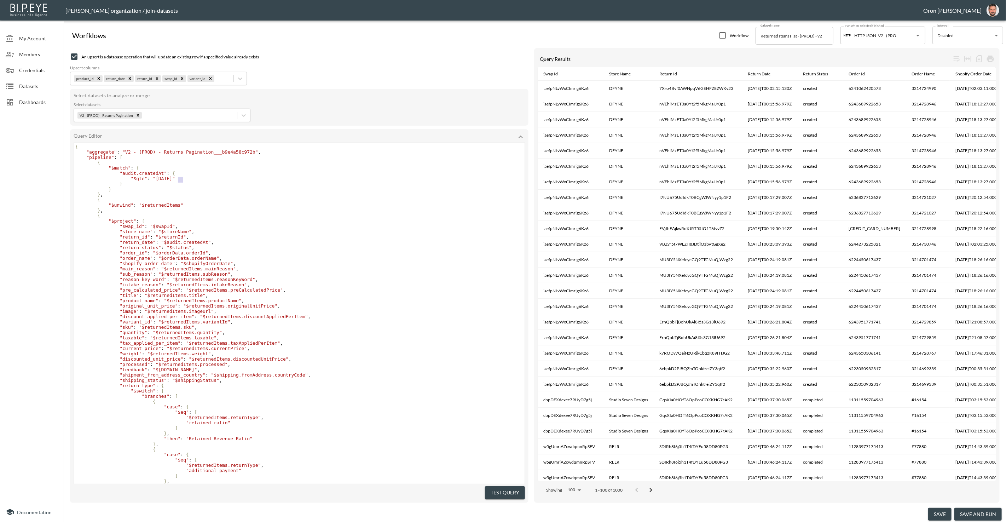
click at [175, 177] on span ""[DATE]"" at bounding box center [164, 178] width 22 height 5
type textarea "18"
click at [933, 512] on button "save" at bounding box center [939, 513] width 23 height 13
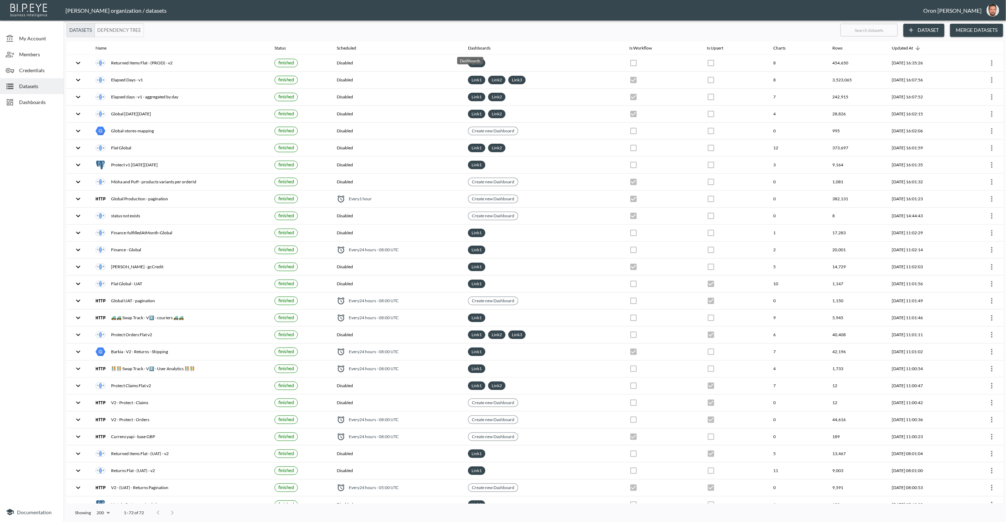
click at [460, 61] on div "Dashboards" at bounding box center [470, 60] width 26 height 7
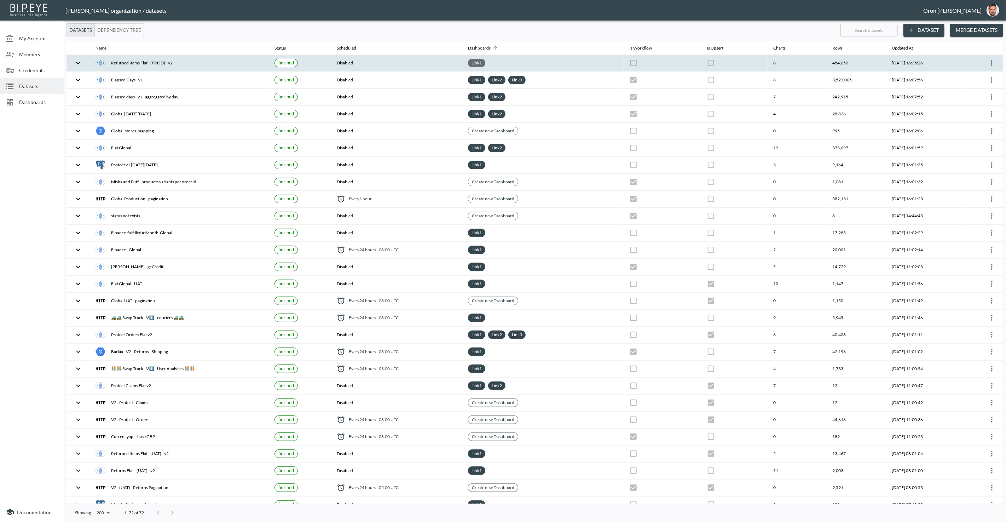
click at [470, 62] on link "Link 1" at bounding box center [476, 63] width 13 height 8
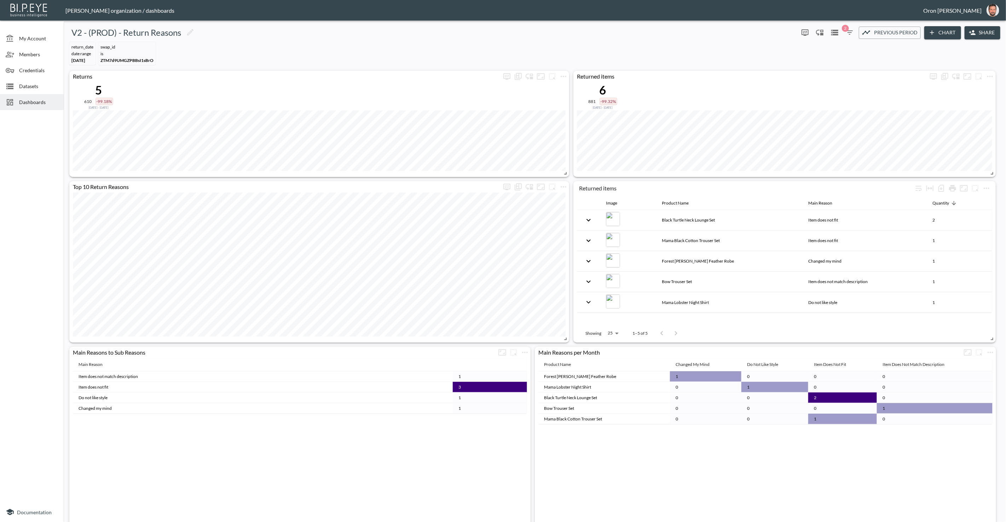
click at [850, 35] on icon "button" at bounding box center [849, 32] width 8 height 8
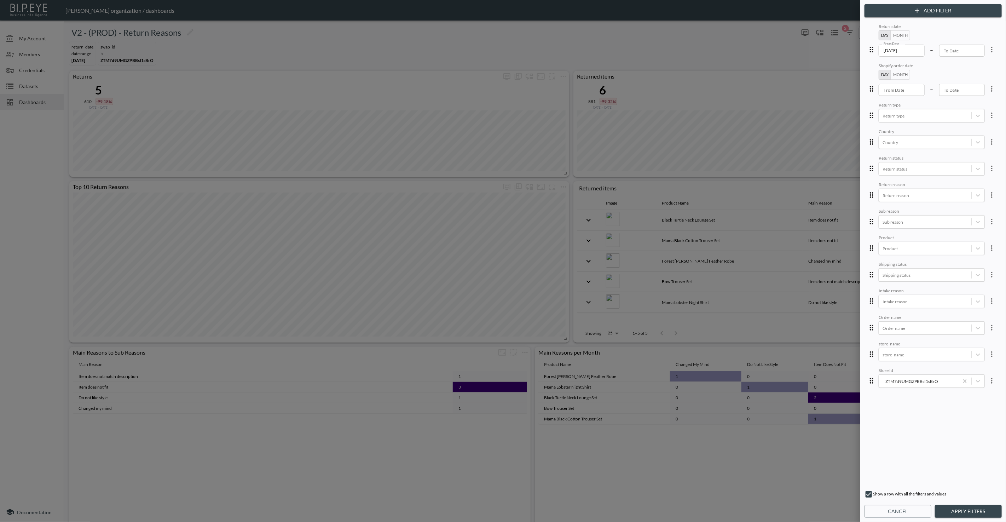
drag, startPoint x: 961, startPoint y: 379, endPoint x: 950, endPoint y: 369, distance: 15.0
click at [942, 356] on div "store_name" at bounding box center [925, 355] width 92 height 10
type input "sac"
click at [996, 179] on div "Return date Day Month From Date [DATE] From Date – To Date To Date Shopify orde…" at bounding box center [933, 253] width 134 height 463
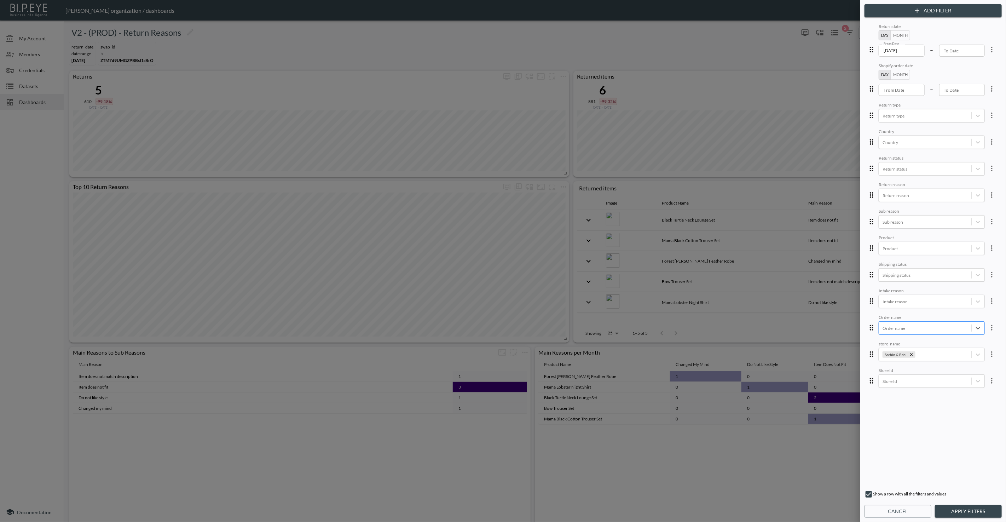
click at [897, 327] on div at bounding box center [924, 328] width 85 height 7
type input "151186"
click at [957, 511] on button "Apply Filters" at bounding box center [968, 511] width 67 height 13
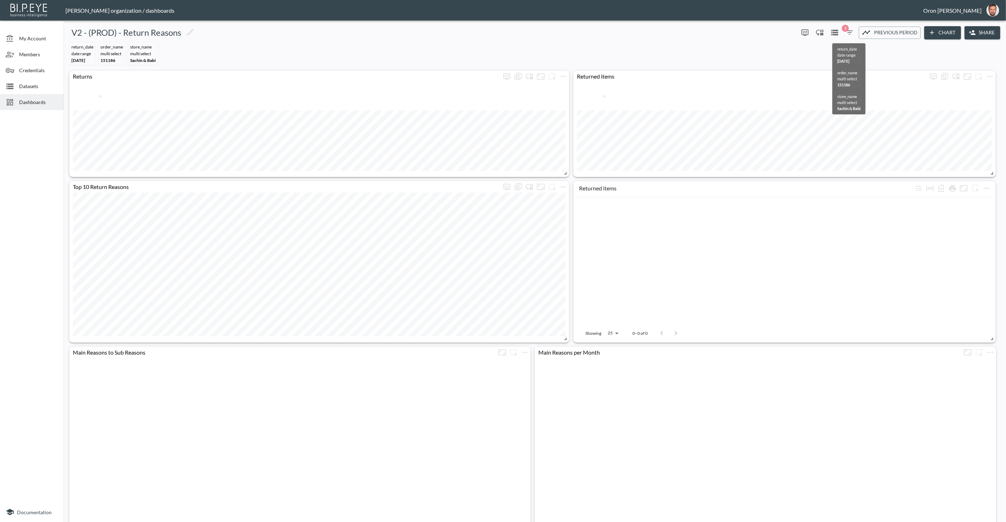
click at [846, 31] on span "3" at bounding box center [845, 28] width 7 height 7
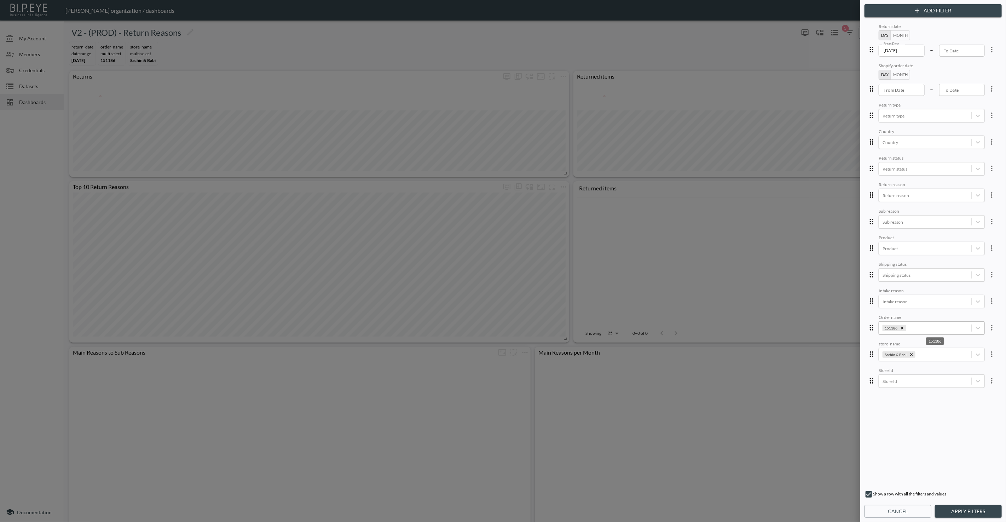
click at [907, 325] on div "151186" at bounding box center [937, 328] width 60 height 7
click at [886, 325] on div "151186" at bounding box center [890, 328] width 16 height 6
click at [900, 326] on icon "Remove 151186" at bounding box center [902, 327] width 5 height 5
click at [905, 325] on div at bounding box center [924, 328] width 85 height 7
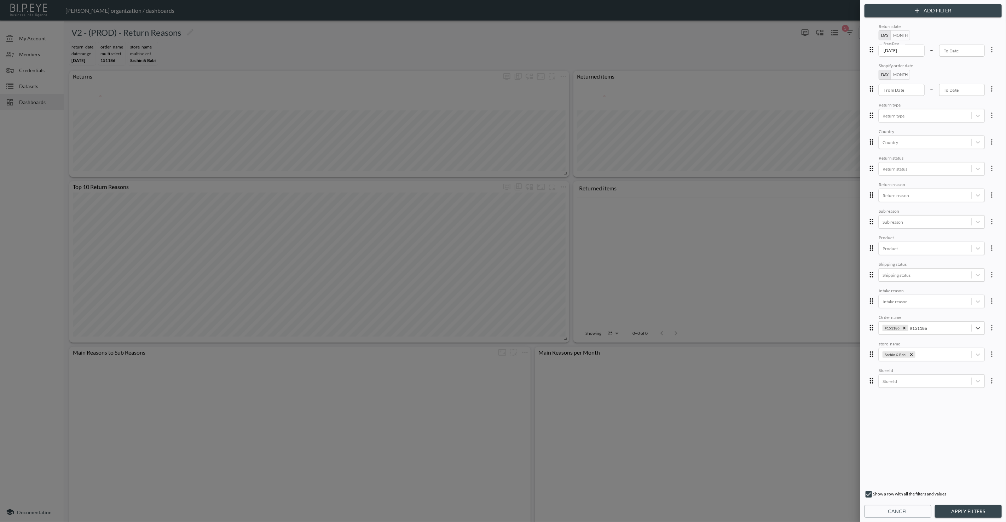
type input "#151186"
drag, startPoint x: 955, startPoint y: 509, endPoint x: 888, endPoint y: 449, distance: 90.4
click at [955, 509] on button "Apply Filters" at bounding box center [968, 511] width 67 height 13
